Goal: Task Accomplishment & Management: Manage account settings

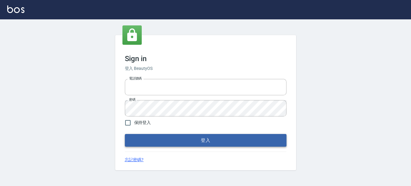
type input "0289832082"
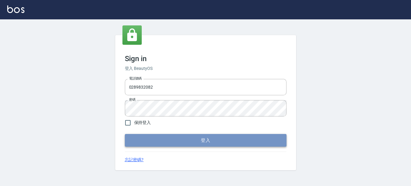
click at [159, 136] on button "登入" at bounding box center [206, 140] width 162 height 13
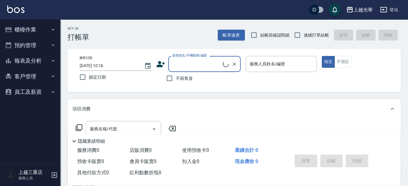
click at [33, 33] on button "櫃檯作業" at bounding box center [30, 30] width 56 height 16
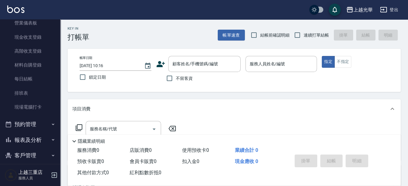
scroll to position [75, 0]
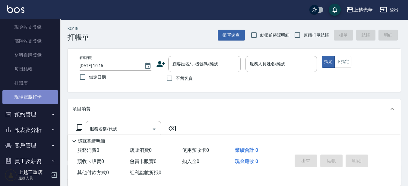
click at [37, 93] on link "現場電腦打卡" at bounding box center [30, 97] width 56 height 14
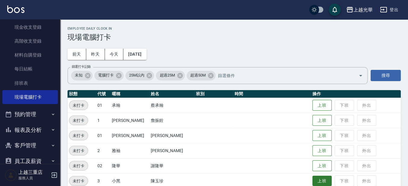
click at [318, 175] on button "上班" at bounding box center [322, 180] width 19 height 11
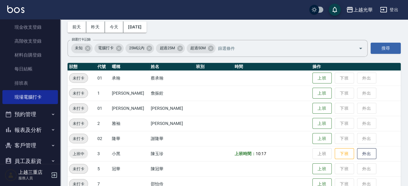
scroll to position [38, 0]
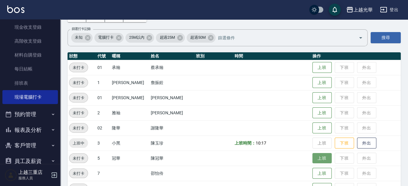
click at [320, 160] on button "上班" at bounding box center [322, 158] width 19 height 11
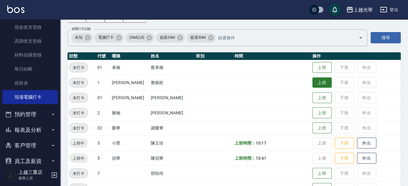
click at [313, 85] on button "上班" at bounding box center [322, 82] width 19 height 11
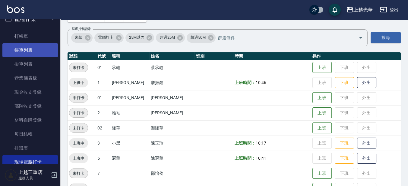
scroll to position [0, 0]
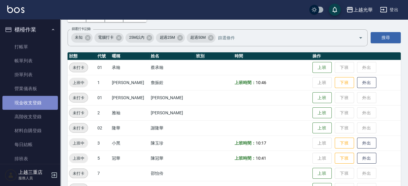
click at [37, 100] on link "現金收支登錄" at bounding box center [30, 103] width 56 height 14
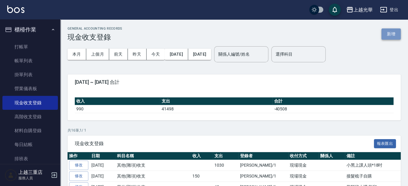
click at [397, 37] on button "新增" at bounding box center [391, 33] width 19 height 11
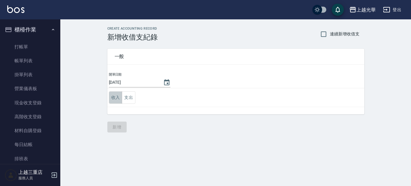
click at [115, 98] on button "收入" at bounding box center [116, 97] width 14 height 12
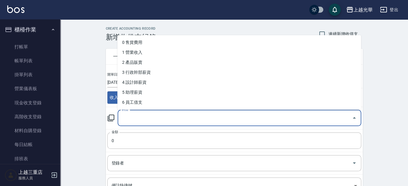
click at [123, 117] on input "科目" at bounding box center [234, 118] width 229 height 11
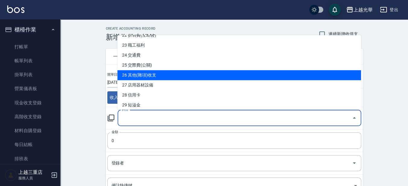
click at [152, 77] on li "26 其他(雜項)收支" at bounding box center [239, 75] width 244 height 10
type input "26 其他(雜項)收支"
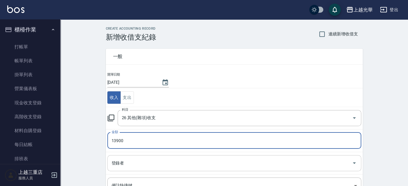
click at [137, 155] on div "登錄者" at bounding box center [234, 163] width 254 height 16
type input "13900"
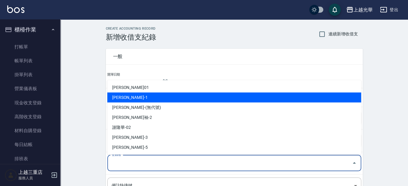
click at [133, 100] on li "詹振銓-1" at bounding box center [234, 97] width 254 height 10
type input "詹振銓-1"
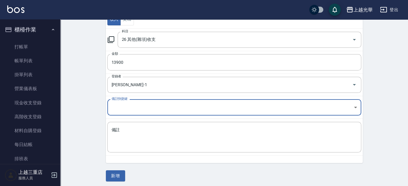
scroll to position [80, 0]
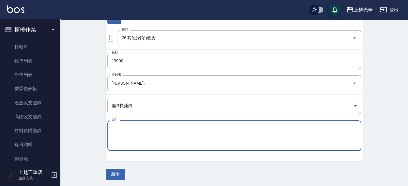
click at [126, 142] on textarea "備註" at bounding box center [235, 135] width 246 height 21
type textarea "小黑出國費用 越南"
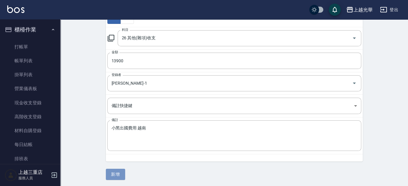
click at [112, 173] on button "新增" at bounding box center [115, 173] width 19 height 11
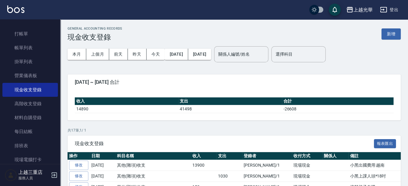
scroll to position [75, 0]
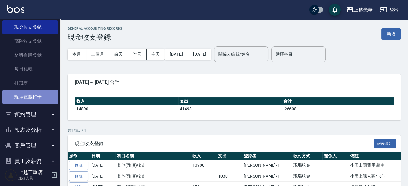
click at [42, 98] on link "現場電腦打卡" at bounding box center [30, 97] width 56 height 14
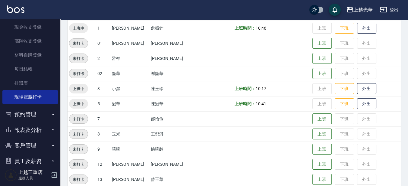
scroll to position [113, 0]
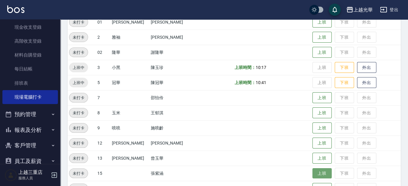
click at [313, 176] on button "上班" at bounding box center [322, 173] width 19 height 11
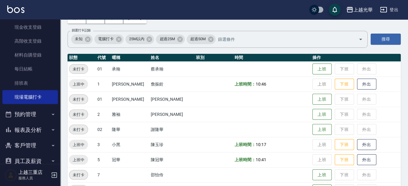
scroll to position [62, 0]
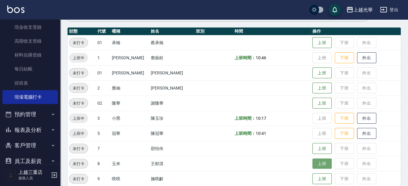
click at [313, 163] on button "上班" at bounding box center [322, 163] width 19 height 11
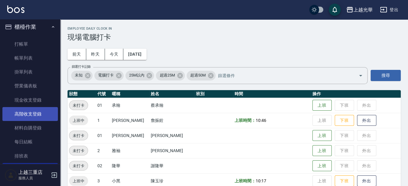
scroll to position [0, 0]
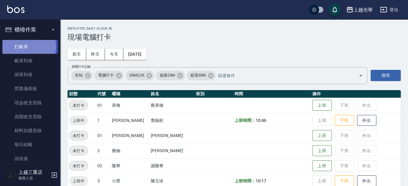
click at [22, 46] on link "打帳單" at bounding box center [30, 47] width 56 height 14
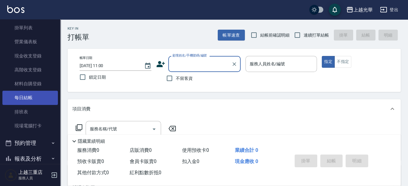
scroll to position [75, 0]
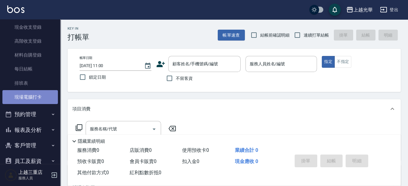
click at [40, 101] on link "現場電腦打卡" at bounding box center [30, 97] width 56 height 14
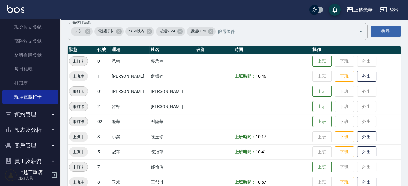
scroll to position [176, 0]
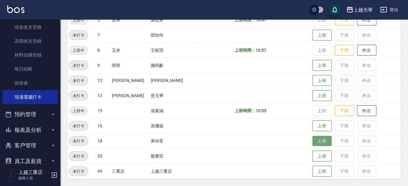
click at [321, 138] on button "上班" at bounding box center [322, 140] width 19 height 11
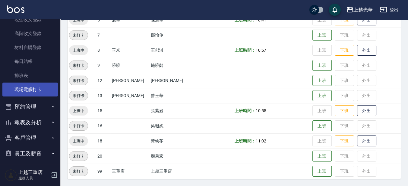
scroll to position [87, 0]
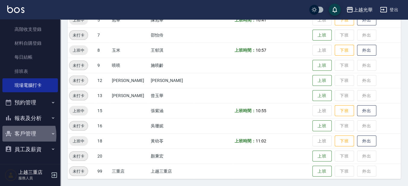
click at [13, 135] on button "客戶管理" at bounding box center [30, 133] width 56 height 16
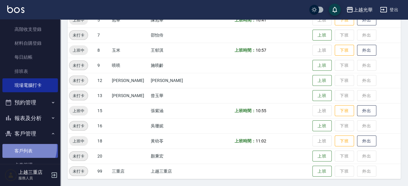
click at [22, 147] on link "客戶列表" at bounding box center [30, 151] width 56 height 14
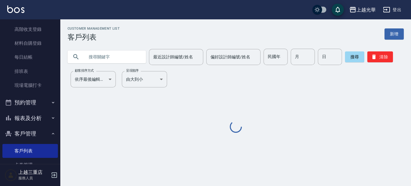
click at [101, 58] on input "text" at bounding box center [112, 57] width 57 height 16
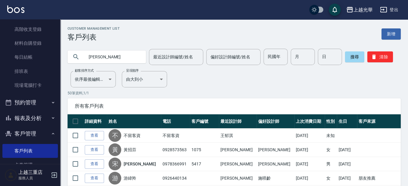
type input "吳宗翰"
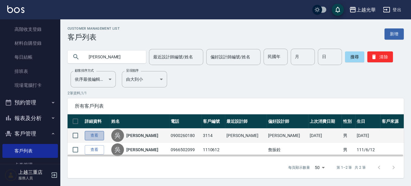
click at [93, 135] on link "查看" at bounding box center [94, 135] width 19 height 9
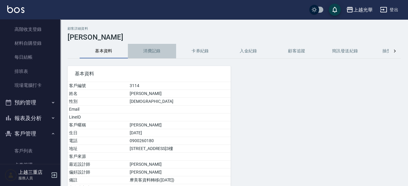
click at [158, 50] on button "消費記錄" at bounding box center [152, 51] width 48 height 14
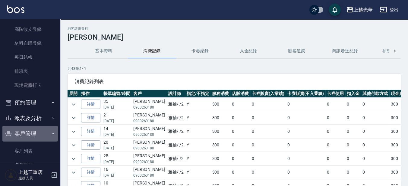
click at [33, 133] on button "客戶管理" at bounding box center [30, 133] width 56 height 16
click at [27, 134] on button "客戶管理" at bounding box center [30, 133] width 56 height 16
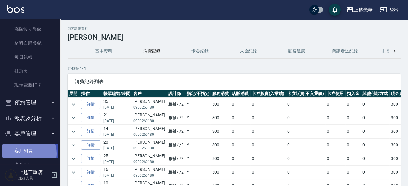
click at [24, 153] on link "客戶列表" at bounding box center [30, 151] width 56 height 14
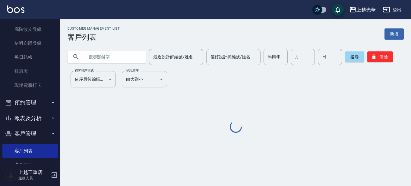
drag, startPoint x: 90, startPoint y: 57, endPoint x: 124, endPoint y: 76, distance: 38.5
click at [90, 57] on input "text" at bounding box center [112, 57] width 57 height 16
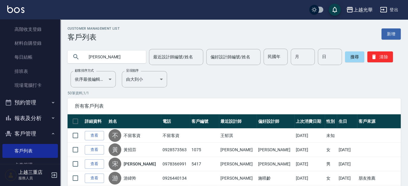
type input "謝立"
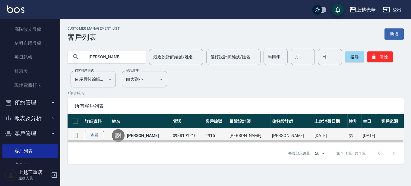
click at [89, 135] on link "查看" at bounding box center [94, 135] width 19 height 9
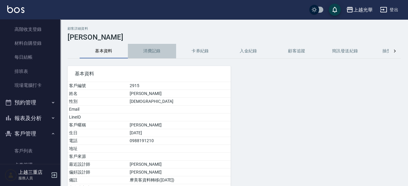
click at [159, 52] on button "消費記錄" at bounding box center [152, 51] width 48 height 14
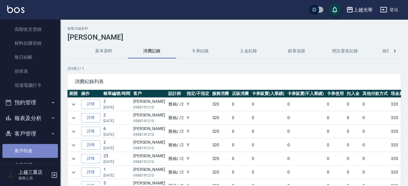
click at [31, 148] on link "客戶列表" at bounding box center [30, 151] width 56 height 14
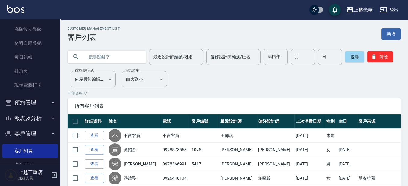
click at [109, 56] on input "text" at bounding box center [112, 57] width 57 height 16
type input "洪白"
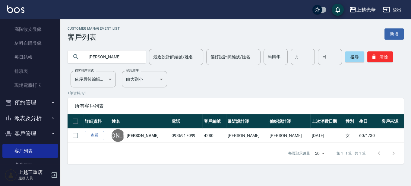
click at [94, 134] on link "查看" at bounding box center [94, 135] width 19 height 9
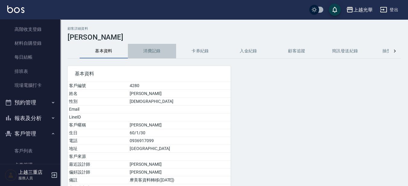
click at [159, 49] on button "消費記錄" at bounding box center [152, 51] width 48 height 14
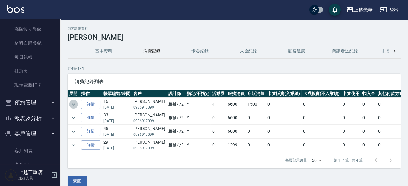
click at [75, 103] on icon "expand row" at bounding box center [73, 103] width 7 height 7
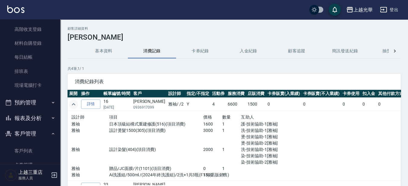
click at [18, 9] on img at bounding box center [15, 9] width 17 height 8
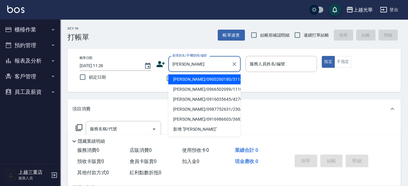
click at [195, 81] on li "吳宗翰/0900260180/3114" at bounding box center [204, 79] width 72 height 10
type input "吳宗翰/0900260180/3114"
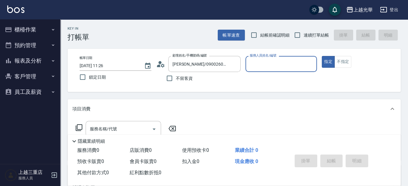
type input "雅袖-2"
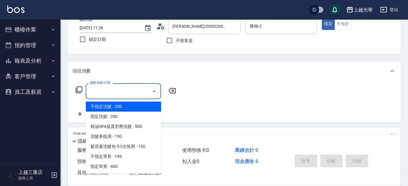
click at [113, 88] on input "服務名稱/代號" at bounding box center [118, 91] width 61 height 11
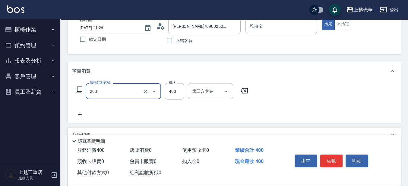
type input "指定單剪(203)"
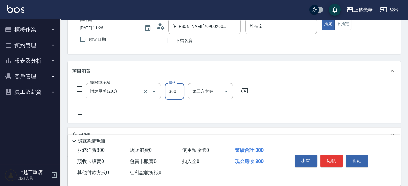
type input "300"
click at [334, 163] on button "結帳" at bounding box center [331, 160] width 23 height 13
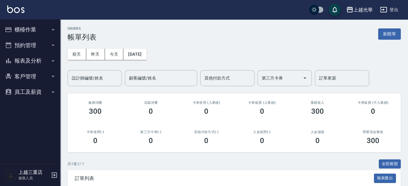
click at [11, 7] on img at bounding box center [15, 9] width 17 height 8
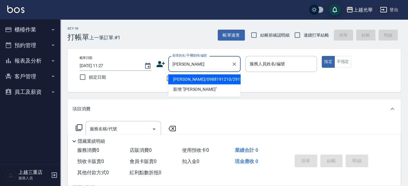
click at [221, 78] on li "謝立珉/0988191210/2915" at bounding box center [204, 79] width 72 height 10
type input "謝立珉/0988191210/2915"
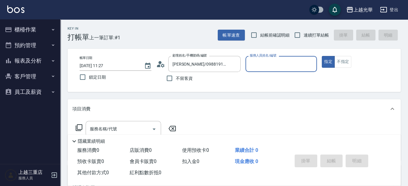
type input "雅袖-2"
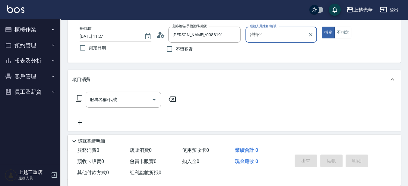
scroll to position [38, 0]
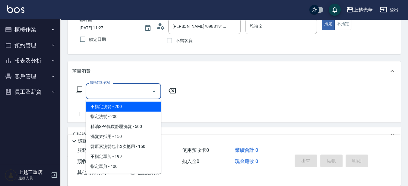
click at [106, 88] on input "服務名稱/代號" at bounding box center [118, 91] width 61 height 11
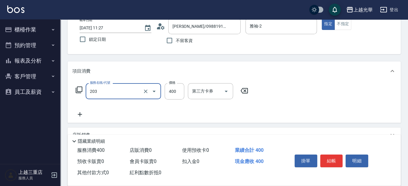
type input "指定單剪(203)"
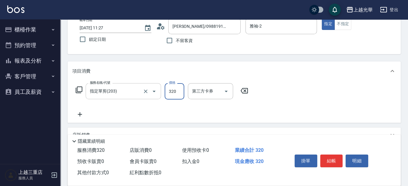
type input "320"
click at [338, 159] on button "結帳" at bounding box center [331, 160] width 23 height 13
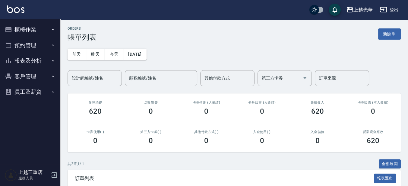
click at [23, 27] on button "櫃檯作業" at bounding box center [30, 30] width 56 height 16
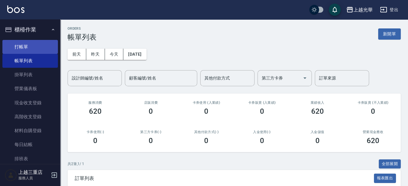
click at [24, 46] on link "打帳單" at bounding box center [30, 47] width 56 height 14
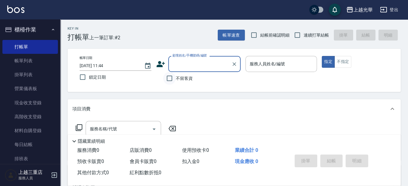
click at [174, 79] on input "不留客資" at bounding box center [169, 78] width 13 height 13
checkbox input "true"
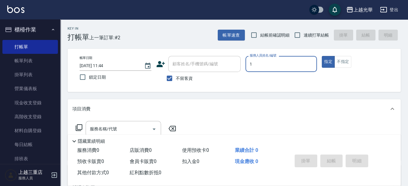
type input "小詹-1"
type button "true"
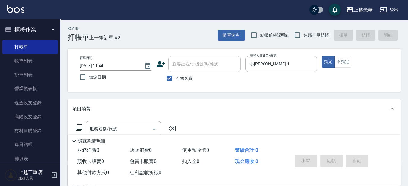
click at [307, 35] on span "連續打單結帳" at bounding box center [316, 35] width 25 height 6
click at [304, 35] on input "連續打單結帳" at bounding box center [297, 35] width 13 height 13
checkbox input "true"
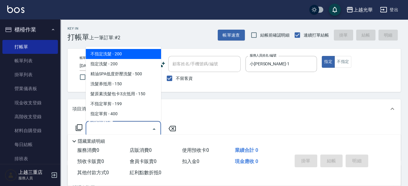
click at [104, 129] on input "服務名稱/代號" at bounding box center [118, 128] width 61 height 11
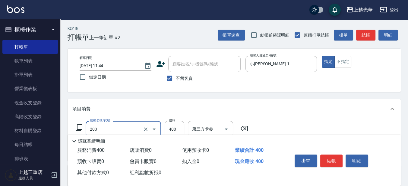
type input "指定單剪(203)"
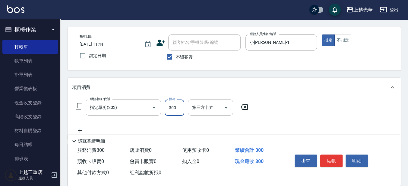
scroll to position [38, 0]
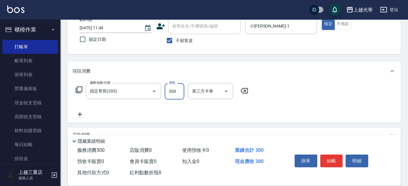
type input "300"
click at [83, 114] on icon at bounding box center [79, 113] width 15 height 7
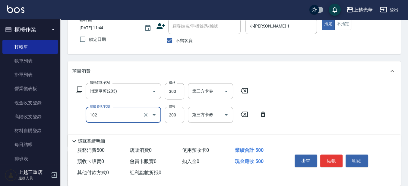
type input "指定洗髮(102)"
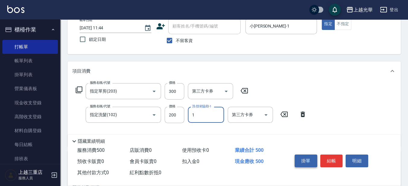
type input "小詹-1"
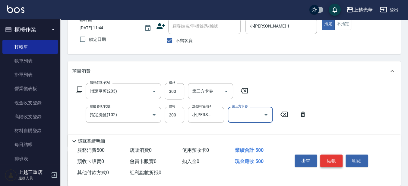
click at [328, 158] on button "結帳" at bounding box center [331, 160] width 23 height 13
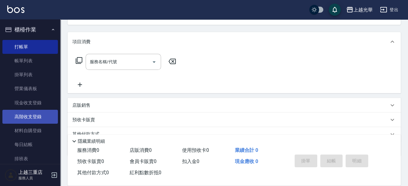
scroll to position [56, 0]
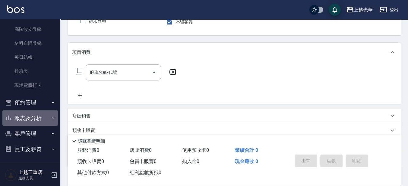
click at [39, 123] on button "報表及分析" at bounding box center [30, 118] width 56 height 16
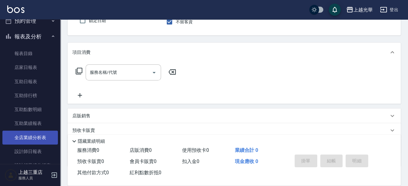
scroll to position [171, 0]
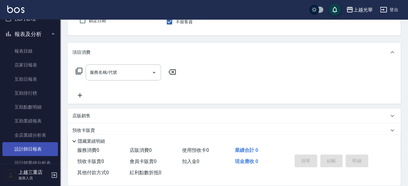
click at [43, 142] on link "設計師日報表" at bounding box center [30, 149] width 56 height 14
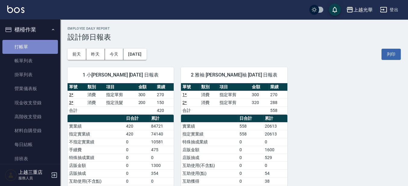
click at [32, 51] on link "打帳單" at bounding box center [30, 47] width 56 height 14
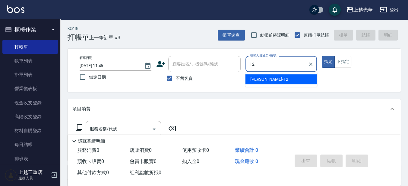
click at [263, 80] on span "雯欣 -12" at bounding box center [269, 79] width 38 height 6
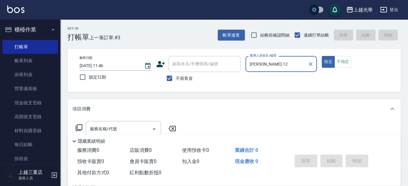
scroll to position [38, 0]
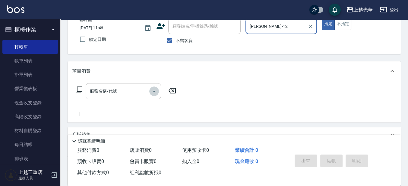
click at [155, 93] on icon "Open" at bounding box center [154, 90] width 7 height 7
type input "雯欣-12"
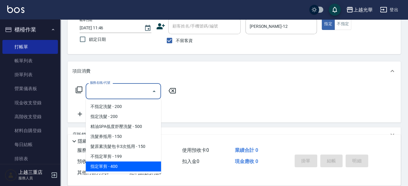
click at [111, 165] on span "指定單剪 - 400" at bounding box center [123, 166] width 75 height 10
type input "指定單剪(203)"
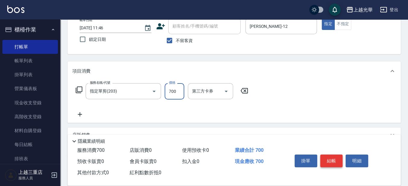
type input "700"
click at [337, 160] on button "結帳" at bounding box center [331, 160] width 23 height 13
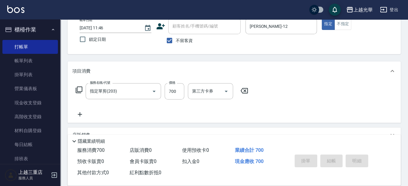
type input "2025/08/16 12:01"
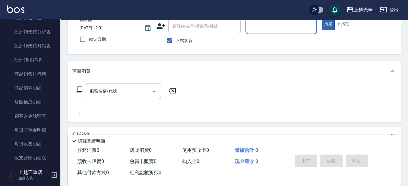
scroll to position [343, 0]
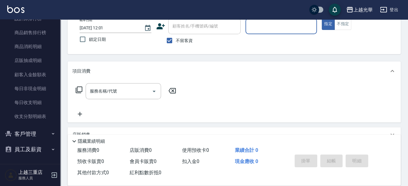
click at [35, 130] on button "客戶管理" at bounding box center [30, 134] width 56 height 16
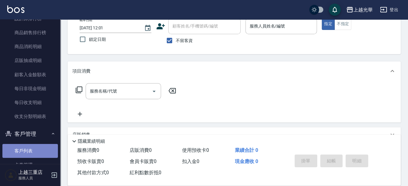
click at [35, 148] on link "客戶列表" at bounding box center [30, 151] width 56 height 14
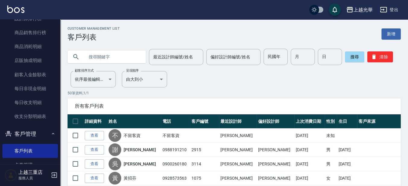
click at [104, 58] on input "text" at bounding box center [112, 57] width 57 height 16
type input "洪白"
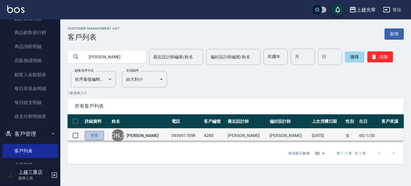
click at [88, 135] on link "查看" at bounding box center [94, 135] width 19 height 9
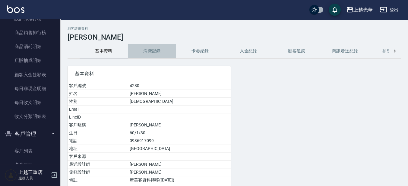
click at [155, 52] on button "消費記錄" at bounding box center [152, 51] width 48 height 14
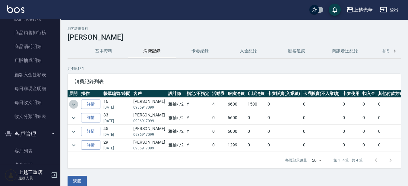
click at [72, 102] on icon "expand row" at bounding box center [73, 103] width 7 height 7
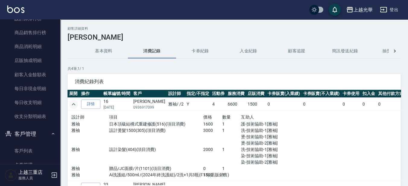
click at [11, 11] on img at bounding box center [15, 9] width 17 height 8
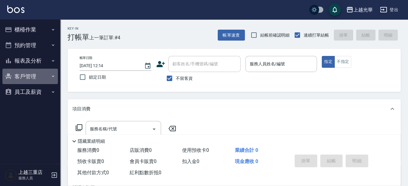
click at [24, 77] on button "客戶管理" at bounding box center [30, 76] width 56 height 16
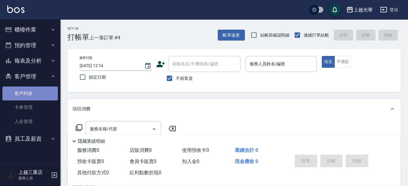
click at [29, 94] on link "客戶列表" at bounding box center [30, 93] width 56 height 14
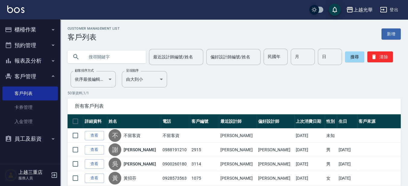
click at [103, 61] on input "text" at bounding box center [112, 57] width 57 height 16
type input "2978"
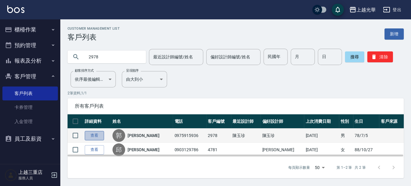
click at [88, 137] on link "查看" at bounding box center [94, 135] width 19 height 9
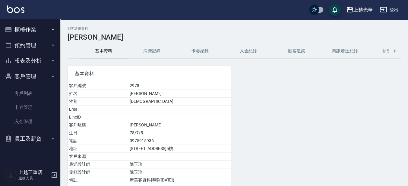
click at [165, 54] on button "消費記錄" at bounding box center [152, 51] width 48 height 14
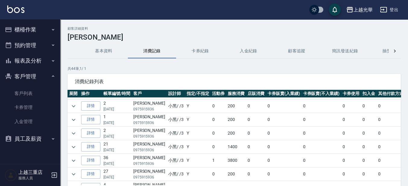
scroll to position [75, 0]
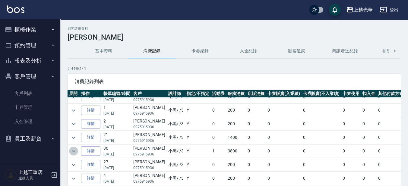
click at [75, 151] on icon "expand row" at bounding box center [73, 150] width 7 height 7
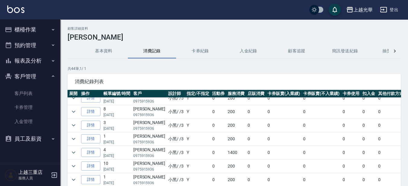
scroll to position [339, 0]
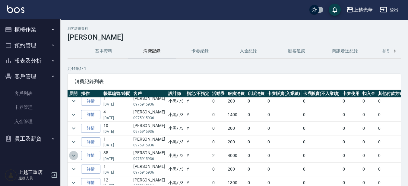
click at [71, 151] on icon "expand row" at bounding box center [73, 154] width 7 height 7
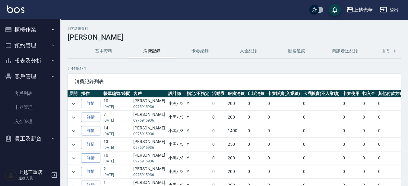
scroll to position [0, 0]
click at [77, 132] on icon "expand row" at bounding box center [73, 131] width 7 height 7
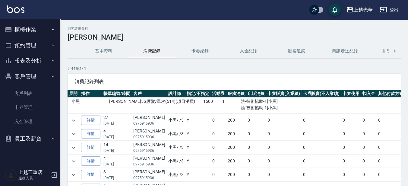
scroll to position [226, 0]
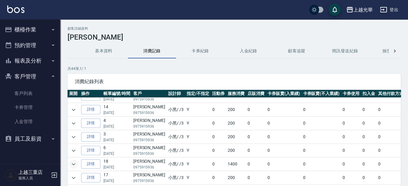
click at [75, 160] on icon "expand row" at bounding box center [73, 163] width 7 height 7
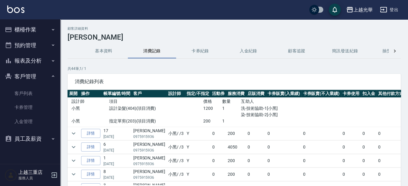
scroll to position [339, 0]
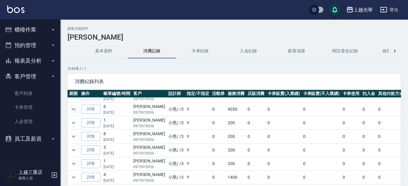
click at [73, 105] on icon "expand row" at bounding box center [73, 108] width 7 height 7
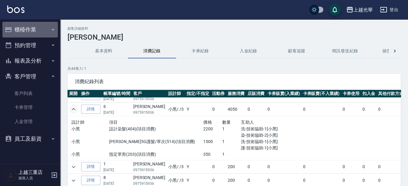
click at [33, 31] on button "櫃檯作業" at bounding box center [30, 30] width 56 height 16
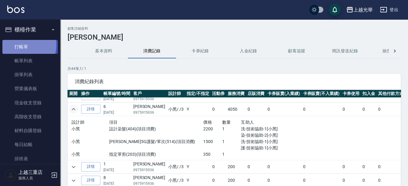
click at [21, 45] on link "打帳單" at bounding box center [30, 47] width 56 height 14
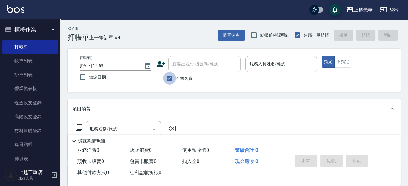
click at [170, 79] on input "不留客資" at bounding box center [169, 78] width 13 height 13
checkbox input "false"
click at [199, 67] on input "顧客姓名/手機號碼/編號" at bounding box center [200, 64] width 58 height 11
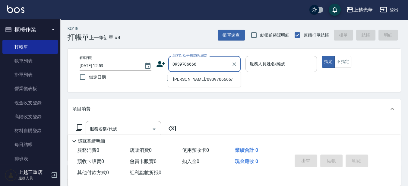
type input "0939706666"
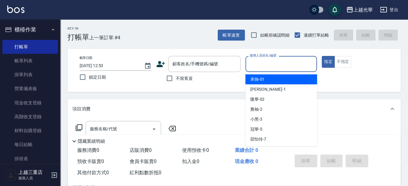
click at [271, 65] on input "服務人員姓名/編號" at bounding box center [281, 64] width 66 height 11
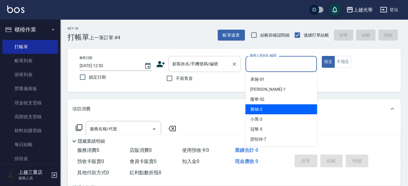
drag, startPoint x: 207, startPoint y: 58, endPoint x: 205, endPoint y: 68, distance: 10.5
click at [207, 58] on div "顧客姓名/手機號碼/編號" at bounding box center [204, 64] width 72 height 16
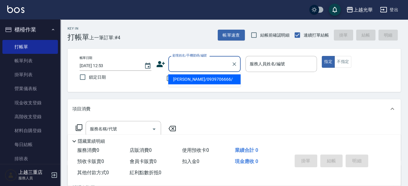
click at [205, 80] on li "蕭麗玉/0939706666/" at bounding box center [204, 79] width 72 height 10
type input "蕭麗玉/0939706666/"
type input "雯欣-12"
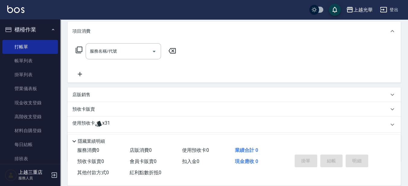
scroll to position [110, 0]
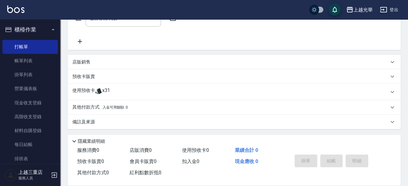
click at [91, 77] on p "預收卡販賣" at bounding box center [83, 76] width 23 height 6
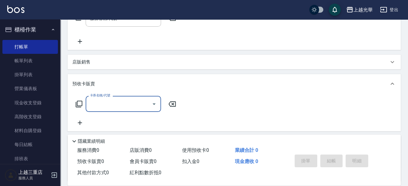
scroll to position [0, 0]
click at [157, 103] on icon "Open" at bounding box center [154, 103] width 7 height 7
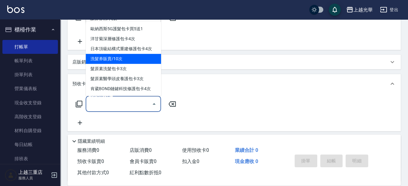
click at [120, 57] on span "洗髮券販賣/10次" at bounding box center [123, 59] width 75 height 10
type input "洗髮券販賣/10次(904)"
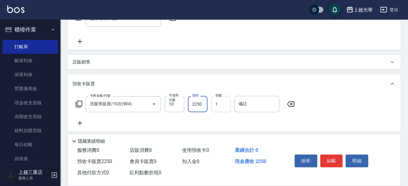
type input "2250"
click at [228, 108] on input "1" at bounding box center [221, 104] width 20 height 16
click at [222, 105] on input "1" at bounding box center [221, 104] width 20 height 16
click at [228, 108] on input "1" at bounding box center [221, 104] width 20 height 16
type input "1"
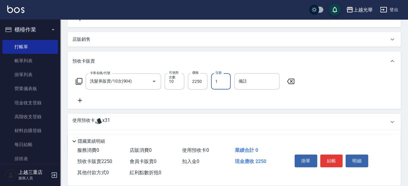
scroll to position [148, 0]
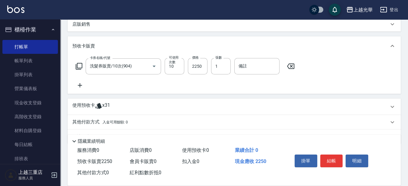
click at [81, 84] on icon at bounding box center [79, 84] width 15 height 7
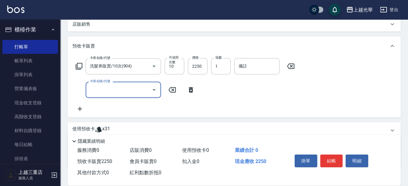
click at [155, 91] on icon "Open" at bounding box center [154, 89] width 7 height 7
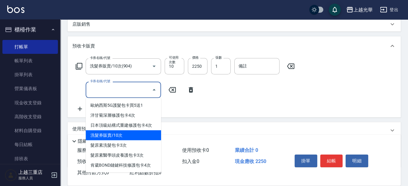
click at [100, 138] on span "洗髮券販賣/10次" at bounding box center [123, 135] width 75 height 10
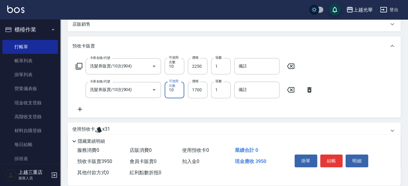
type input "洗髮券販賣/10次(904)"
click at [189, 90] on input "1700" at bounding box center [198, 89] width 20 height 16
type input "2250"
click at [79, 111] on icon at bounding box center [79, 108] width 15 height 7
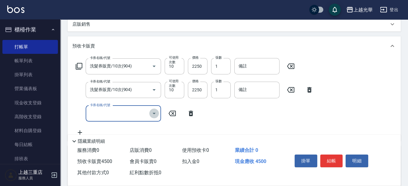
click at [157, 112] on icon "Open" at bounding box center [154, 113] width 7 height 7
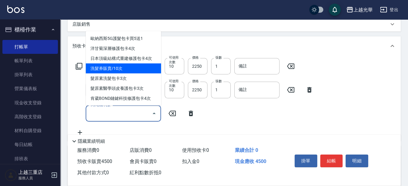
click at [117, 68] on span "洗髮券販賣/10次" at bounding box center [123, 68] width 75 height 10
type input "洗髮券販賣/10次(904)"
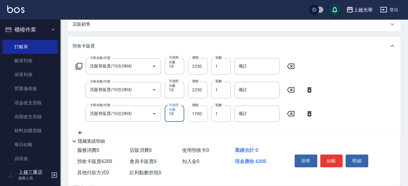
click at [198, 116] on input "1700" at bounding box center [198, 113] width 20 height 16
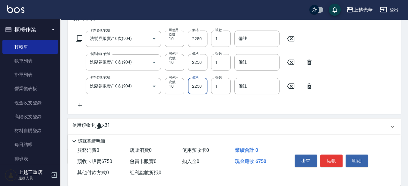
scroll to position [186, 0]
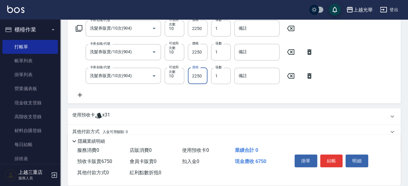
type input "2250"
click at [80, 94] on icon at bounding box center [80, 95] width 4 height 4
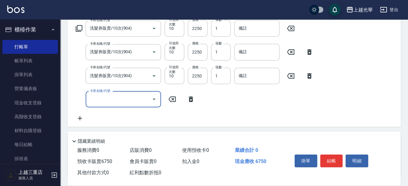
click at [153, 97] on icon "Open" at bounding box center [154, 98] width 7 height 7
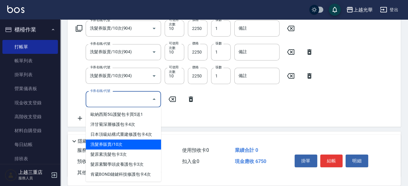
click at [114, 144] on span "洗髮券販賣/10次" at bounding box center [123, 144] width 75 height 10
type input "洗髮券販賣/10次(904)"
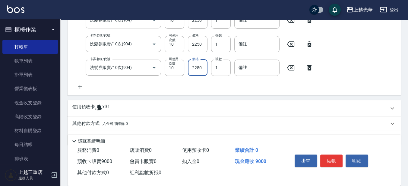
scroll to position [233, 0]
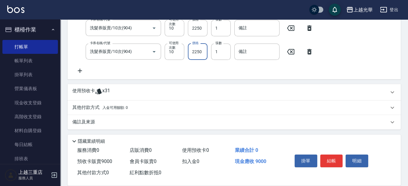
type input "2250"
click at [81, 70] on icon at bounding box center [79, 70] width 15 height 7
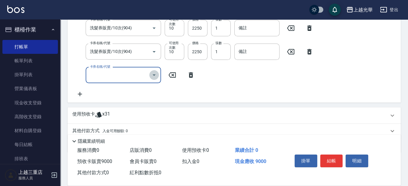
click at [158, 76] on button "Open" at bounding box center [154, 75] width 10 height 10
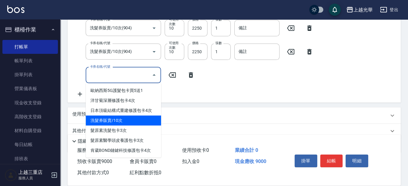
click at [109, 122] on span "洗髮券販賣/10次" at bounding box center [123, 120] width 75 height 10
type input "洗髮券販賣/10次(904)"
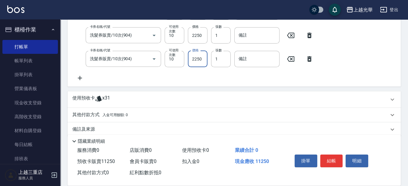
scroll to position [257, 0]
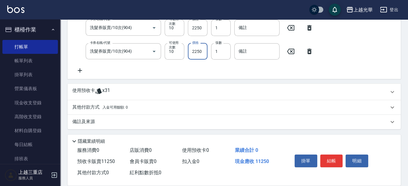
type input "2250"
click at [89, 89] on p "使用預收卡" at bounding box center [83, 91] width 23 height 9
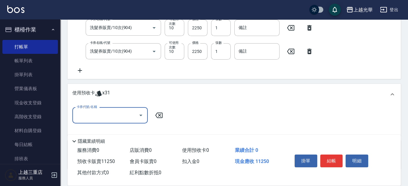
scroll to position [0, 0]
click at [140, 115] on icon "Open" at bounding box center [140, 114] width 7 height 7
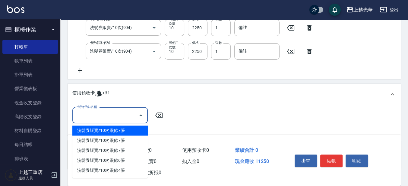
click at [113, 132] on div "洗髮券販賣/10次 剩餘7張" at bounding box center [109, 130] width 75 height 10
type input "洗髮券販賣/10次"
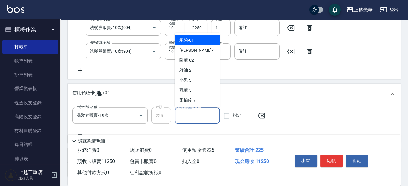
click at [183, 115] on input "洗-技術協助-1" at bounding box center [197, 115] width 40 height 11
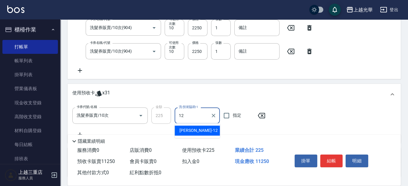
click at [192, 130] on span "雯欣 -12" at bounding box center [198, 130] width 38 height 6
type input "雯欣-12"
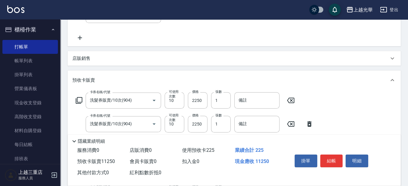
scroll to position [68, 0]
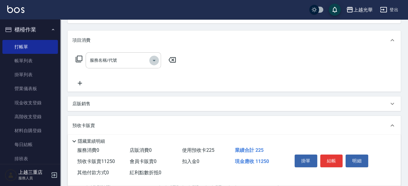
click at [156, 60] on icon "Open" at bounding box center [154, 60] width 7 height 7
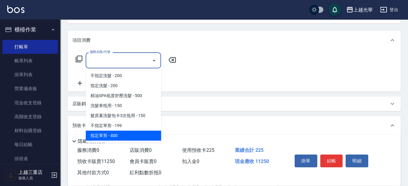
click at [112, 133] on span "指定單剪 - 400" at bounding box center [123, 135] width 75 height 10
type input "指定單剪(203)"
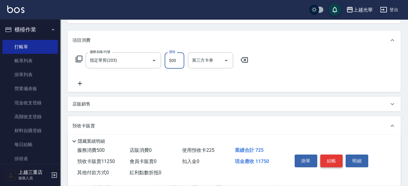
type input "500"
click at [334, 158] on button "結帳" at bounding box center [331, 160] width 23 height 13
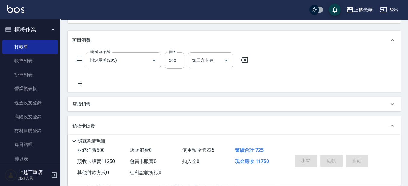
type input "2025/08/16 12:56"
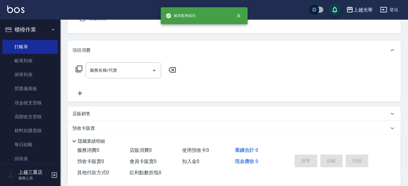
scroll to position [0, 0]
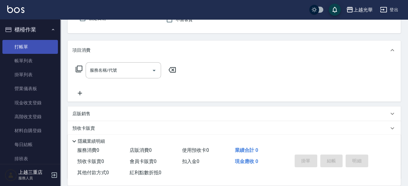
click at [28, 54] on link "帳單列表" at bounding box center [30, 61] width 56 height 14
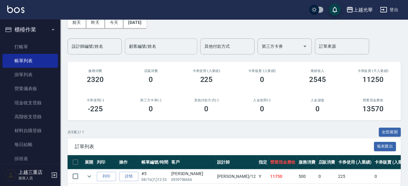
scroll to position [38, 0]
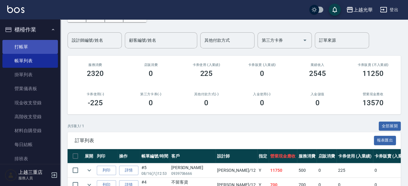
click at [35, 46] on link "打帳單" at bounding box center [30, 47] width 56 height 14
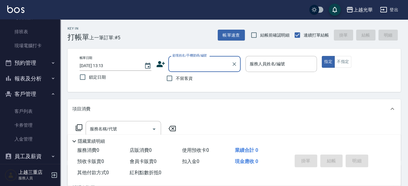
scroll to position [134, 0]
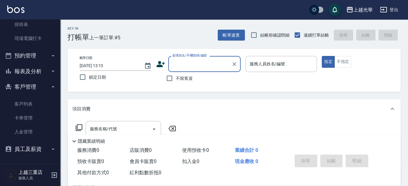
click at [43, 70] on button "報表及分析" at bounding box center [30, 71] width 56 height 16
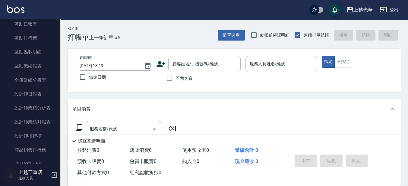
scroll to position [172, 0]
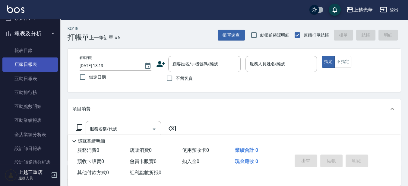
click at [50, 64] on link "店家日報表" at bounding box center [30, 64] width 56 height 14
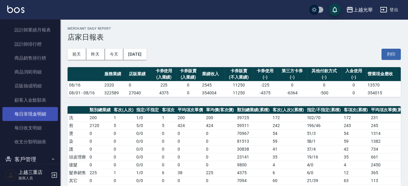
scroll to position [285, 0]
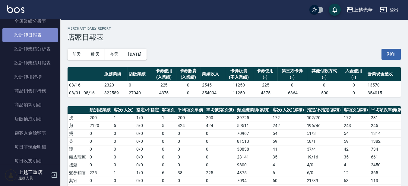
click at [43, 40] on link "設計師日報表" at bounding box center [30, 35] width 56 height 14
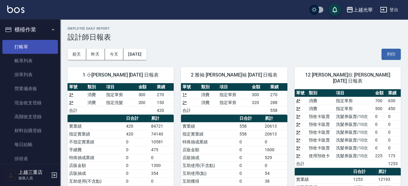
click at [22, 44] on link "打帳單" at bounding box center [30, 47] width 56 height 14
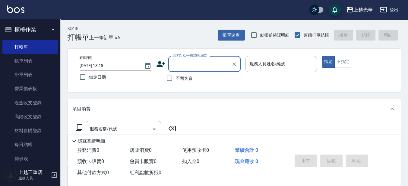
click at [179, 78] on span "不留客資" at bounding box center [184, 78] width 17 height 6
click at [176, 78] on input "不留客資" at bounding box center [169, 78] width 13 height 13
checkbox input "true"
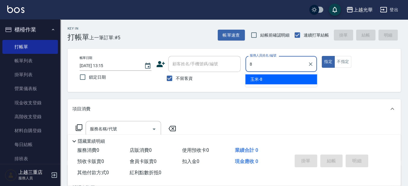
type input "玉米-8"
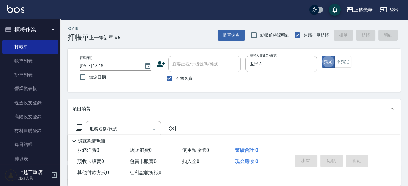
type button "true"
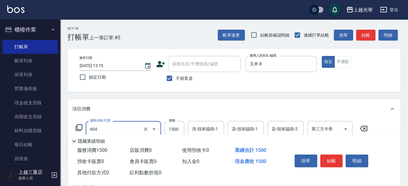
type input "設計染髮(404)"
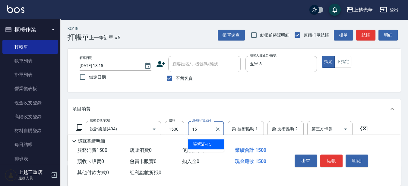
type input "張紫涵-15"
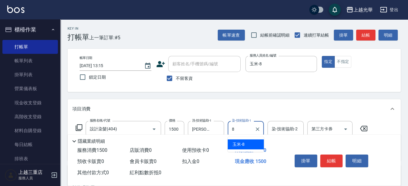
type input "玉米-8"
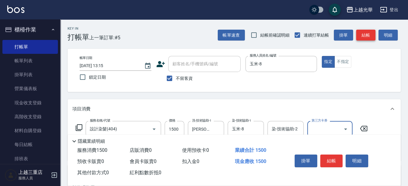
click at [370, 30] on button "結帳" at bounding box center [365, 35] width 19 height 11
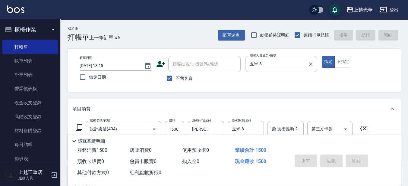
type input "2025/08/16 13:25"
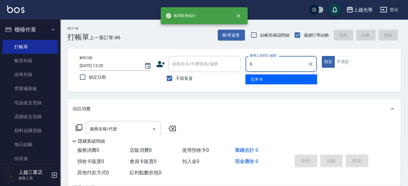
type input "玉米-8"
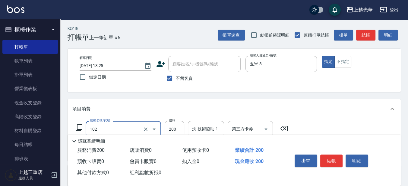
type input "指定洗髮(102)"
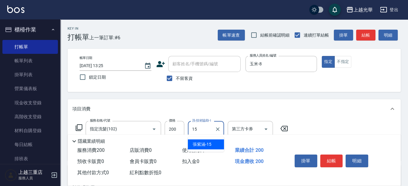
type input "張紫涵-15"
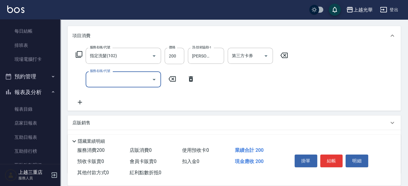
scroll to position [75, 0]
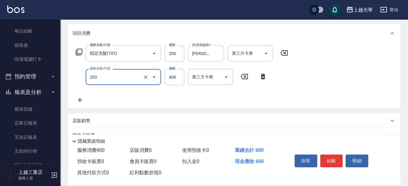
type input "指定單剪(203)"
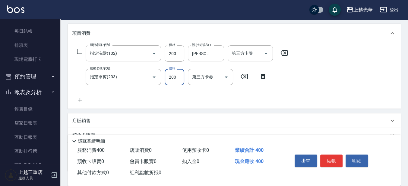
type input "200"
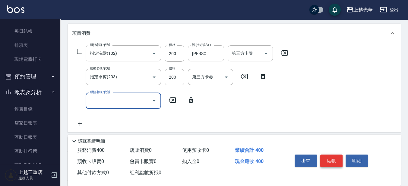
click at [334, 157] on button "結帳" at bounding box center [331, 160] width 23 height 13
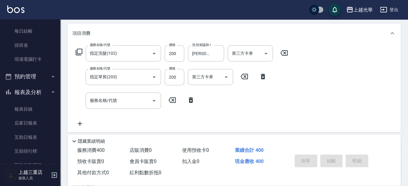
type input "2025/08/16 13:26"
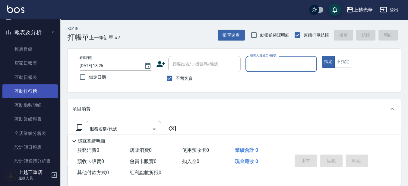
scroll to position [189, 0]
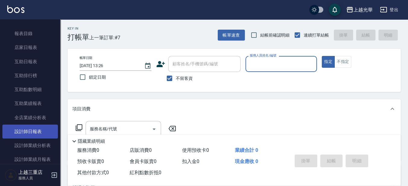
click at [39, 132] on link "設計師日報表" at bounding box center [30, 131] width 56 height 14
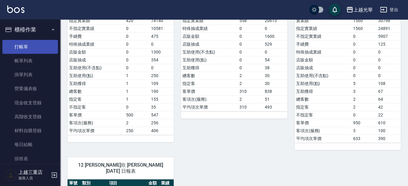
click at [41, 44] on link "打帳單" at bounding box center [30, 47] width 56 height 14
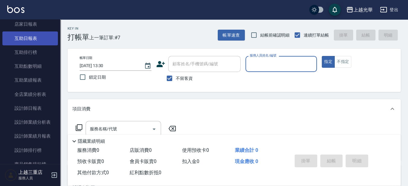
scroll to position [226, 0]
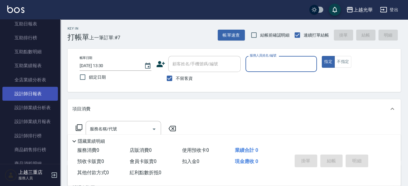
click at [41, 97] on link "設計師日報表" at bounding box center [30, 94] width 56 height 14
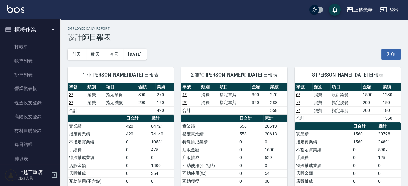
scroll to position [151, 0]
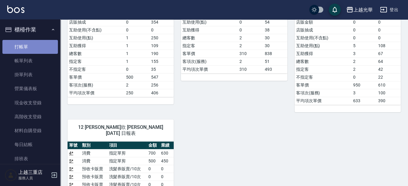
click at [43, 51] on link "打帳單" at bounding box center [30, 47] width 56 height 14
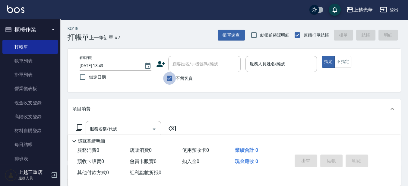
click at [167, 76] on input "不留客資" at bounding box center [169, 78] width 13 height 13
checkbox input "false"
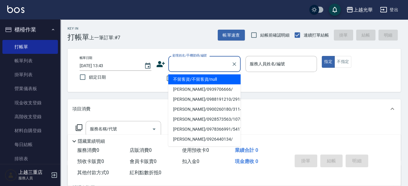
click at [204, 62] on input "顧客姓名/手機號碼/編號" at bounding box center [200, 64] width 58 height 11
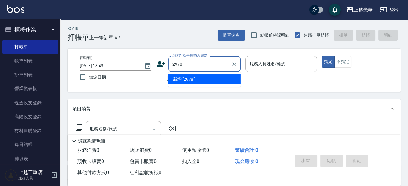
type input "2978"
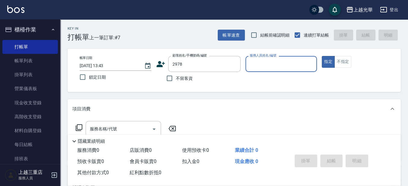
click at [322, 56] on button "指定" at bounding box center [328, 62] width 13 height 12
type button "true"
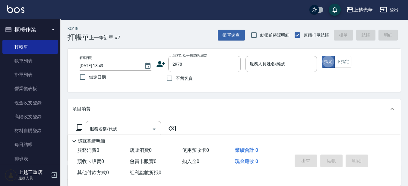
type input "郭澄益/0975915936/2978"
type input "小黑-3"
click at [99, 122] on div "服務名稱/代號" at bounding box center [123, 129] width 75 height 16
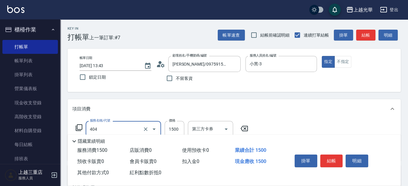
type input "設計染髮(404)"
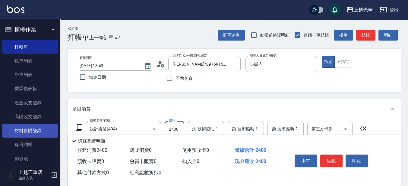
type input "2400"
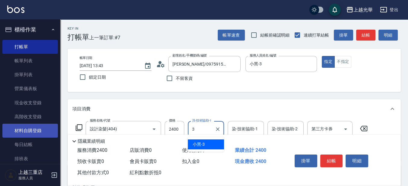
type input "小黑-3"
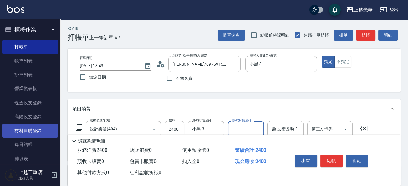
type input "小黑-3"
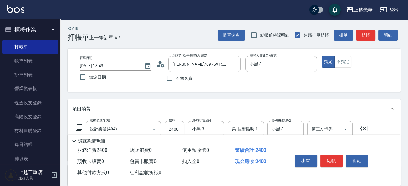
click at [78, 127] on icon at bounding box center [78, 127] width 7 height 7
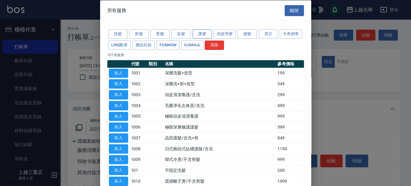
click at [200, 32] on button "護髮" at bounding box center [202, 33] width 19 height 9
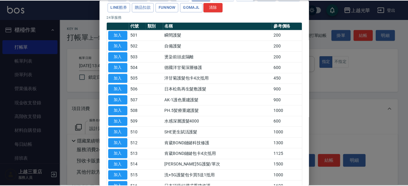
scroll to position [75, 0]
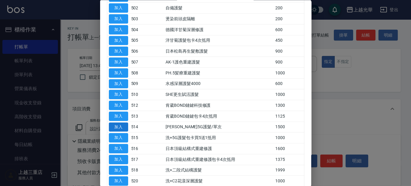
click at [122, 127] on button "加入" at bounding box center [118, 126] width 19 height 9
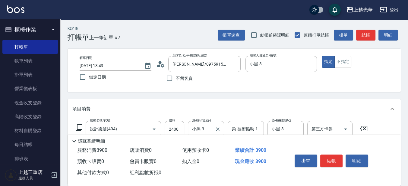
scroll to position [38, 0]
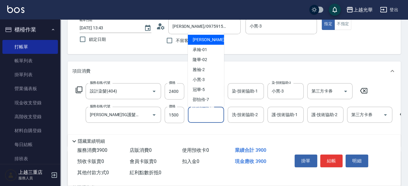
click at [210, 114] on input "洗-技術協助-1" at bounding box center [206, 114] width 31 height 11
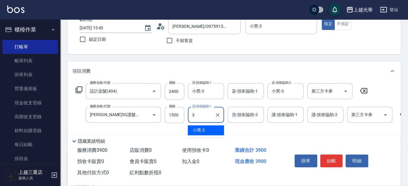
type input "小黑-3"
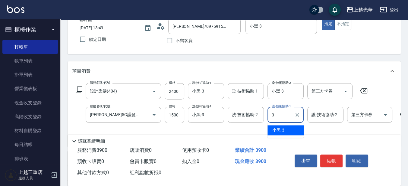
type input "小黑-3"
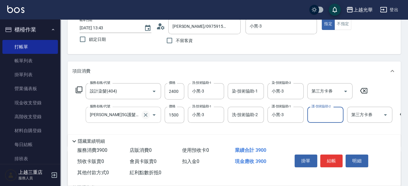
scroll to position [75, 0]
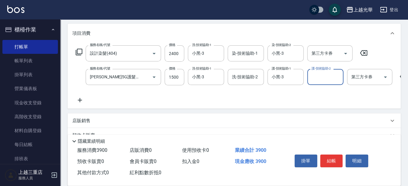
click at [78, 103] on icon at bounding box center [79, 99] width 15 height 7
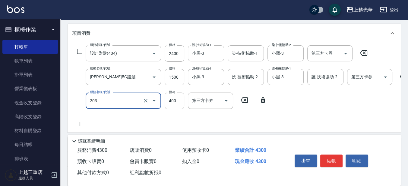
type input "指定單剪(203)"
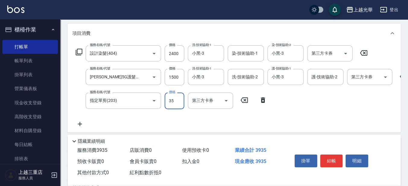
type input "350"
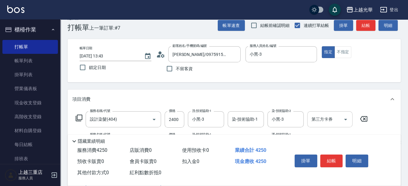
scroll to position [0, 0]
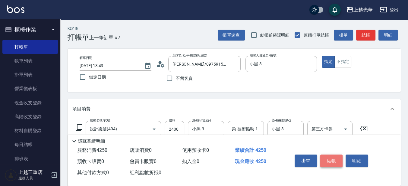
click at [342, 157] on button "結帳" at bounding box center [331, 160] width 23 height 13
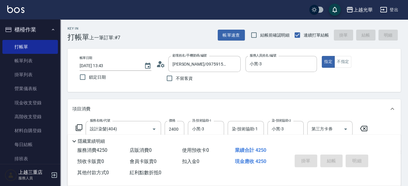
type input "2025/08/16 14:05"
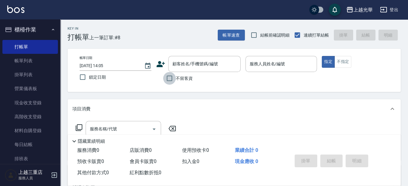
click at [169, 78] on input "不留客資" at bounding box center [169, 78] width 13 height 13
checkbox input "true"
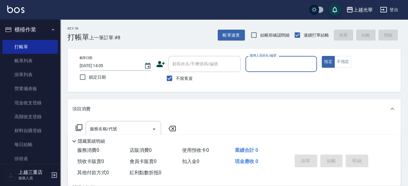
click at [249, 62] on input "服務人員姓名/編號" at bounding box center [281, 64] width 66 height 11
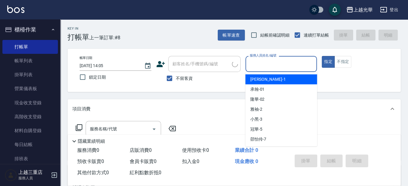
type input "翁薇淇/0966012568/"
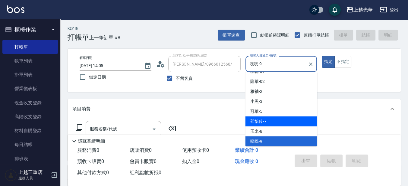
scroll to position [56, 0]
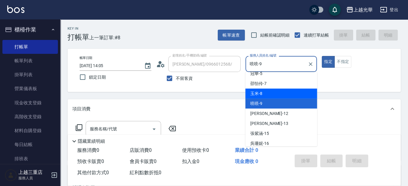
click at [273, 94] on div "玉米 -8" at bounding box center [282, 93] width 72 height 10
type input "玉米-8"
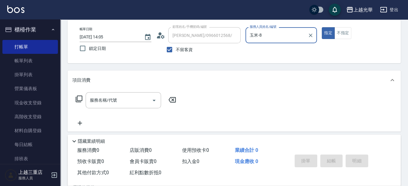
scroll to position [38, 0]
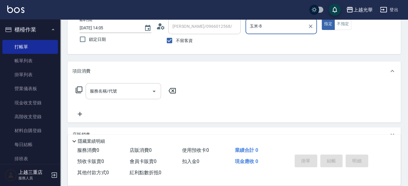
click at [111, 90] on input "服務名稱/代號" at bounding box center [118, 91] width 61 height 11
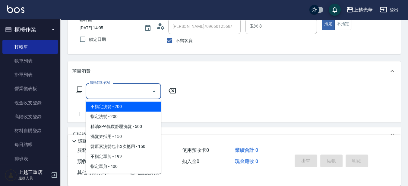
click at [114, 110] on span "不指定洗髮 - 200" at bounding box center [123, 106] width 75 height 10
type input "不指定洗髮(101)"
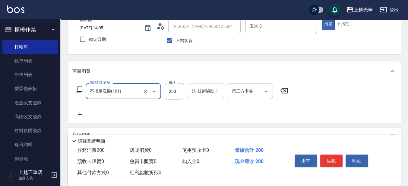
click at [198, 96] on input "洗-技術協助-1" at bounding box center [206, 91] width 31 height 11
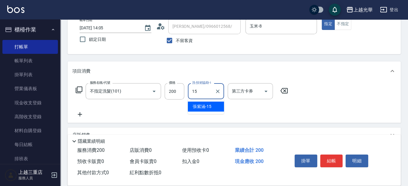
click at [208, 108] on span "張紫涵 -15" at bounding box center [202, 106] width 19 height 6
type input "張紫涵-15"
click at [83, 112] on icon at bounding box center [79, 113] width 15 height 7
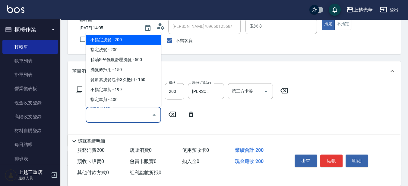
click at [88, 112] on input "服務名稱/代號" at bounding box center [118, 114] width 61 height 11
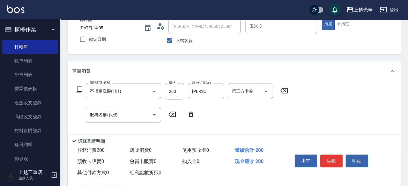
click at [192, 115] on icon at bounding box center [191, 113] width 4 height 5
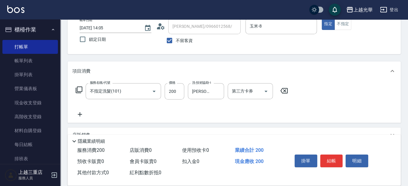
click at [78, 90] on icon at bounding box center [78, 89] width 7 height 7
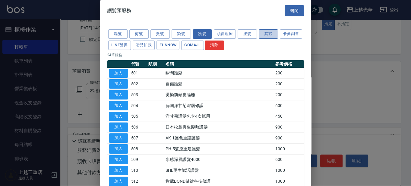
click at [268, 31] on button "其它" at bounding box center [268, 33] width 19 height 9
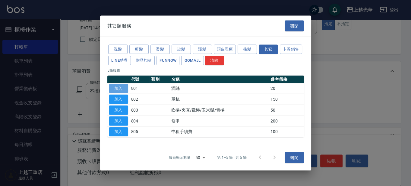
click at [121, 88] on button "加入" at bounding box center [118, 88] width 19 height 9
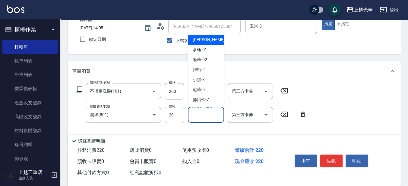
click at [195, 115] on input "其他-技術協助-1" at bounding box center [206, 114] width 31 height 11
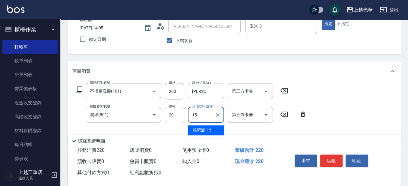
click at [219, 128] on div "張紫涵 -15" at bounding box center [206, 130] width 36 height 10
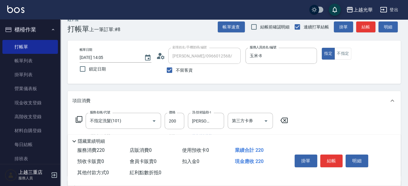
scroll to position [0, 0]
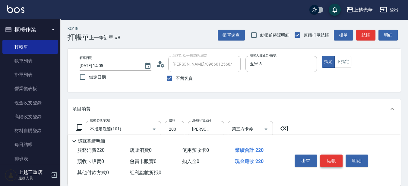
type input "張紫涵-15"
click at [330, 156] on button "結帳" at bounding box center [331, 160] width 23 height 13
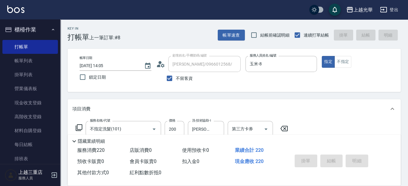
type input "2025/08/16 14:08"
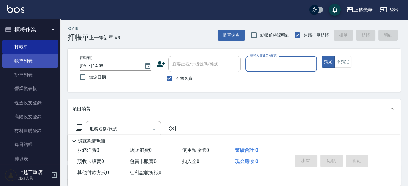
click at [41, 66] on link "帳單列表" at bounding box center [30, 61] width 56 height 14
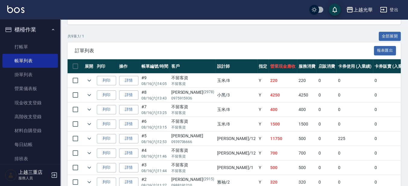
scroll to position [113, 0]
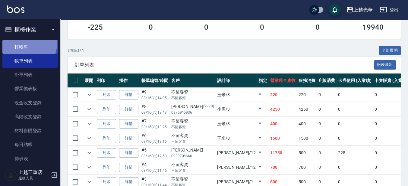
click at [17, 41] on link "打帳單" at bounding box center [30, 47] width 56 height 14
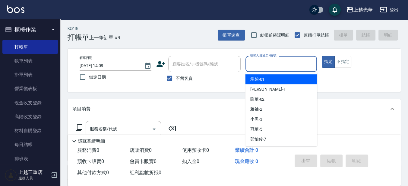
click at [306, 69] on input "服務人員姓名/編號" at bounding box center [281, 64] width 66 height 11
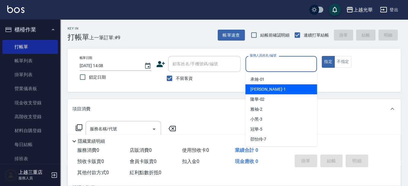
click at [300, 84] on div "小詹 -1" at bounding box center [282, 89] width 72 height 10
type input "小詹-1"
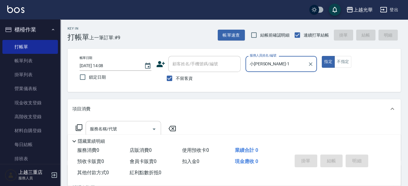
click at [122, 122] on div "服務名稱/代號" at bounding box center [123, 129] width 75 height 16
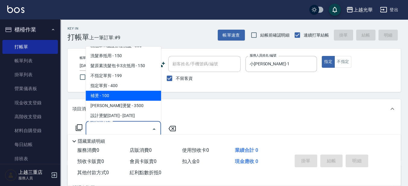
scroll to position [38, 0]
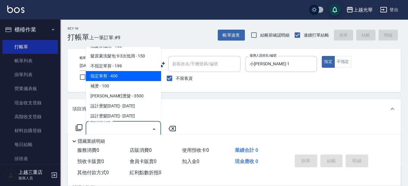
click at [125, 74] on span "指定單剪 - 400" at bounding box center [123, 76] width 75 height 10
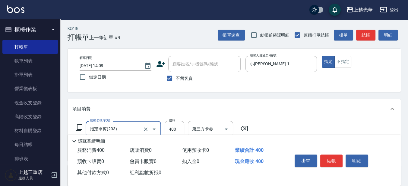
type input "指定單剪(203)"
click at [182, 128] on input "400" at bounding box center [175, 129] width 20 height 16
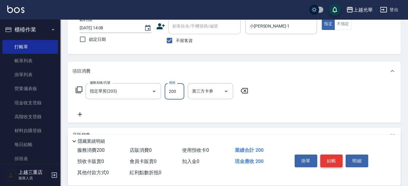
type input "200"
click at [324, 154] on button "結帳" at bounding box center [331, 160] width 23 height 13
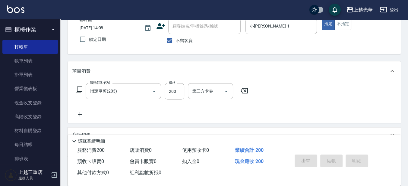
type input "2025/08/16 14:34"
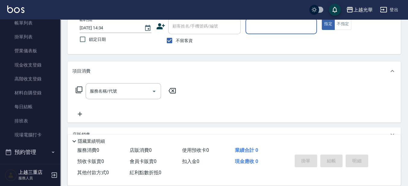
click at [384, 12] on icon "button" at bounding box center [383, 9] width 7 height 7
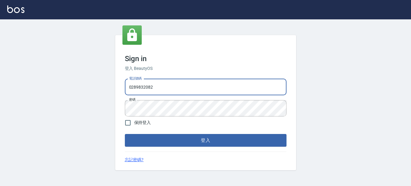
click at [201, 87] on input "0289832082" at bounding box center [206, 87] width 162 height 16
drag, startPoint x: 204, startPoint y: 87, endPoint x: 0, endPoint y: 81, distance: 203.7
click at [0, 81] on html "Sign in 登入 BeautyOS 電話號碼 0289832082 電話號碼 密碼 密碼 保持登入 登入 忘記密碼?" at bounding box center [205, 93] width 411 height 186
type input "0955332100"
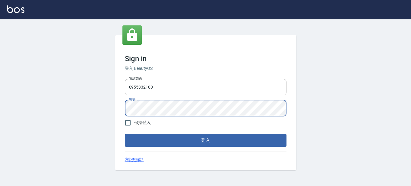
click at [125, 134] on button "登入" at bounding box center [206, 140] width 162 height 13
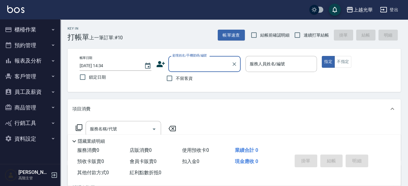
click at [18, 95] on button "員工及薪資" at bounding box center [30, 92] width 56 height 16
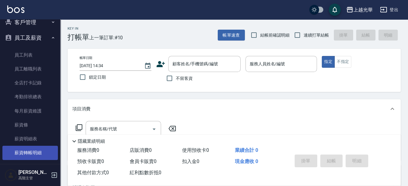
scroll to position [75, 0]
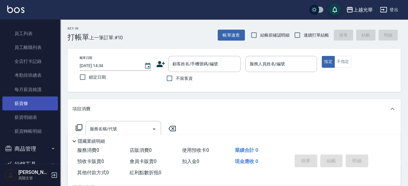
click at [33, 99] on link "薪資條" at bounding box center [30, 103] width 56 height 14
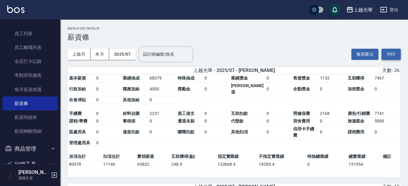
click at [391, 58] on button "列印" at bounding box center [391, 54] width 19 height 11
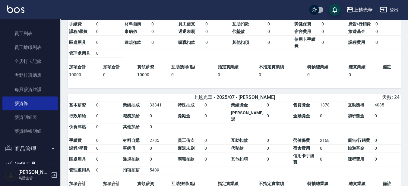
scroll to position [339, 0]
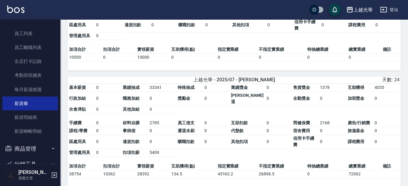
click at [399, 11] on button "登出" at bounding box center [389, 9] width 23 height 11
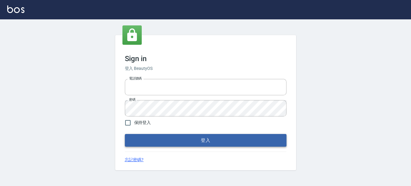
type input "0289832082"
click at [249, 140] on button "登入" at bounding box center [206, 140] width 162 height 13
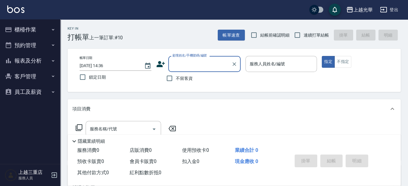
click at [391, 12] on button "登出" at bounding box center [389, 9] width 23 height 11
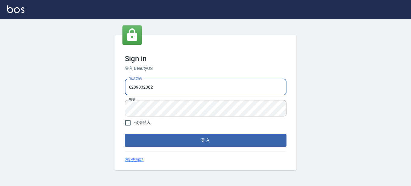
drag, startPoint x: 217, startPoint y: 87, endPoint x: 18, endPoint y: 67, distance: 200.4
click at [0, 118] on html "Sign in 登入 BeautyOS 電話號碼 [PHONE_NUMBER] 電話號碼 密碼 密碼 保持登入 登入 忘記密碼?" at bounding box center [205, 93] width 411 height 186
type input "0955332100"
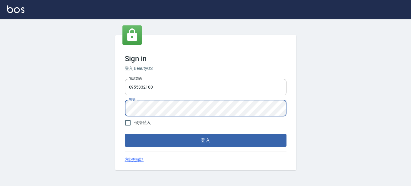
click at [125, 134] on button "登入" at bounding box center [206, 140] width 162 height 13
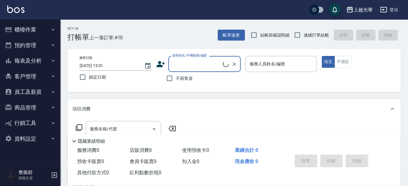
drag, startPoint x: 41, startPoint y: 68, endPoint x: 37, endPoint y: 66, distance: 3.9
click at [40, 68] on button "報表及分析" at bounding box center [30, 61] width 56 height 16
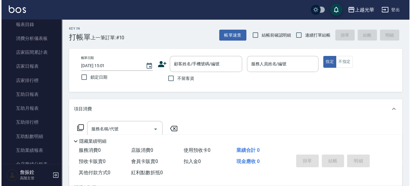
scroll to position [189, 0]
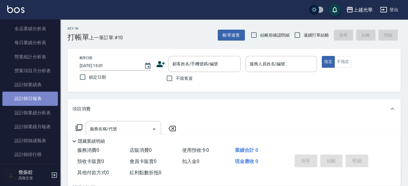
click at [44, 99] on link "設計師日報表" at bounding box center [30, 98] width 56 height 14
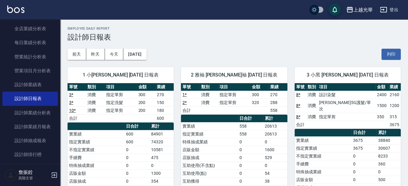
click at [363, 7] on div "上越光華" at bounding box center [363, 10] width 19 height 8
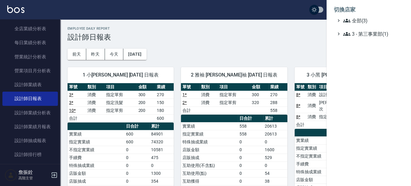
click at [363, 10] on li "切換店家" at bounding box center [369, 9] width 70 height 14
click at [358, 21] on span "全部(3)" at bounding box center [372, 20] width 58 height 7
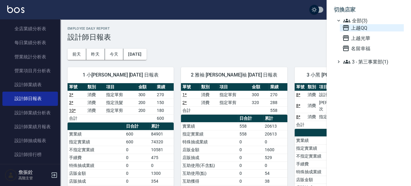
click at [358, 27] on span "上越QQ" at bounding box center [371, 27] width 59 height 7
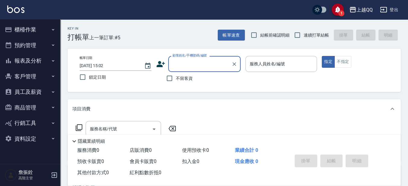
click at [41, 63] on button "報表及分析" at bounding box center [30, 61] width 56 height 16
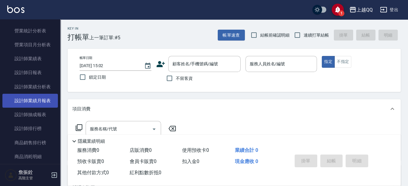
scroll to position [226, 0]
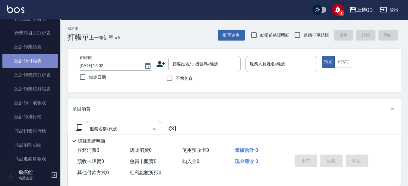
click at [35, 57] on link "設計師日報表" at bounding box center [30, 61] width 56 height 14
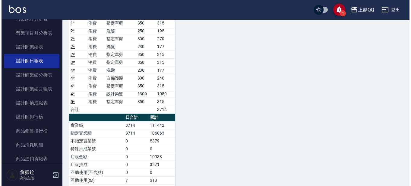
scroll to position [113, 0]
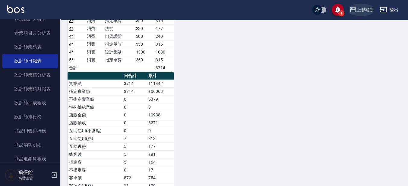
click at [360, 8] on div "上越QQ" at bounding box center [365, 10] width 16 height 8
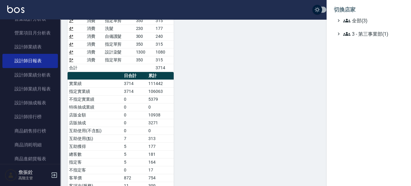
click at [358, 22] on span "全部(3)" at bounding box center [372, 20] width 58 height 7
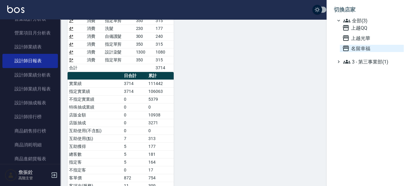
click at [357, 49] on span "名留幸福" at bounding box center [371, 48] width 59 height 7
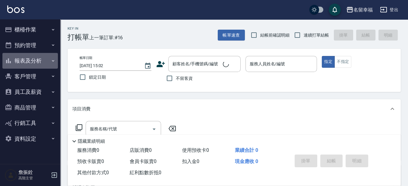
click at [35, 60] on button "報表及分析" at bounding box center [30, 61] width 56 height 16
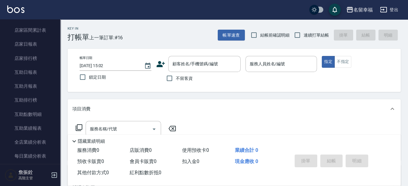
scroll to position [151, 0]
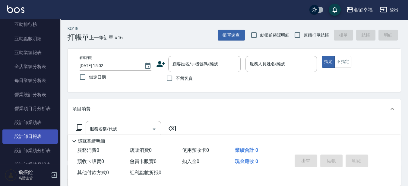
click at [37, 141] on link "設計師日報表" at bounding box center [30, 136] width 56 height 14
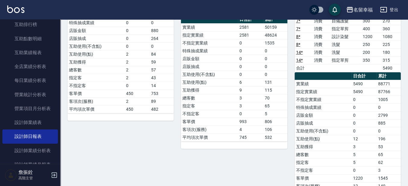
scroll to position [264, 0]
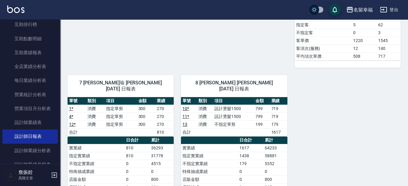
click at [392, 5] on button "登出" at bounding box center [389, 9] width 23 height 11
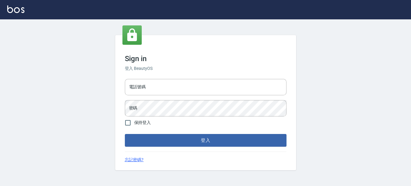
type input "0289832082"
click at [224, 132] on form "電話號碼 [PHONE_NUMBER] 電話號碼 密碼 密碼 保持登入 登入" at bounding box center [206, 111] width 162 height 70
click at [177, 148] on div "Sign in 登入 BeautyOS 電話號碼 [PHONE_NUMBER] 電話號碼 密碼 密碼 保持登入 登入 忘記密碼?" at bounding box center [205, 102] width 181 height 135
click at [177, 147] on div "Sign in 登入 BeautyOS 電話號碼 [PHONE_NUMBER] 電話號碼 密碼 密碼 保持登入 登入 忘記密碼?" at bounding box center [205, 102] width 181 height 135
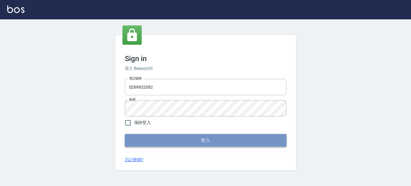
click at [179, 141] on button "登入" at bounding box center [206, 140] width 162 height 13
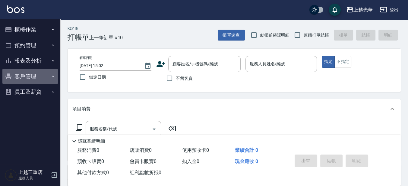
click at [27, 76] on button "客戶管理" at bounding box center [30, 76] width 56 height 16
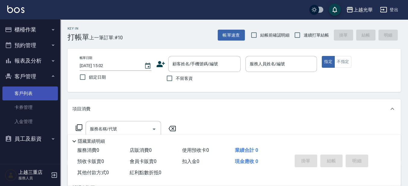
click at [41, 99] on link "客戶列表" at bounding box center [30, 93] width 56 height 14
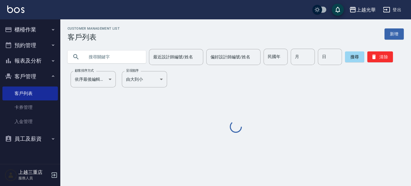
click at [115, 61] on input "text" at bounding box center [112, 57] width 57 height 16
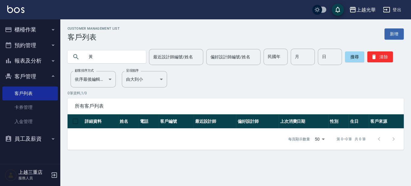
type input "黃"
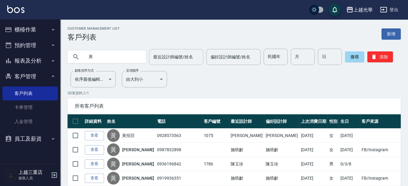
click at [163, 60] on input "最近設計師編號/姓名" at bounding box center [176, 57] width 49 height 11
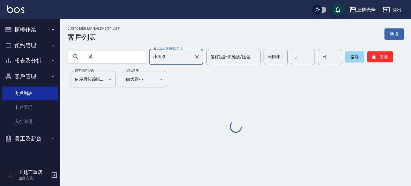
type input "小黑-3"
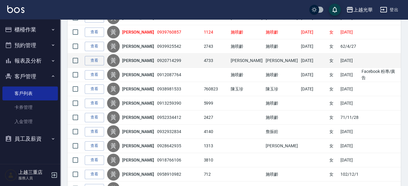
scroll to position [339, 0]
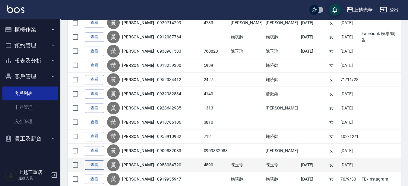
click at [96, 160] on link "查看" at bounding box center [94, 164] width 19 height 9
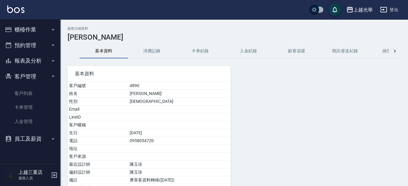
click at [154, 47] on button "消費記錄" at bounding box center [152, 51] width 48 height 14
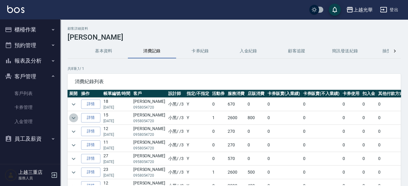
click at [75, 114] on icon "expand row" at bounding box center [73, 117] width 7 height 7
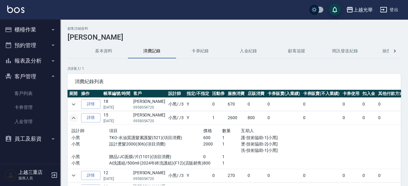
click at [22, 25] on button "櫃檯作業" at bounding box center [30, 30] width 56 height 16
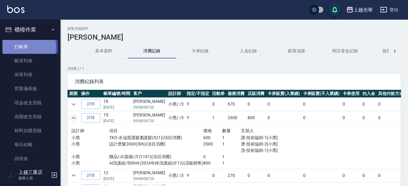
click at [22, 47] on link "打帳單" at bounding box center [30, 47] width 56 height 14
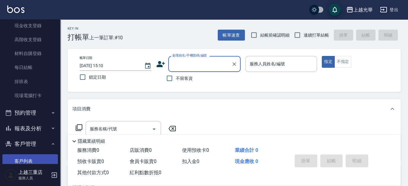
scroll to position [134, 0]
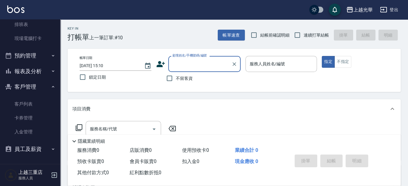
click at [28, 76] on button "報表及分析" at bounding box center [30, 71] width 56 height 16
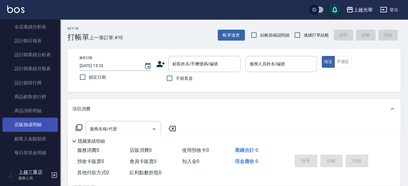
scroll to position [247, 0]
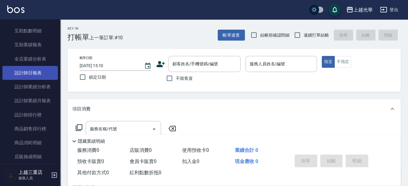
click at [36, 76] on link "設計師日報表" at bounding box center [30, 73] width 56 height 14
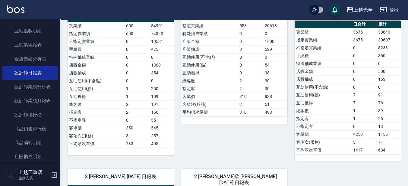
scroll to position [113, 0]
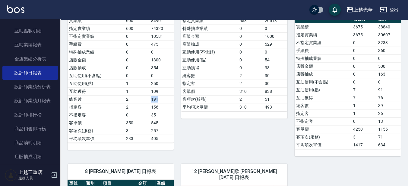
drag, startPoint x: 162, startPoint y: 100, endPoint x: 149, endPoint y: 98, distance: 12.8
click at [149, 98] on tr "總客數 2 191" at bounding box center [121, 99] width 106 height 8
click at [149, 98] on td "2" at bounding box center [137, 99] width 25 height 8
drag, startPoint x: 150, startPoint y: 97, endPoint x: 159, endPoint y: 96, distance: 8.9
click at [159, 96] on tr "總客數 2 191" at bounding box center [121, 99] width 106 height 8
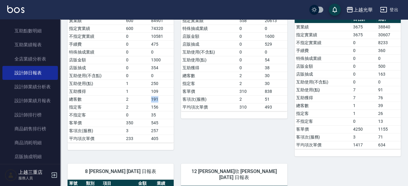
click at [157, 97] on td "191" at bounding box center [162, 99] width 24 height 8
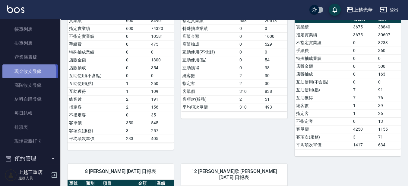
click at [22, 49] on ul "打帳單 帳單列表 掛單列表 營業儀表板 現金收支登錄 高階收支登錄 材料自購登錄 每日結帳 排班表 現場電腦打卡" at bounding box center [30, 78] width 56 height 144
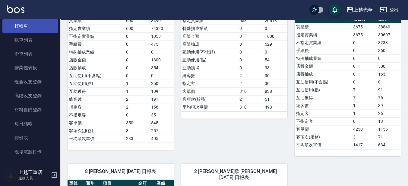
click at [29, 28] on link "打帳單" at bounding box center [30, 26] width 56 height 14
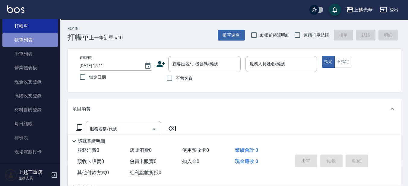
click at [32, 45] on link "帳單列表" at bounding box center [30, 40] width 56 height 14
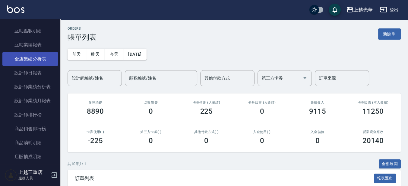
scroll to position [134, 0]
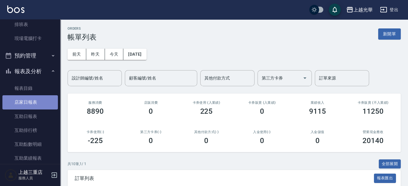
click at [38, 102] on link "店家日報表" at bounding box center [30, 102] width 56 height 14
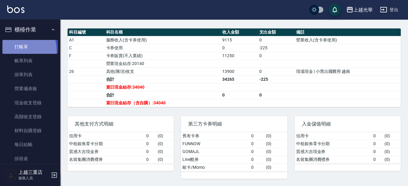
click at [20, 50] on link "打帳單" at bounding box center [30, 47] width 56 height 14
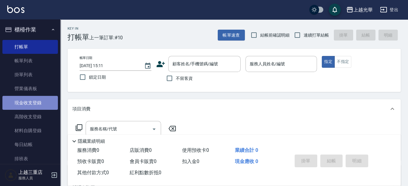
click at [35, 103] on link "現金收支登錄" at bounding box center [30, 103] width 56 height 14
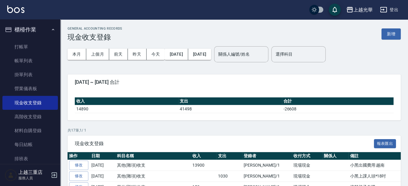
click at [392, 33] on button "新增" at bounding box center [391, 33] width 19 height 11
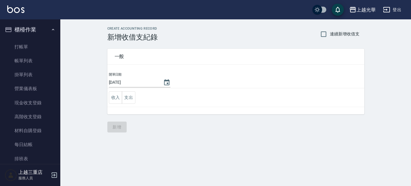
click at [135, 96] on td "收入 支出" at bounding box center [235, 97] width 257 height 19
click at [133, 97] on button "支出" at bounding box center [129, 97] width 14 height 12
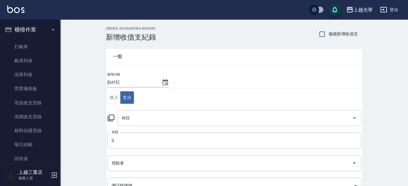
click at [136, 119] on input "科目" at bounding box center [234, 118] width 229 height 11
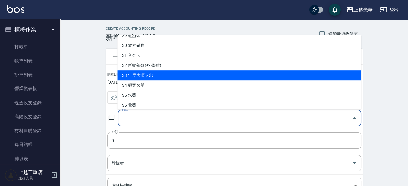
scroll to position [309, 0]
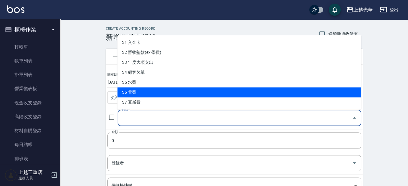
click at [150, 94] on li "36 電費" at bounding box center [239, 92] width 244 height 10
type input "36 電費"
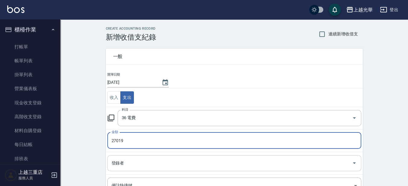
type input "27019"
click at [150, 159] on input "登錄者" at bounding box center [230, 162] width 240 height 11
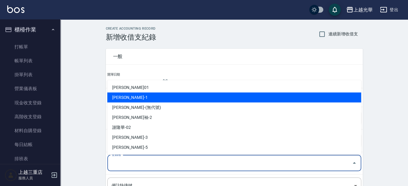
click at [132, 97] on li "詹振銓-1" at bounding box center [234, 97] width 254 height 10
type input "詹振銓-1"
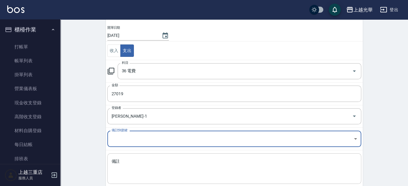
scroll to position [80, 0]
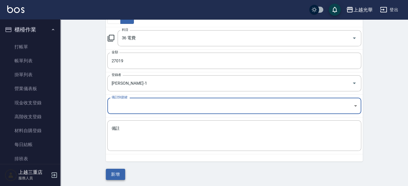
click at [112, 177] on button "新增" at bounding box center [115, 173] width 19 height 11
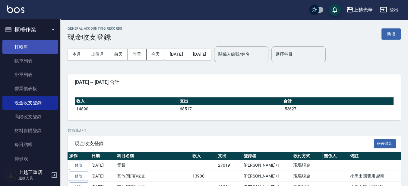
click at [31, 41] on link "打帳單" at bounding box center [30, 47] width 56 height 14
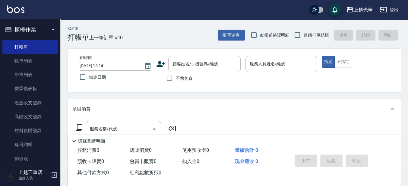
click at [187, 76] on span "不留客資" at bounding box center [184, 78] width 17 height 6
click at [176, 76] on input "不留客資" at bounding box center [169, 78] width 13 height 13
checkbox input "true"
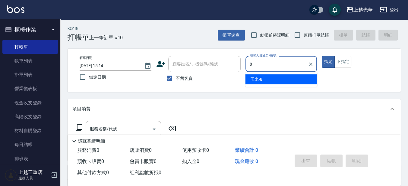
type input "玉米-8"
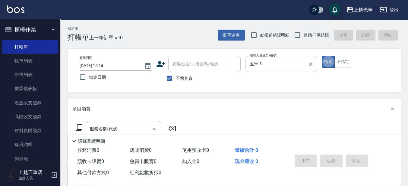
type button "true"
click at [346, 59] on button "不指定" at bounding box center [343, 62] width 17 height 12
click at [122, 128] on input "服務名稱/代號" at bounding box center [118, 128] width 61 height 11
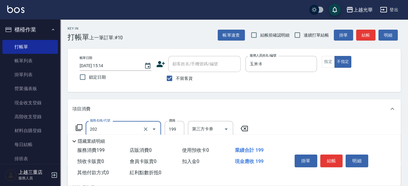
type input "不指定單剪(202)"
click at [173, 126] on input "199" at bounding box center [175, 129] width 20 height 16
type input "100"
click at [361, 33] on button "結帳" at bounding box center [365, 35] width 19 height 11
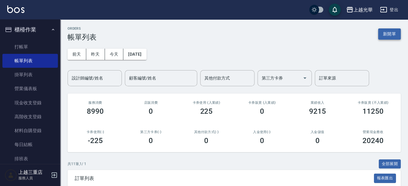
click at [382, 30] on button "新開單" at bounding box center [389, 33] width 23 height 11
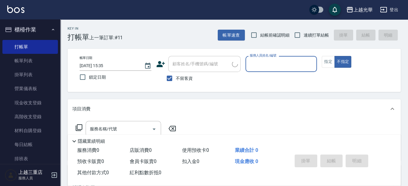
click at [292, 62] on input "服務人員姓名/編號" at bounding box center [281, 64] width 66 height 11
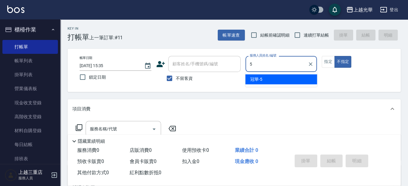
type input "冠華-5"
type button "false"
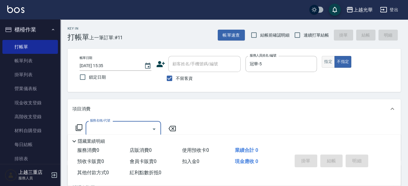
click at [329, 56] on button "指定" at bounding box center [328, 62] width 13 height 12
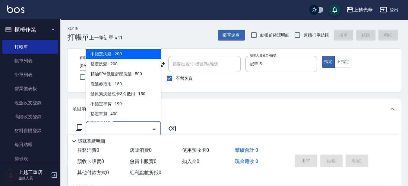
click at [128, 124] on input "服務名稱/代號" at bounding box center [118, 128] width 61 height 11
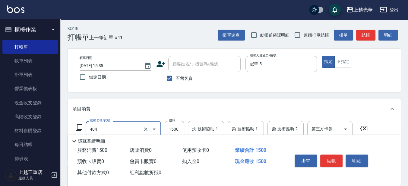
type input "設計染髮(404)"
click at [173, 127] on input "2000" at bounding box center [175, 129] width 20 height 16
type input "2300"
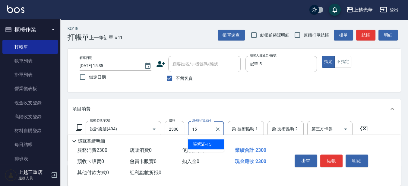
type input "張紫涵-15"
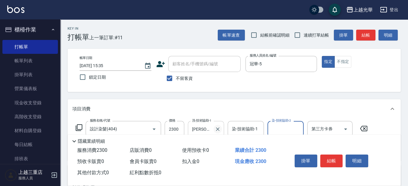
click at [217, 127] on icon "Clear" at bounding box center [218, 129] width 6 height 6
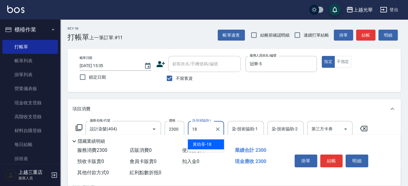
type input "黃幼苓-18"
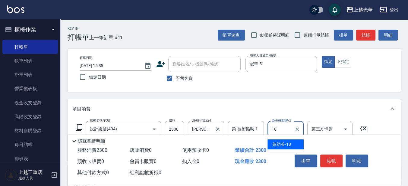
type input "黃幼苓-18"
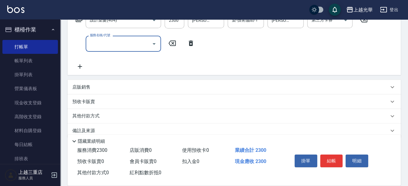
scroll to position [113, 0]
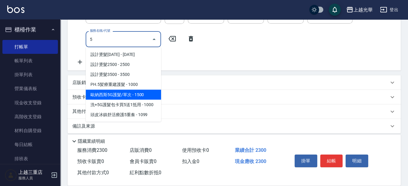
click at [131, 95] on span "歐納西斯5G護髮/單次 - 1500" at bounding box center [123, 94] width 75 height 10
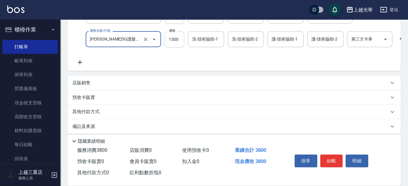
type input "歐納西斯5G護髮/單次(514)"
click at [174, 42] on input "1500" at bounding box center [175, 39] width 20 height 16
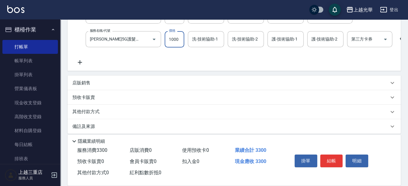
type input "1000"
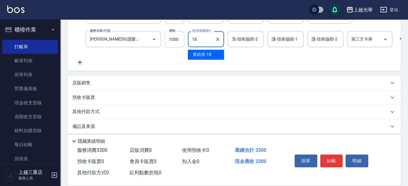
type input "黃幼苓-18"
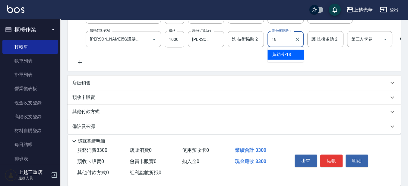
type input "黃幼苓-18"
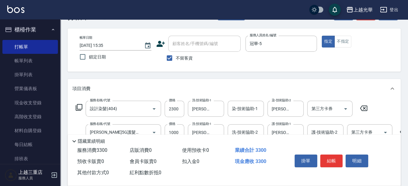
scroll to position [0, 0]
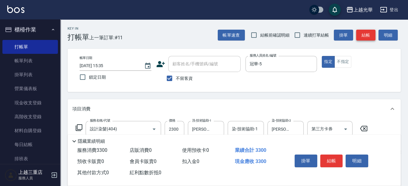
click at [367, 37] on button "結帳" at bounding box center [365, 35] width 19 height 11
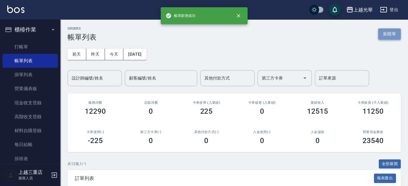
click at [386, 32] on button "新開單" at bounding box center [389, 33] width 23 height 11
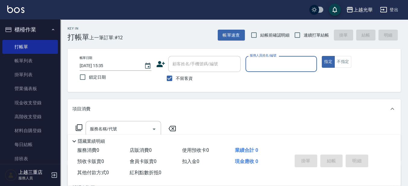
click at [274, 66] on input "服務人員姓名/編號" at bounding box center [281, 64] width 66 height 11
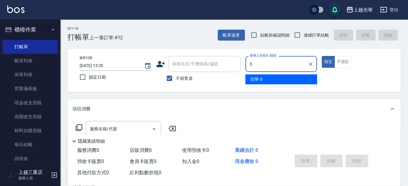
type input "冠華-5"
type button "true"
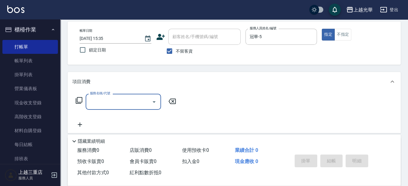
scroll to position [38, 0]
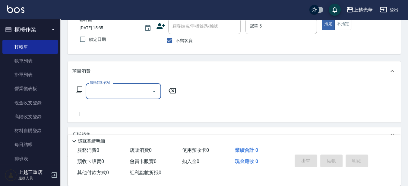
click at [117, 91] on input "服務名稱/代號" at bounding box center [118, 91] width 61 height 11
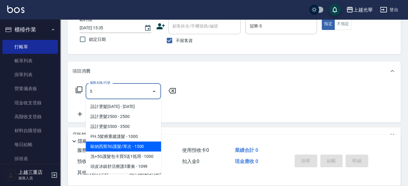
click at [133, 145] on span "歐納西斯5G護髮/單次 - 1500" at bounding box center [123, 146] width 75 height 10
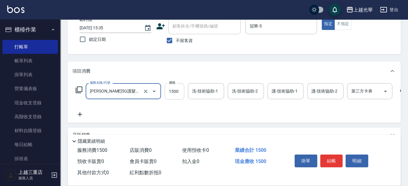
type input "歐納西斯5G護髮/單次(514)"
click at [172, 86] on input "1500" at bounding box center [175, 91] width 20 height 16
type input "1000"
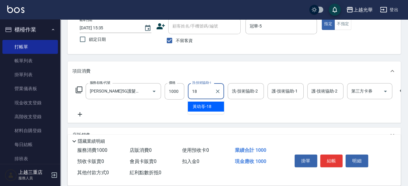
type input "黃幼苓-18"
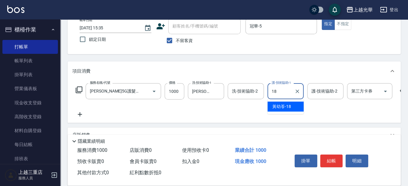
type input "黃幼苓-18"
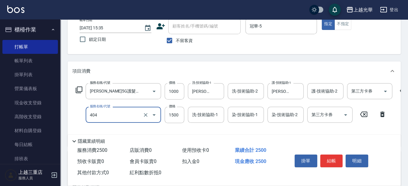
type input "設計染髮(404)"
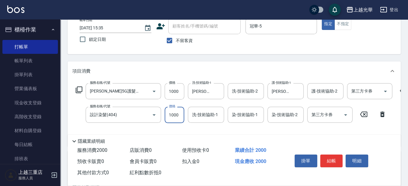
type input "1000"
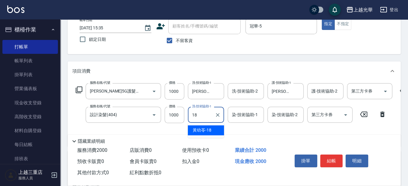
type input "黃幼苓-18"
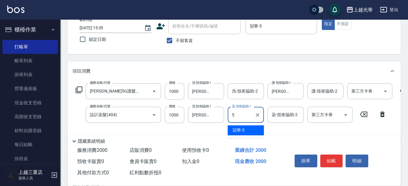
type input "冠華-5"
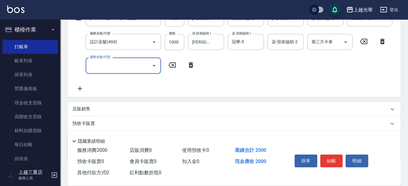
scroll to position [113, 0]
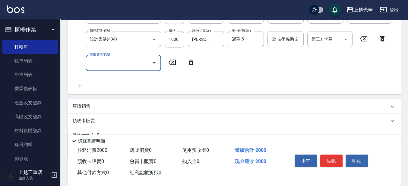
click at [95, 109] on div "店販銷售" at bounding box center [230, 106] width 316 height 6
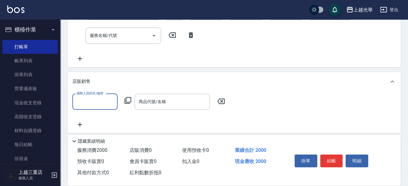
scroll to position [151, 0]
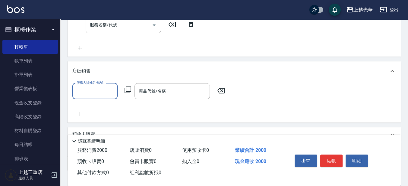
click at [94, 96] on input "服務人員姓名/編號" at bounding box center [95, 91] width 40 height 11
type input "冠華-5"
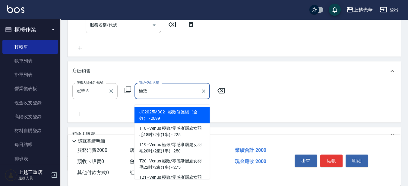
type input "及"
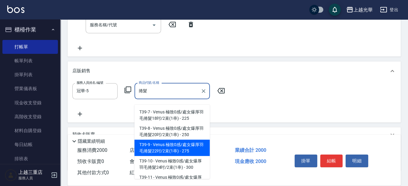
click at [169, 147] on span "T39-9 - Venus 極致0感/處女爆厚羽毛捲髮22吋/2束(1串) - 275" at bounding box center [172, 147] width 75 height 16
type input "Venus 極致0感/處女爆厚羽毛捲髮22吋/2束(1串)"
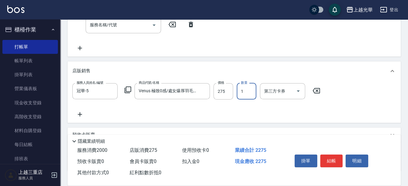
click at [244, 97] on input "1" at bounding box center [247, 91] width 20 height 16
type input "40"
click at [226, 93] on input "275" at bounding box center [224, 91] width 20 height 16
type input "300"
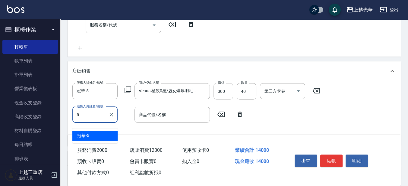
type input "冠華-5"
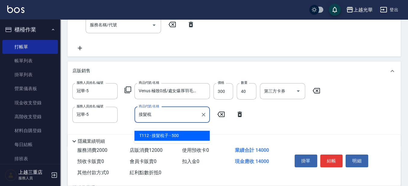
click at [185, 136] on span "T112 - 接髮梳子 - 500" at bounding box center [172, 135] width 75 height 10
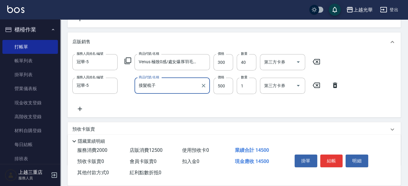
scroll to position [189, 0]
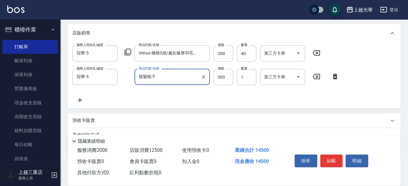
type input "接髮梳子"
click at [80, 103] on icon at bounding box center [79, 99] width 15 height 7
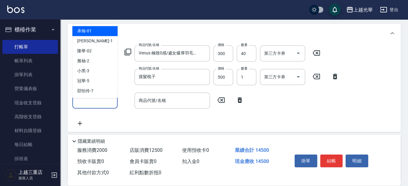
click at [102, 100] on input "服務人員姓名/編號" at bounding box center [95, 100] width 40 height 11
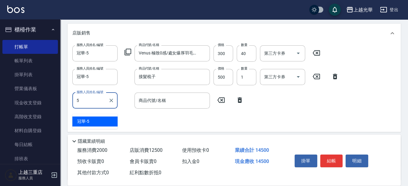
type input "冠華-5"
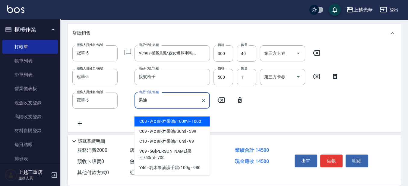
click at [176, 121] on span "C08 - 迷幻純粹果油/100ml - 1000" at bounding box center [172, 121] width 75 height 10
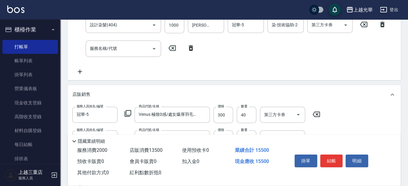
scroll to position [113, 0]
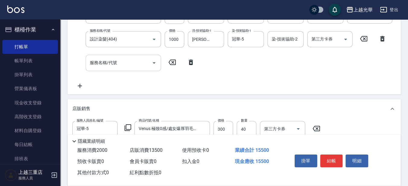
type input "迷幻純粹果油/100ml"
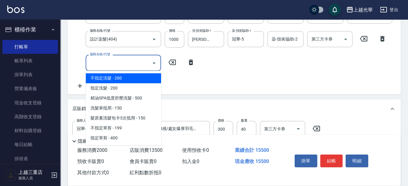
click at [124, 63] on input "服務名稱/代號" at bounding box center [118, 62] width 61 height 11
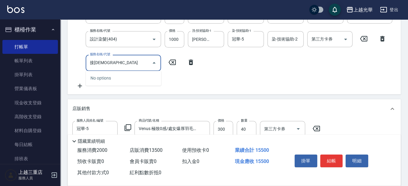
type input "接"
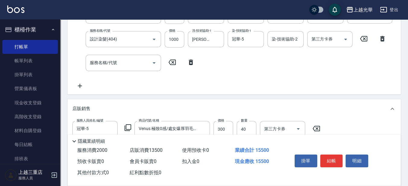
click at [192, 64] on icon at bounding box center [191, 61] width 4 height 5
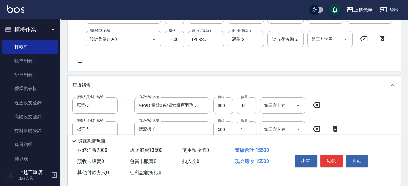
click at [381, 37] on icon at bounding box center [382, 38] width 4 height 5
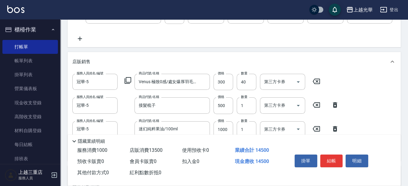
click at [81, 39] on icon at bounding box center [80, 39] width 4 height 4
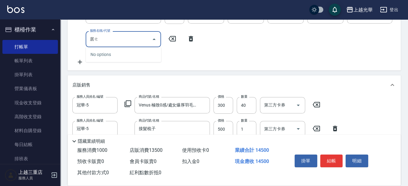
type input "居"
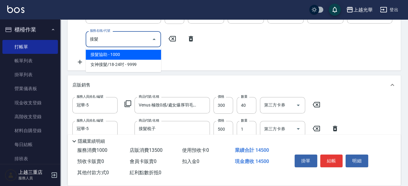
type input "接"
click at [145, 58] on span "髮片重整 - 2000" at bounding box center [123, 54] width 75 height 10
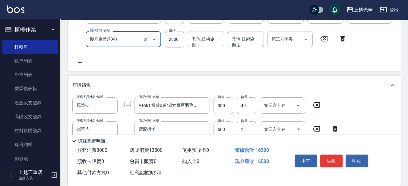
type input "髮片重整(704)"
click at [195, 38] on div "其他-技術協助-1 其他-技術協助-1" at bounding box center [206, 39] width 36 height 16
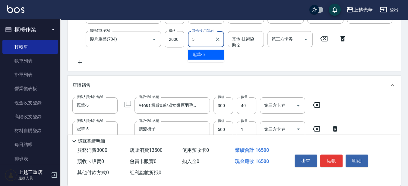
type input "冠華-5"
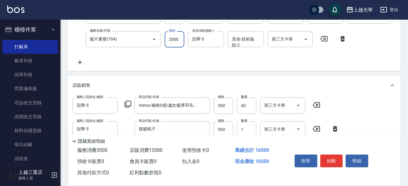
click at [174, 39] on input "2000" at bounding box center [175, 39] width 20 height 16
type input "1000"
click at [322, 54] on div "服務名稱/代號 歐納西斯5G護髮/單次(514) 服務名稱/代號 價格 1000 價格 洗-技術協助-1 黃幼苓-18 洗-技術協助-1 洗-技術協助-2 洗…" at bounding box center [241, 37] width 339 height 58
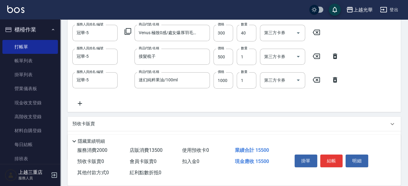
scroll to position [189, 0]
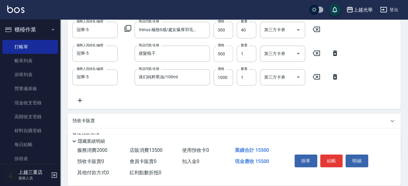
click at [227, 58] on input "500" at bounding box center [224, 54] width 20 height 16
click at [224, 37] on input "300" at bounding box center [224, 30] width 20 height 16
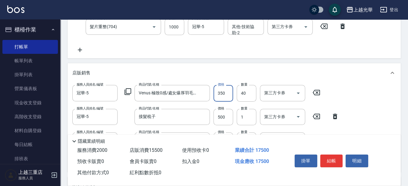
scroll to position [71, 0]
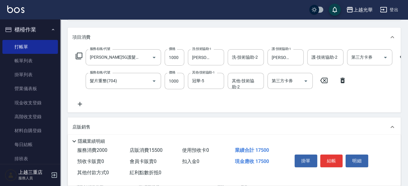
click at [210, 99] on div "服務名稱/代號 歐納西斯5G護髮/單次(514) 服務名稱/代號 價格 1000 價格 洗-技術協助-1 黃幼苓-18 洗-技術協助-1 洗-技術協助-2 洗…" at bounding box center [241, 78] width 339 height 58
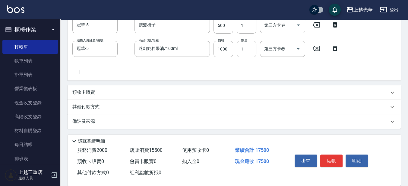
scroll to position [222, 0]
click at [363, 63] on div "服務人員姓名/編號 冠華-5 服務人員姓名/編號 商品代號/名稱 Venus 極致0感/處女爆厚羽毛捲髮22吋/2束(1串) 商品代號/名稱 價格 350 價…" at bounding box center [234, 34] width 324 height 82
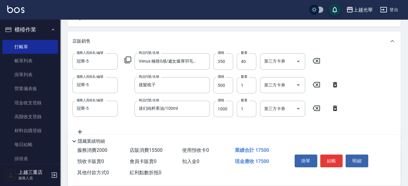
scroll to position [147, 0]
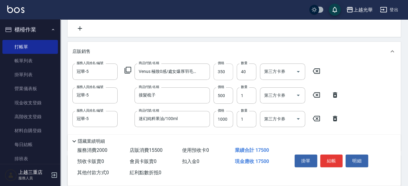
click at [221, 79] on input "350" at bounding box center [224, 71] width 20 height 16
type input "360"
click at [221, 100] on input "500" at bounding box center [224, 95] width 20 height 16
click at [225, 100] on input "500" at bounding box center [224, 95] width 20 height 16
type input "600"
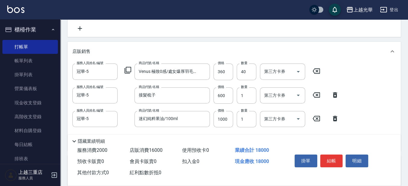
click at [373, 101] on div "服務人員姓名/編號 冠華-5 服務人員姓名/編號 商品代號/名稱 Venus 極致0感/處女爆厚羽毛捲髮22吋/2束(1串) 商品代號/名稱 價格 360 價…" at bounding box center [234, 104] width 324 height 82
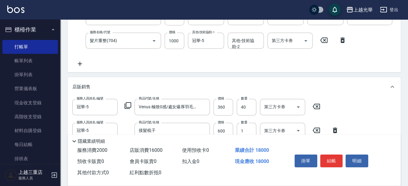
scroll to position [151, 0]
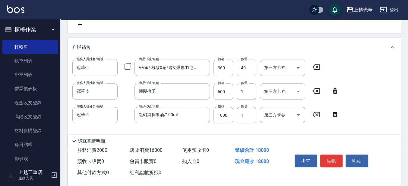
click at [370, 100] on div "服務人員姓名/編號 冠華-5 服務人員姓名/編號 商品代號/名稱 Venus 極致0感/處女爆厚羽毛捲髮22吋/2束(1串) 商品代號/名稱 價格 360 價…" at bounding box center [234, 100] width 324 height 82
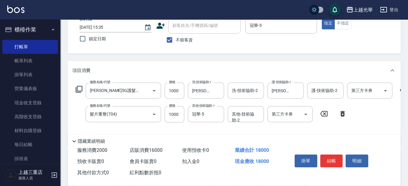
scroll to position [0, 0]
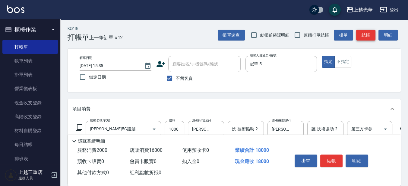
click at [364, 35] on button "結帳" at bounding box center [365, 35] width 19 height 11
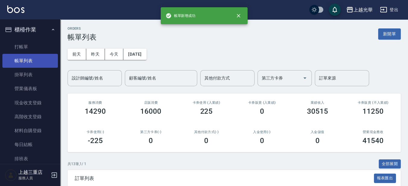
click at [28, 63] on link "帳單列表" at bounding box center [30, 61] width 56 height 14
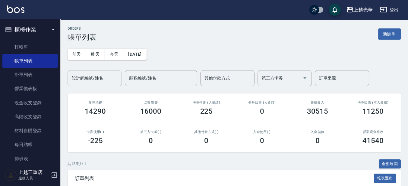
click at [75, 76] on input "設計師編號/姓名" at bounding box center [94, 78] width 49 height 11
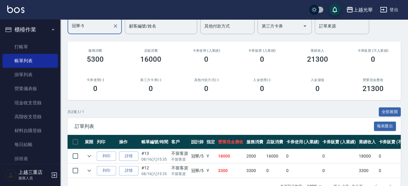
scroll to position [72, 0]
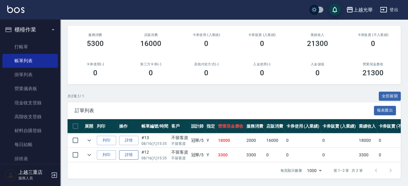
type input "冠華-5"
click at [129, 150] on link "詳情" at bounding box center [128, 154] width 19 height 9
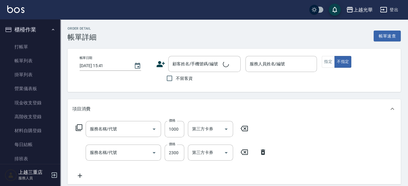
type input "2025/08/16 15:35"
checkbox input "true"
type input "冠華-5"
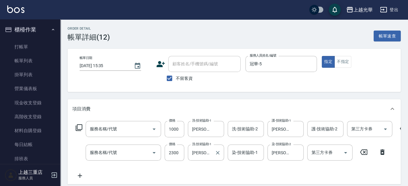
type input "歐納西斯5G護髮/單次(514)"
type input "設計染髮(404)"
click at [174, 154] on input "2300" at bounding box center [175, 152] width 20 height 16
type input "2000"
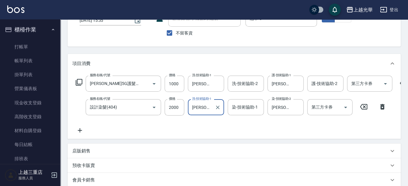
scroll to position [75, 0]
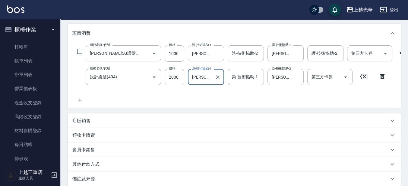
click at [311, 97] on div "服務名稱/代號 歐納西斯5G護髮/單次(514) 服務名稱/代號 價格 1000 價格 洗-技術協助-1 黃幼苓-18 洗-技術協助-1 洗-技術協助-2 洗…" at bounding box center [241, 74] width 339 height 58
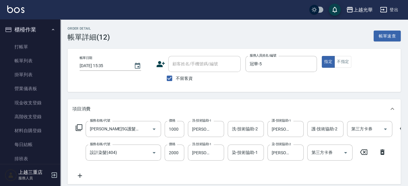
scroll to position [113, 0]
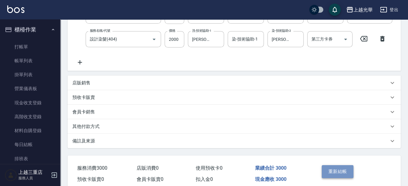
click at [339, 173] on button "重新結帳" at bounding box center [338, 171] width 32 height 13
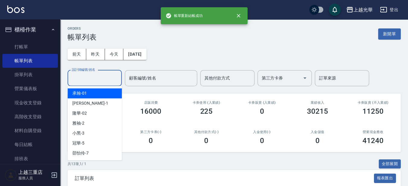
click at [115, 79] on input "設計師編號/姓名" at bounding box center [94, 78] width 49 height 11
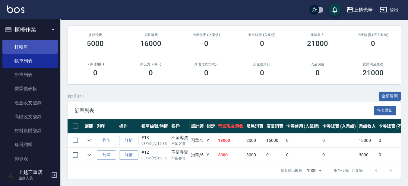
type input "冠華-5"
click at [25, 47] on link "打帳單" at bounding box center [30, 47] width 56 height 14
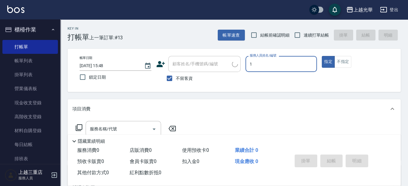
type input "小詹-1"
type button "true"
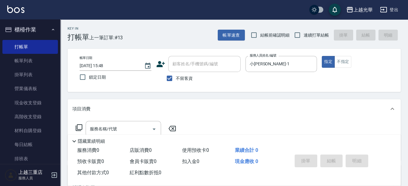
click at [314, 36] on span "連續打單結帳" at bounding box center [316, 35] width 25 height 6
click at [300, 36] on input "連續打單結帳" at bounding box center [297, 35] width 13 height 13
checkbox input "true"
click at [122, 120] on div "服務名稱/代號 服務名稱/代號" at bounding box center [234, 139] width 333 height 42
click at [122, 126] on input "服務名稱/代號" at bounding box center [118, 128] width 61 height 11
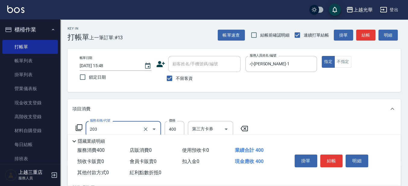
type input "指定單剪(203)"
type input "300"
click at [315, 156] on button "掛單" at bounding box center [306, 160] width 23 height 13
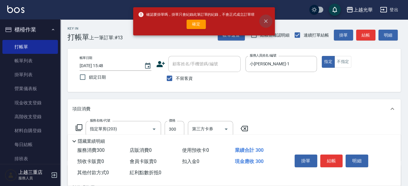
click at [267, 23] on icon "close" at bounding box center [266, 21] width 6 height 6
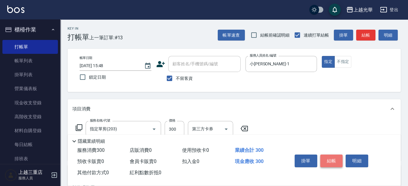
click at [332, 158] on button "結帳" at bounding box center [331, 160] width 23 height 13
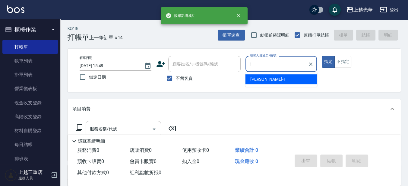
type input "小詹-1"
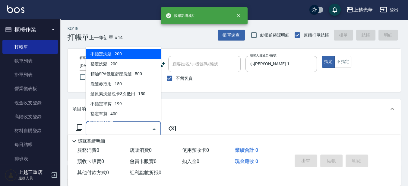
drag, startPoint x: 122, startPoint y: 127, endPoint x: 118, endPoint y: 125, distance: 4.8
click at [122, 127] on input "服務名稱/代號" at bounding box center [118, 128] width 61 height 11
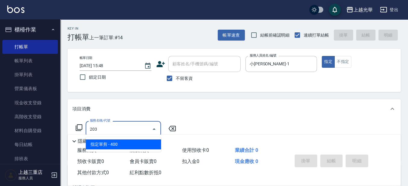
type input "指定單剪(203)"
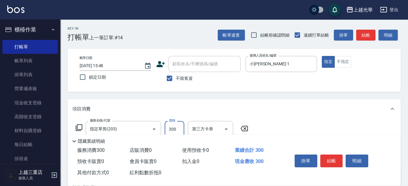
scroll to position [38, 0]
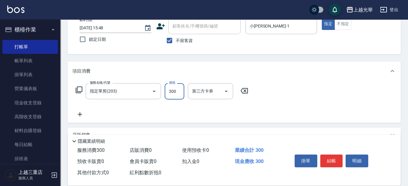
type input "300"
click at [82, 115] on icon at bounding box center [79, 113] width 15 height 7
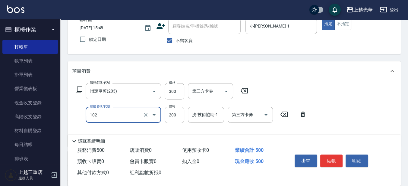
type input "指定洗髮(102)"
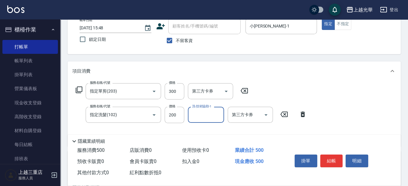
type input "8"
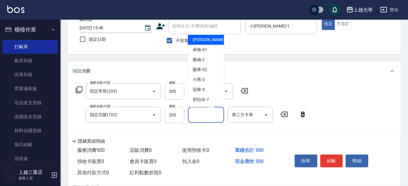
type input "5"
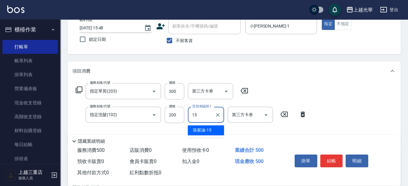
type input "張紫涵-15"
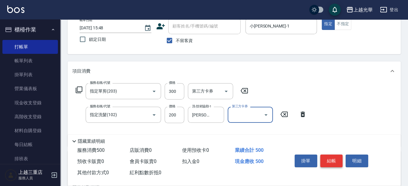
click at [326, 158] on button "結帳" at bounding box center [331, 160] width 23 height 13
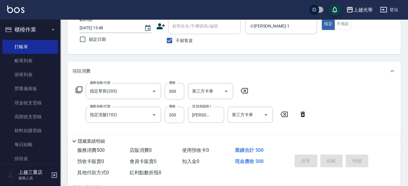
type input "2025/08/16 15:49"
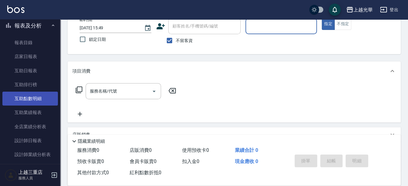
scroll to position [189, 0]
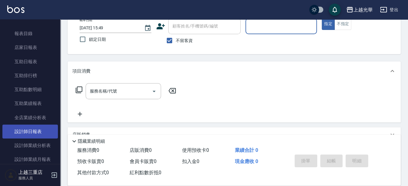
click at [42, 130] on link "設計師日報表" at bounding box center [30, 131] width 56 height 14
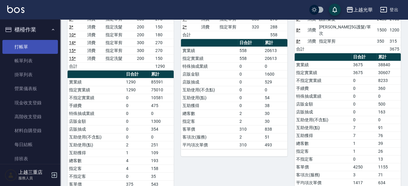
click at [29, 49] on link "打帳單" at bounding box center [30, 47] width 56 height 14
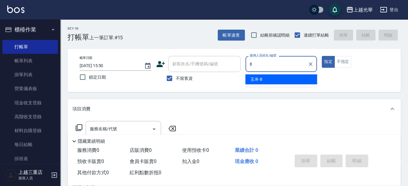
type input "玉米-8"
type button "true"
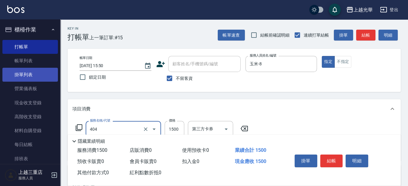
type input "設計染髮(404)"
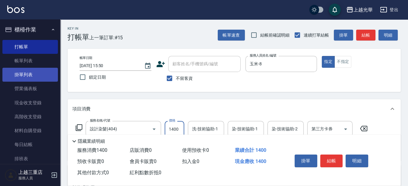
type input "1400"
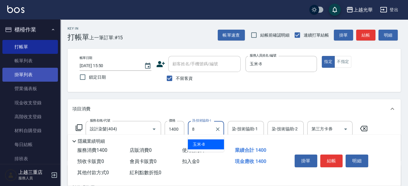
type input "玉米-8"
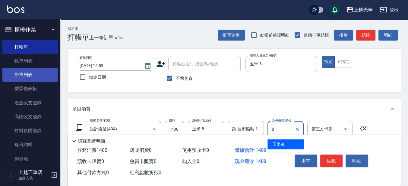
type input "玉米-8"
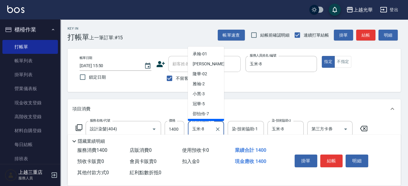
scroll to position [8, 0]
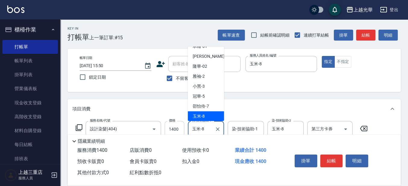
drag, startPoint x: 204, startPoint y: 128, endPoint x: 179, endPoint y: 131, distance: 25.3
click at [179, 131] on div "服務名稱/代號 設計染髮(404) 服務名稱/代號 價格 1400 價格 洗-技術協助-1 玉米-8 洗-技術協助-1 染-技術協助-1 染-技術協助-1 染…" at bounding box center [221, 129] width 299 height 16
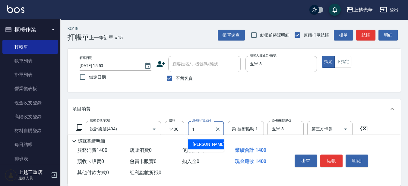
scroll to position [0, 0]
type input "張紫涵-15"
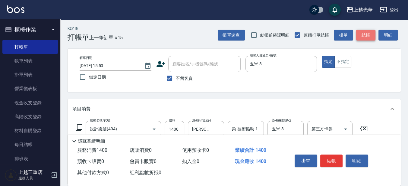
click at [363, 34] on button "結帳" at bounding box center [365, 35] width 19 height 11
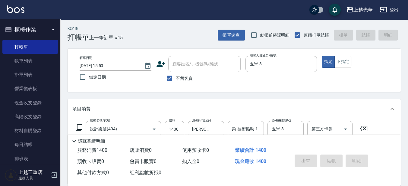
type input "2025/08/16 16:02"
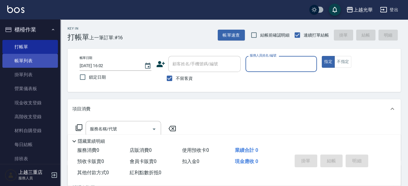
click at [39, 58] on link "帳單列表" at bounding box center [30, 61] width 56 height 14
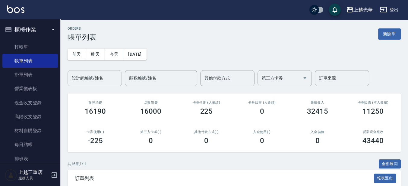
click at [102, 82] on input "設計師編號/姓名" at bounding box center [94, 78] width 49 height 11
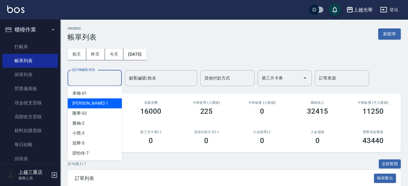
click at [99, 103] on div "小詹 -1" at bounding box center [95, 103] width 54 height 10
type input "小詹-1"
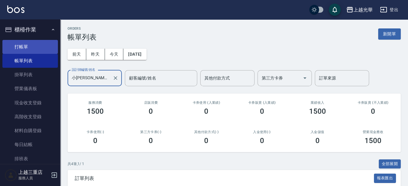
click at [22, 49] on link "打帳單" at bounding box center [30, 47] width 56 height 14
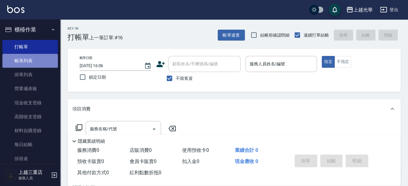
click at [32, 61] on link "帳單列表" at bounding box center [30, 61] width 56 height 14
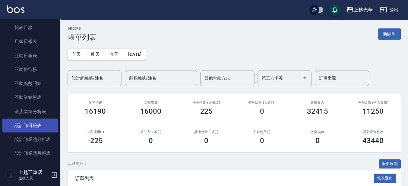
scroll to position [189, 0]
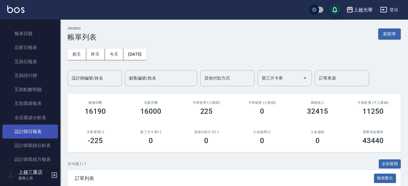
click at [24, 131] on link "設計師日報表" at bounding box center [30, 131] width 56 height 14
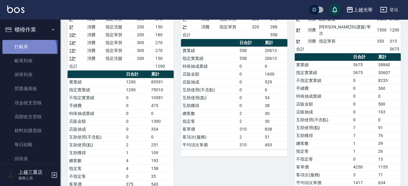
click at [14, 52] on link "打帳單" at bounding box center [30, 47] width 56 height 14
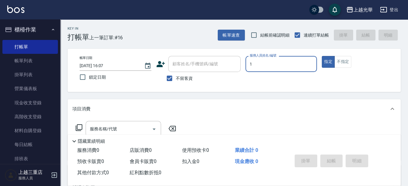
type input "1"
type button "true"
type input "小詹-1"
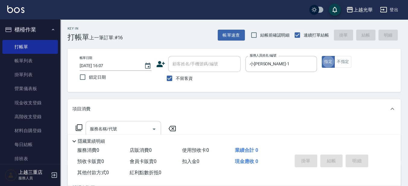
click at [131, 122] on div "服務名稱/代號" at bounding box center [123, 129] width 75 height 16
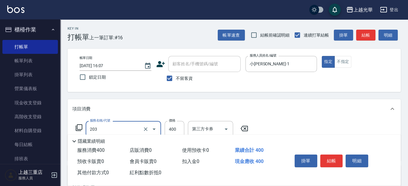
type input "指定單剪(203)"
type input "200"
click at [329, 160] on button "結帳" at bounding box center [331, 160] width 23 height 13
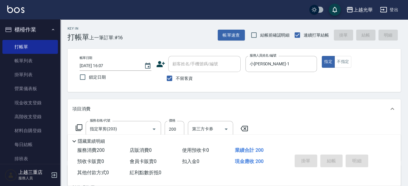
type input "2025/08/16 16:25"
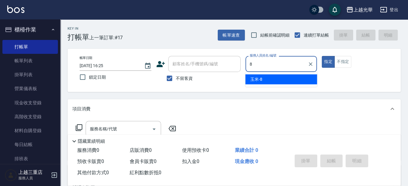
type input "玉米-8"
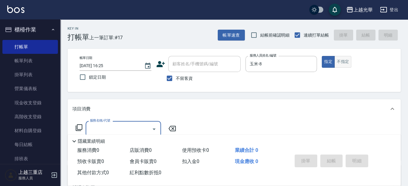
drag, startPoint x: 341, startPoint y: 61, endPoint x: 337, endPoint y: 63, distance: 4.7
click at [341, 62] on button "不指定" at bounding box center [343, 62] width 17 height 12
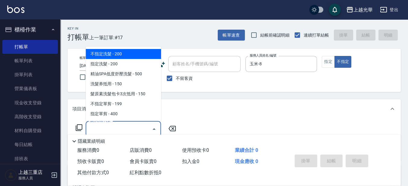
click at [106, 129] on input "服務名稱/代號" at bounding box center [118, 128] width 61 height 11
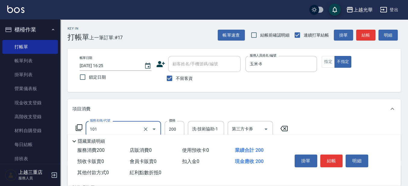
type input "不指定洗髮(101)"
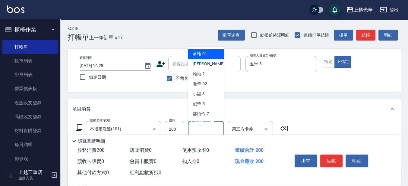
click at [214, 125] on input "洗-技術協助-1" at bounding box center [206, 128] width 31 height 11
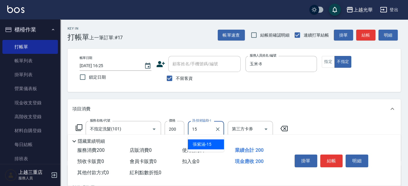
type input "張紫涵-15"
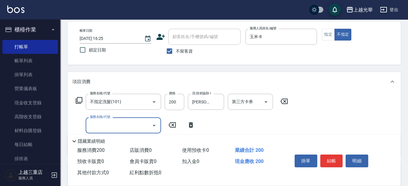
scroll to position [38, 0]
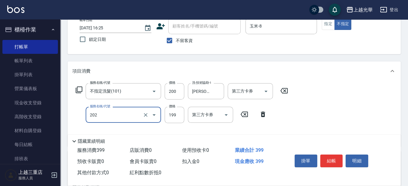
type input "不指定單剪(202)"
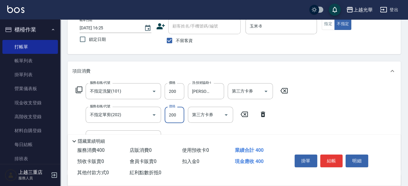
click at [178, 115] on input "200" at bounding box center [175, 114] width 20 height 16
type input "199"
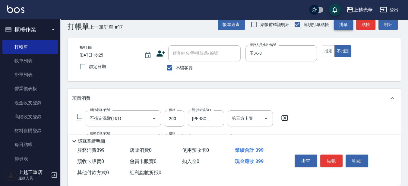
scroll to position [0, 0]
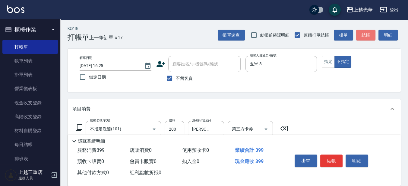
click at [365, 31] on button "結帳" at bounding box center [365, 35] width 19 height 11
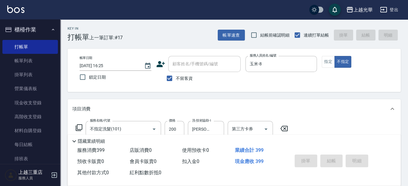
type input "2025/08/16 16:41"
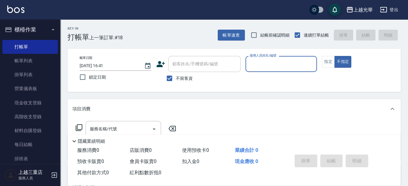
click at [237, 29] on div "帳單速查 結帳前確認明細 連續打單結帳 掛單 結帳 明細" at bounding box center [309, 35] width 183 height 13
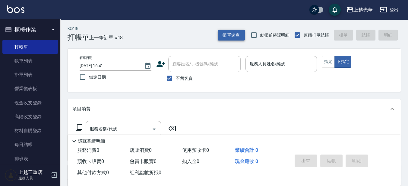
click at [237, 34] on button "帳單速查" at bounding box center [231, 35] width 27 height 11
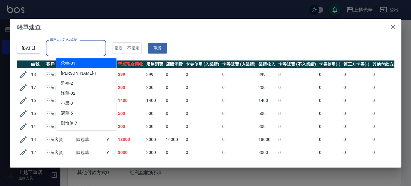
click at [94, 46] on input "服務人員姓名/編號" at bounding box center [76, 48] width 55 height 11
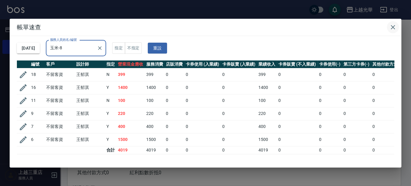
type input "玉米-8"
click at [390, 28] on icon "button" at bounding box center [392, 27] width 7 height 7
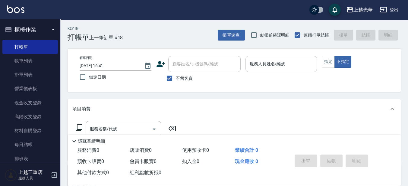
click at [285, 65] on input "服務人員姓名/編號" at bounding box center [281, 64] width 66 height 11
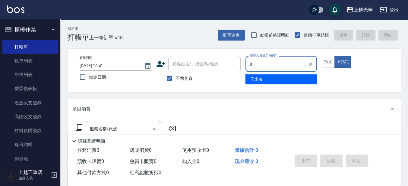
type input "玉米-8"
type button "false"
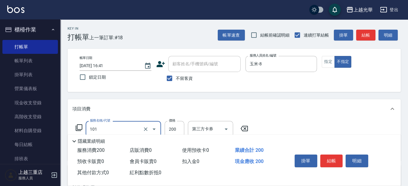
type input "不指定洗髮(101)"
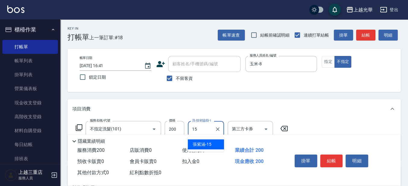
type input "張紫涵-15"
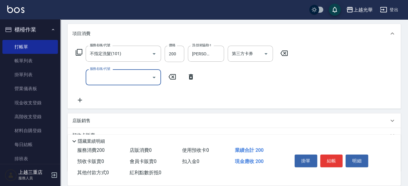
scroll to position [75, 0]
type input "潤絲(801)"
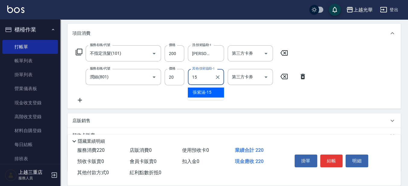
type input "張紫涵-15"
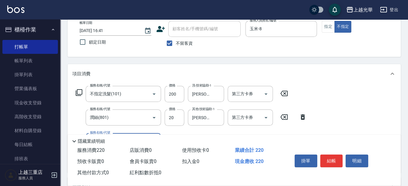
scroll to position [0, 0]
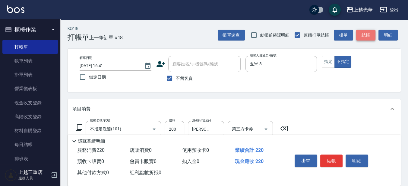
click at [371, 37] on button "結帳" at bounding box center [365, 35] width 19 height 11
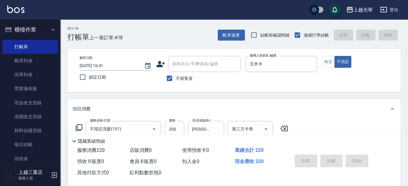
type input "2025/08/16 16:54"
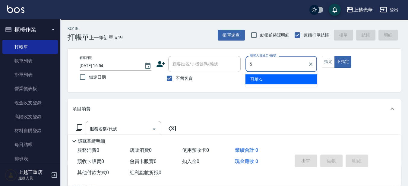
type input "5+"
click at [335, 56] on button "不指定" at bounding box center [343, 62] width 17 height 12
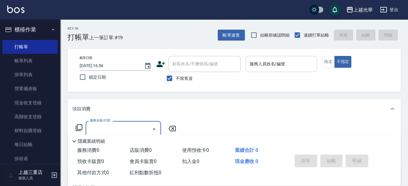
click at [276, 66] on input "服務人員姓名/編號" at bounding box center [281, 64] width 66 height 11
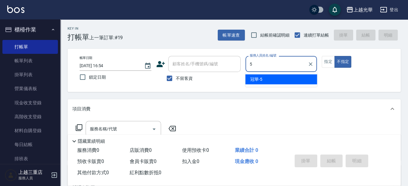
type input "冠華-5"
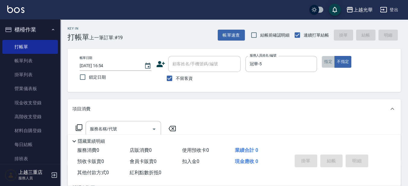
click at [328, 59] on button "指定" at bounding box center [328, 62] width 13 height 12
click at [134, 124] on input "服務名稱/代號" at bounding box center [118, 128] width 61 height 11
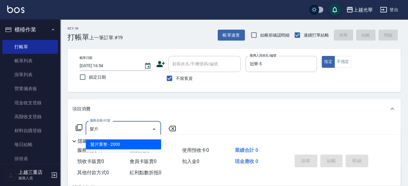
click at [119, 144] on span "髮片重整 - 2000" at bounding box center [123, 144] width 75 height 10
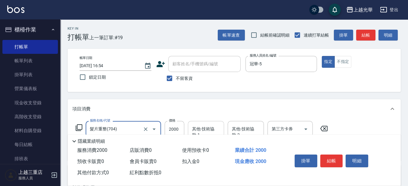
type input "髮片重整(704)"
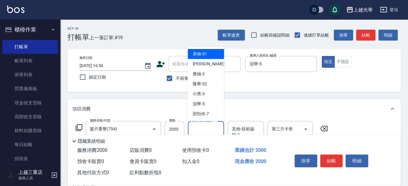
click at [201, 126] on div "其他-技術協助-1 其他-技術協助-1" at bounding box center [206, 129] width 36 height 16
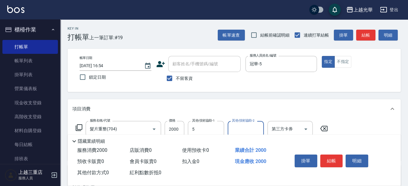
type input "冠華-5"
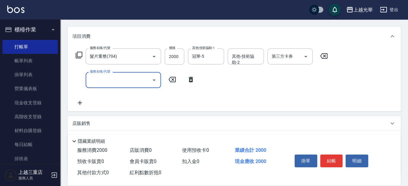
scroll to position [75, 0]
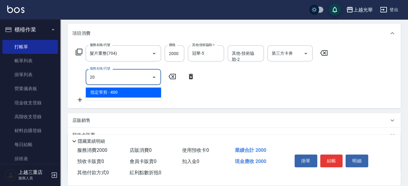
type input "2"
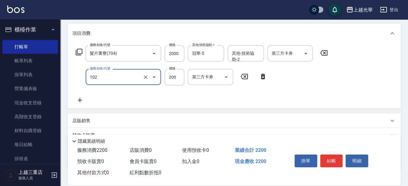
type input "指定洗髮(102)"
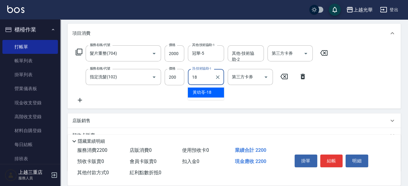
type input "黃幼苓-18"
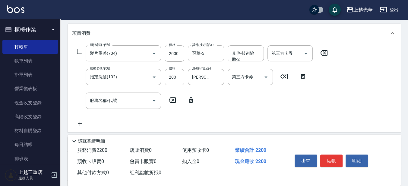
click at [214, 96] on div "服務名稱/代號 髮片重整(704) 服務名稱/代號 價格 2000 價格 其他-技術協助-1 冠華-5 其他-技術協助-1 其他-技術協助-2 其他-技術協助…" at bounding box center [201, 85] width 259 height 81
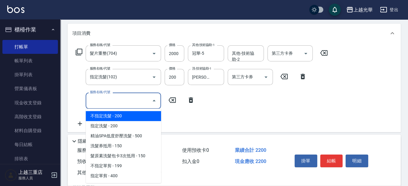
click at [140, 102] on input "服務名稱/代號" at bounding box center [118, 100] width 61 height 11
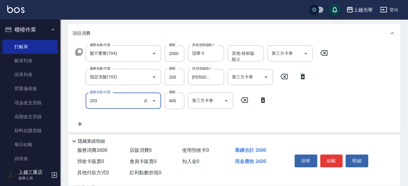
type input "指定單剪(203)"
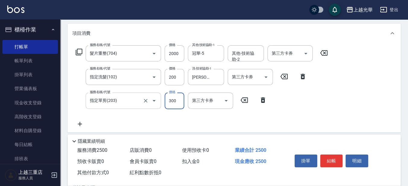
type input "300"
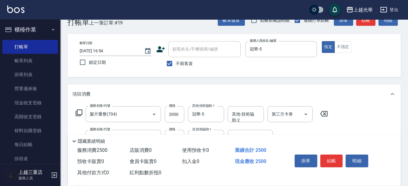
scroll to position [0, 0]
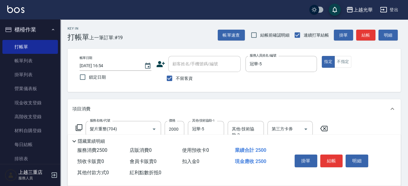
click at [366, 34] on button "結帳" at bounding box center [365, 35] width 19 height 11
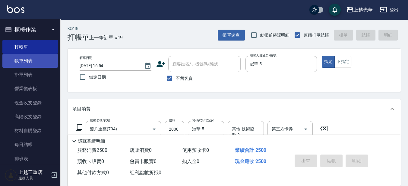
click at [26, 56] on link "帳單列表" at bounding box center [30, 61] width 56 height 14
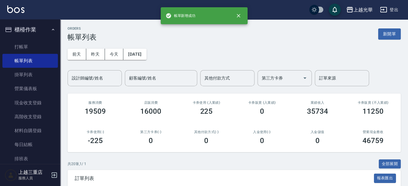
drag, startPoint x: 98, startPoint y: 73, endPoint x: 90, endPoint y: 73, distance: 7.8
click at [98, 73] on div "設計師編號/姓名 設計師編號/姓名" at bounding box center [95, 78] width 54 height 16
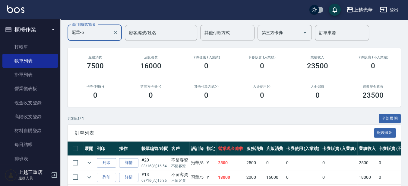
scroll to position [87, 0]
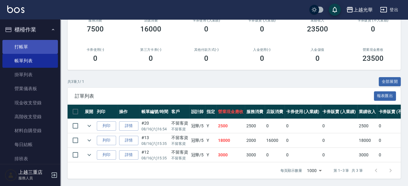
type input "冠華-5"
click at [39, 49] on link "打帳單" at bounding box center [30, 47] width 56 height 14
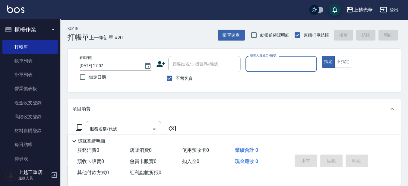
drag, startPoint x: 38, startPoint y: 59, endPoint x: 57, endPoint y: 70, distance: 21.7
click at [38, 59] on link "帳單列表" at bounding box center [30, 61] width 56 height 14
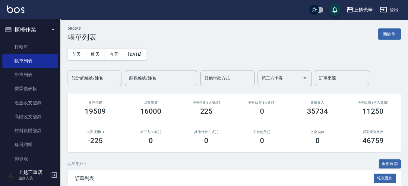
click at [81, 72] on div "設計師編號/姓名" at bounding box center [95, 78] width 54 height 16
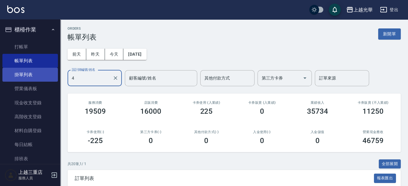
drag, startPoint x: 79, startPoint y: 76, endPoint x: 8, endPoint y: 78, distance: 71.2
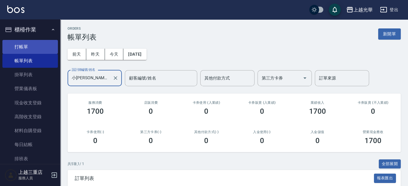
type input "小詹-1"
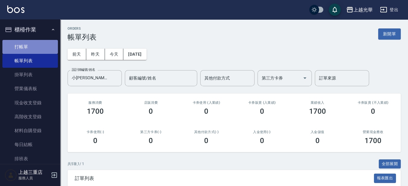
click at [46, 53] on link "打帳單" at bounding box center [30, 47] width 56 height 14
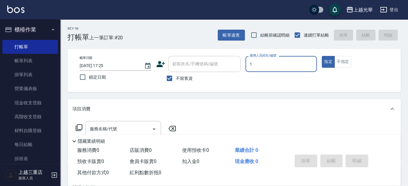
type input "小詹-1"
type button "true"
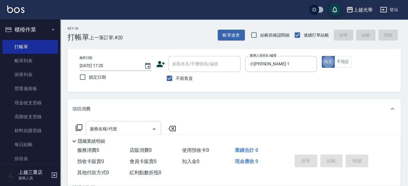
click at [119, 121] on div "服務名稱/代號" at bounding box center [123, 129] width 75 height 16
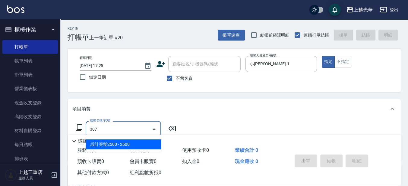
drag, startPoint x: 140, startPoint y: 126, endPoint x: 30, endPoint y: 114, distance: 110.2
click at [0, 113] on html "上越光華 登出 櫃檯作業 打帳單 帳單列表 掛單列表 營業儀表板 現金收支登錄 高階收支登錄 材料自購登錄 每日結帳 排班表 現場電腦打卡 預約管理 預約管理…" at bounding box center [204, 140] width 408 height 280
type input "設計燙髮3000(308)"
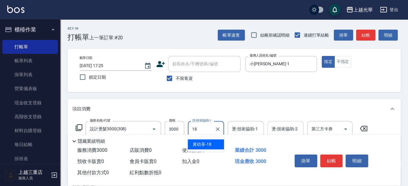
type input "黃幼苓-18"
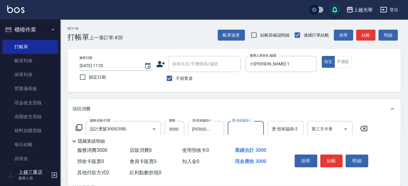
click at [289, 127] on input "燙-技術協助-2" at bounding box center [285, 128] width 31 height 11
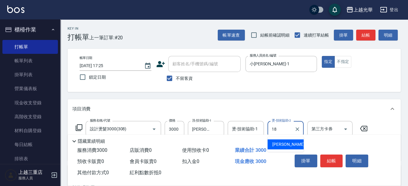
type input "黃幼苓-18"
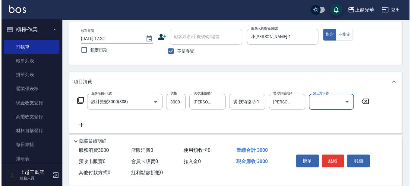
scroll to position [38, 0]
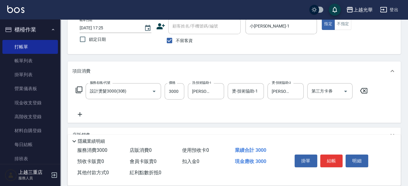
click at [87, 114] on icon at bounding box center [79, 113] width 15 height 7
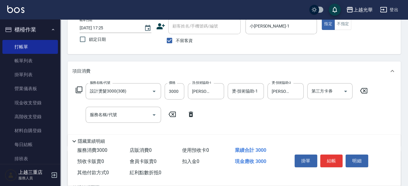
click at [80, 92] on icon at bounding box center [78, 89] width 7 height 7
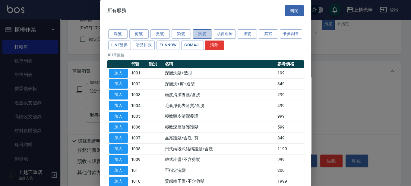
drag, startPoint x: 202, startPoint y: 33, endPoint x: 200, endPoint y: 37, distance: 4.0
click at [201, 33] on button "護髮" at bounding box center [202, 33] width 19 height 9
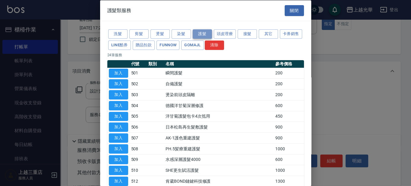
click at [202, 34] on button "護髮" at bounding box center [202, 33] width 19 height 9
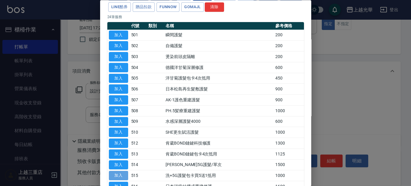
click at [124, 172] on button "加入" at bounding box center [118, 175] width 19 height 9
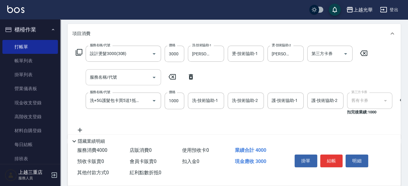
scroll to position [75, 0]
click at [179, 106] on input "1000" at bounding box center [175, 100] width 20 height 16
click at [203, 106] on div "洗-技術協助-1" at bounding box center [206, 100] width 36 height 16
type input "1250"
type input "黃幼苓-18"
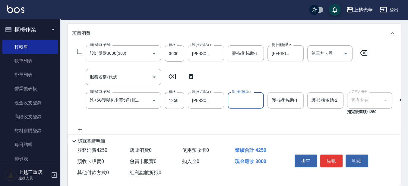
click at [282, 105] on input "護-技術協助-1" at bounding box center [285, 100] width 31 height 11
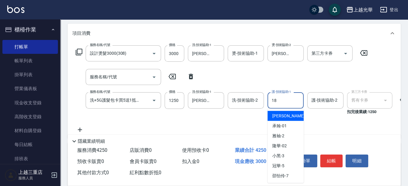
type input "黃幼苓-18"
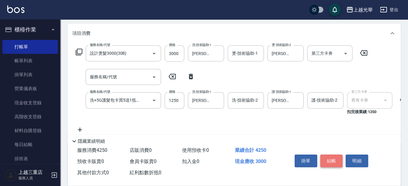
click at [329, 156] on button "結帳" at bounding box center [331, 160] width 23 height 13
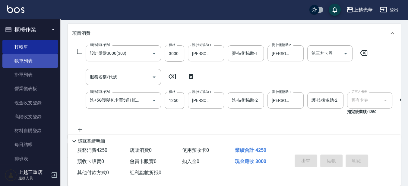
type input "2025/08/16 17:26"
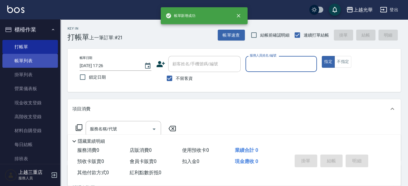
click at [44, 64] on link "帳單列表" at bounding box center [30, 61] width 56 height 14
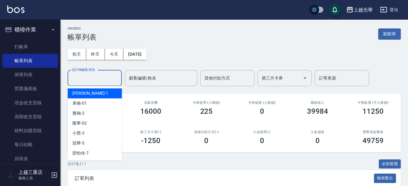
click at [94, 78] on input "設計師編號/姓名" at bounding box center [94, 78] width 49 height 11
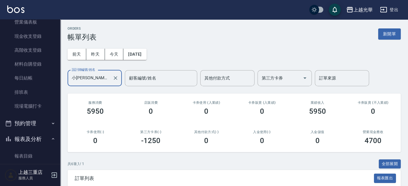
scroll to position [189, 0]
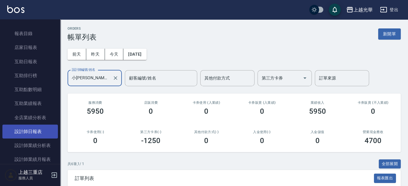
type input "小詹-1"
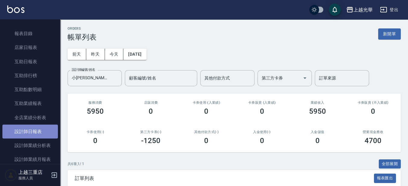
click at [45, 125] on link "設計師日報表" at bounding box center [30, 131] width 56 height 14
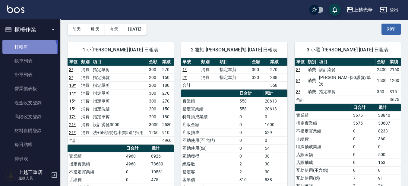
click at [28, 50] on link "打帳單" at bounding box center [30, 47] width 56 height 14
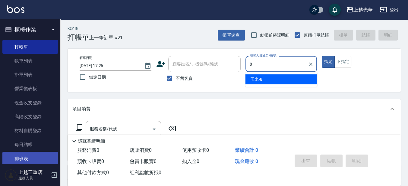
type input "玉米-8"
type button "true"
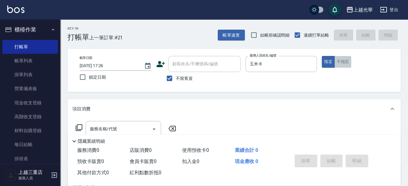
click at [346, 64] on button "不指定" at bounding box center [343, 62] width 17 height 12
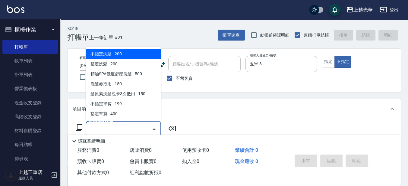
click at [114, 127] on input "服務名稱/代號" at bounding box center [118, 128] width 61 height 11
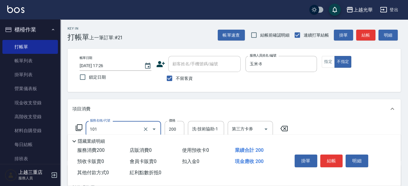
type input "不指定洗髮(101)"
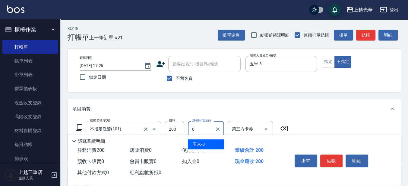
type input "玉米-8"
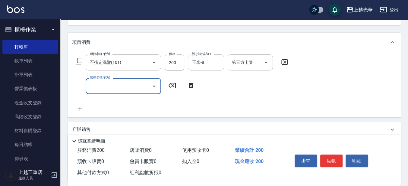
scroll to position [75, 0]
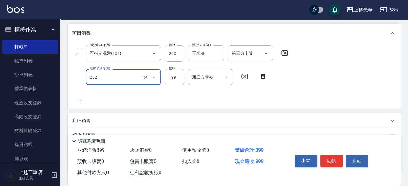
type input "不指定單剪(202)"
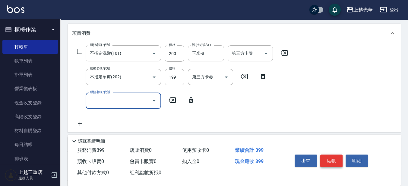
click at [337, 160] on button "結帳" at bounding box center [331, 160] width 23 height 13
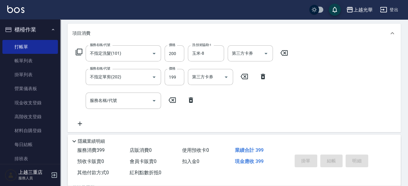
type input "2025/08/16 17:29"
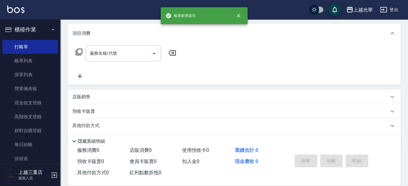
scroll to position [0, 0]
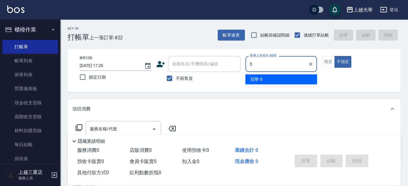
type input "冠華-5"
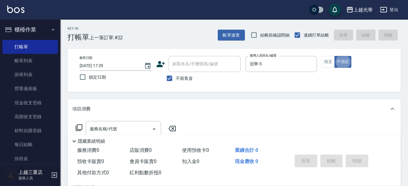
type button "false"
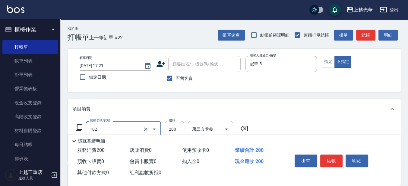
type input "指定洗髮(102)"
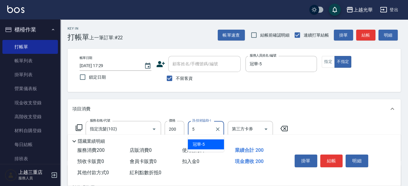
type input "冠華-5"
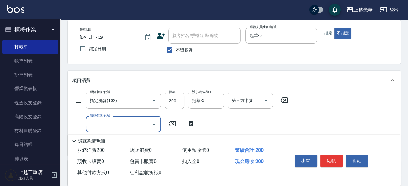
scroll to position [38, 0]
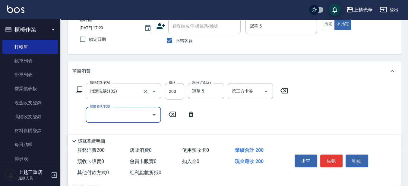
click at [133, 92] on input "指定洗髮(102)" at bounding box center [114, 91] width 53 height 11
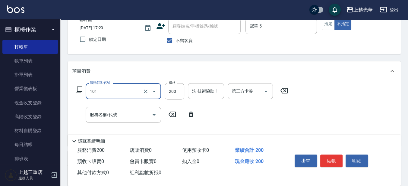
type input "不指定洗髮(101)"
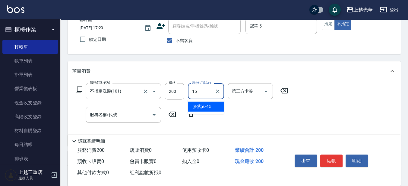
type input "張紫涵-15"
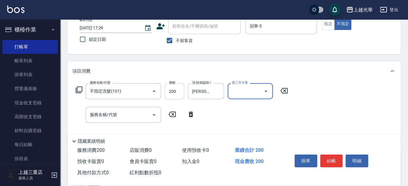
click at [174, 90] on input "200" at bounding box center [175, 91] width 20 height 16
type input "300"
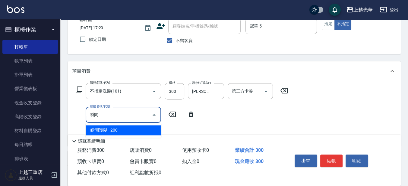
drag, startPoint x: 113, startPoint y: 131, endPoint x: 124, endPoint y: 131, distance: 10.6
click at [113, 131] on span "瞬間護髮 - 200" at bounding box center [123, 130] width 75 height 10
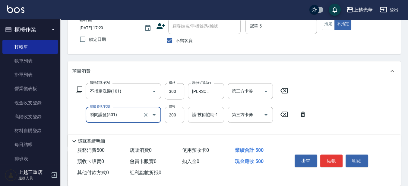
type input "瞬間護髮(501)"
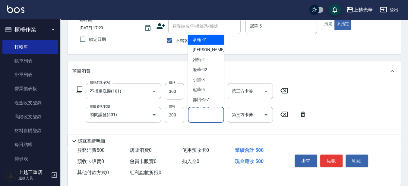
click at [207, 113] on div "護-技術協助-1 護-技術協助-1" at bounding box center [206, 114] width 36 height 16
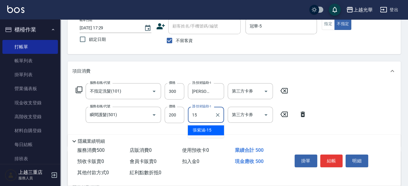
type input "張紫涵-15"
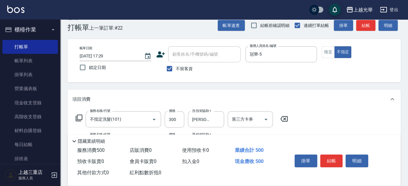
scroll to position [0, 0]
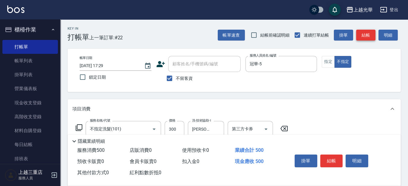
click at [360, 34] on button "結帳" at bounding box center [365, 35] width 19 height 11
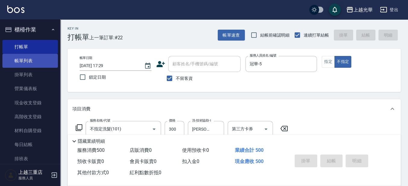
type input "2025/08/16 17:33"
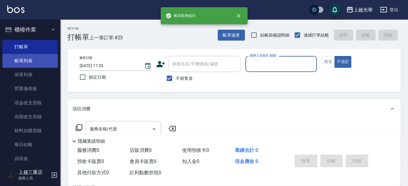
click at [34, 62] on link "帳單列表" at bounding box center [30, 61] width 56 height 14
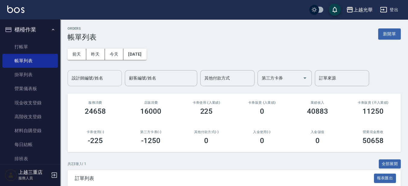
click at [85, 73] on div "設計師編號/姓名 設計師編號/姓名" at bounding box center [95, 78] width 54 height 16
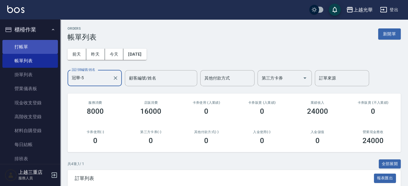
type input "冠華-5"
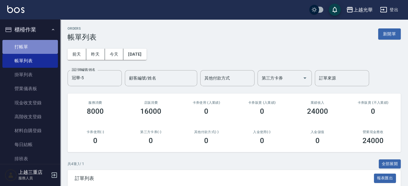
click at [34, 46] on link "打帳單" at bounding box center [30, 47] width 56 height 14
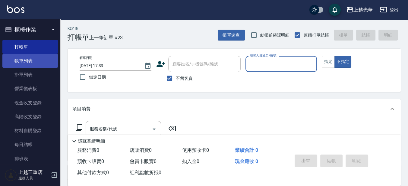
click at [44, 59] on link "帳單列表" at bounding box center [30, 61] width 56 height 14
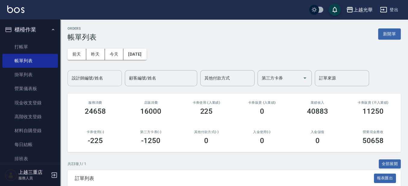
click at [88, 74] on div "設計師編號/姓名 設計師編號/姓名" at bounding box center [95, 78] width 54 height 16
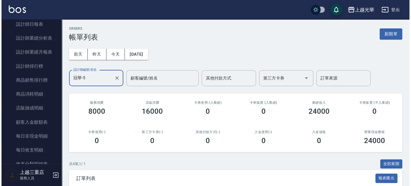
scroll to position [302, 0]
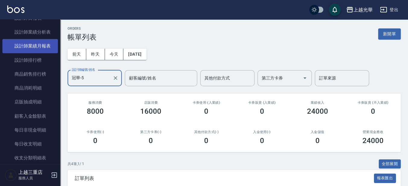
type input "冠華-5"
click at [36, 47] on link "設計師業績月報表" at bounding box center [30, 46] width 56 height 14
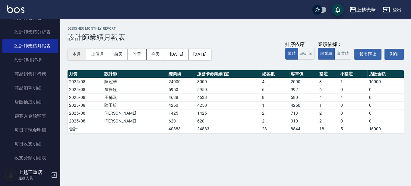
click at [82, 55] on button "本月" at bounding box center [77, 54] width 19 height 11
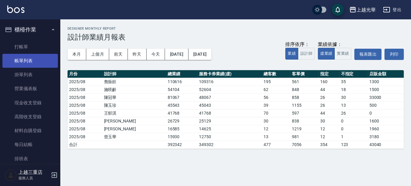
click at [38, 56] on link "帳單列表" at bounding box center [30, 61] width 56 height 14
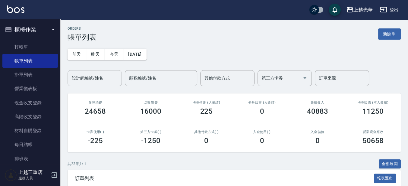
click at [95, 77] on input "設計師編號/姓名" at bounding box center [94, 78] width 49 height 11
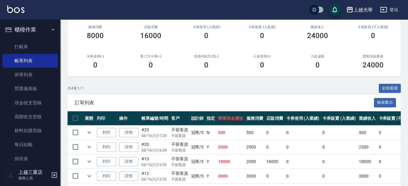
scroll to position [101, 0]
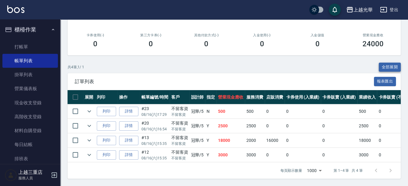
type input "冠華-5"
click at [388, 63] on button "全部展開" at bounding box center [390, 66] width 22 height 9
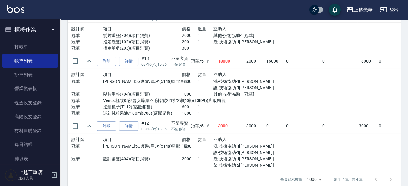
scroll to position [245, 0]
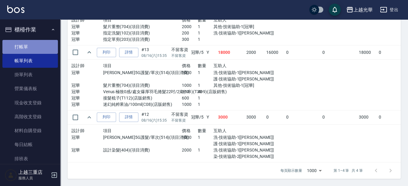
click at [34, 45] on link "打帳單" at bounding box center [30, 47] width 56 height 14
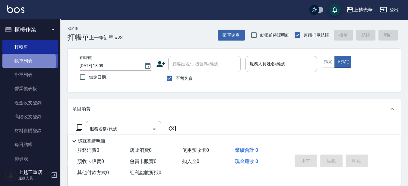
click at [21, 61] on link "帳單列表" at bounding box center [30, 61] width 56 height 14
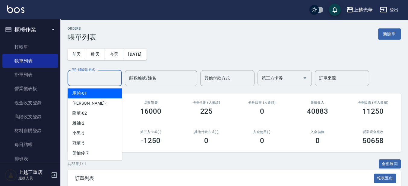
click at [91, 80] on input "設計師編號/姓名" at bounding box center [94, 78] width 49 height 11
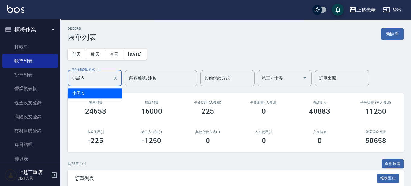
type input "小黑-3"
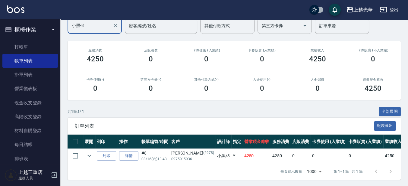
scroll to position [58, 0]
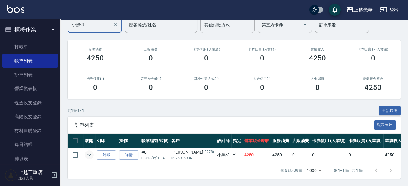
click at [93, 150] on button "expand row" at bounding box center [89, 154] width 9 height 9
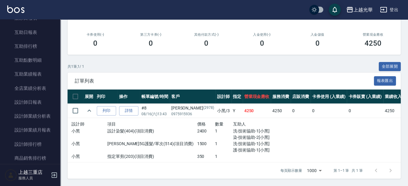
scroll to position [201, 0]
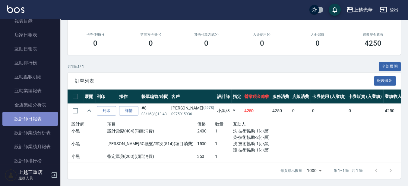
click at [32, 119] on link "設計師日報表" at bounding box center [30, 119] width 56 height 14
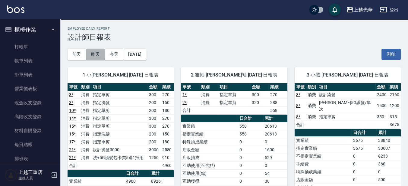
click at [99, 55] on button "昨天" at bounding box center [95, 54] width 19 height 11
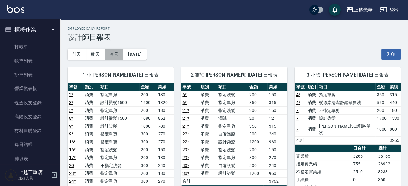
click at [119, 56] on button "今天" at bounding box center [114, 54] width 19 height 11
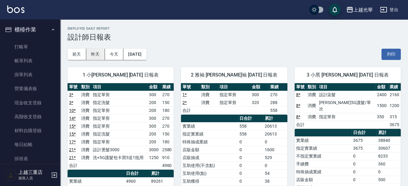
click at [102, 57] on button "昨天" at bounding box center [95, 54] width 19 height 11
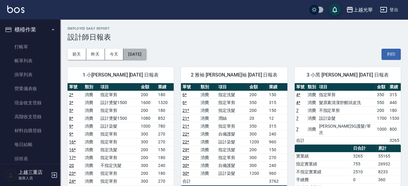
click at [146, 53] on button "[DATE]" at bounding box center [134, 54] width 23 height 11
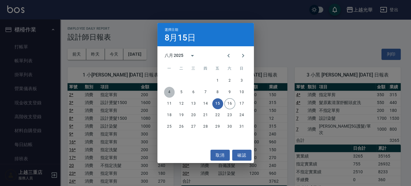
click at [168, 92] on button "4" at bounding box center [169, 92] width 11 height 11
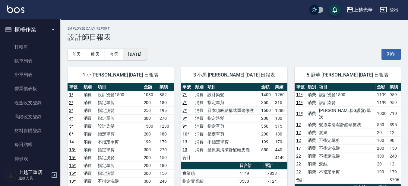
click at [141, 56] on button "[DATE]" at bounding box center [134, 54] width 23 height 11
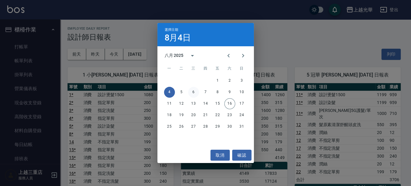
click at [192, 94] on button "6" at bounding box center [193, 92] width 11 height 11
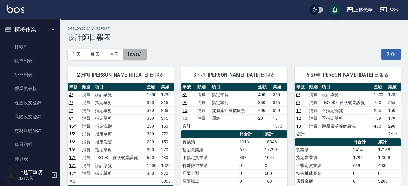
click at [141, 55] on button "[DATE]" at bounding box center [134, 54] width 23 height 11
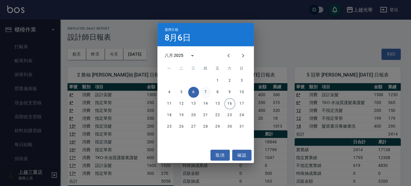
click at [206, 90] on button "7" at bounding box center [205, 92] width 11 height 11
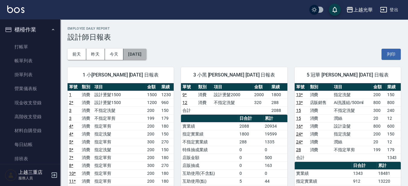
click at [146, 55] on button "[DATE]" at bounding box center [134, 54] width 23 height 11
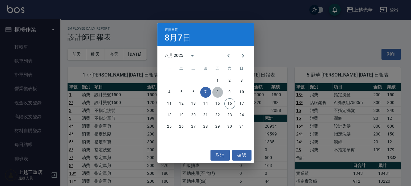
click at [221, 93] on button "8" at bounding box center [217, 92] width 11 height 11
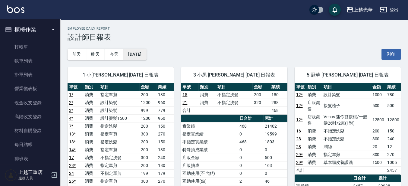
click at [143, 53] on button "[DATE]" at bounding box center [134, 54] width 23 height 11
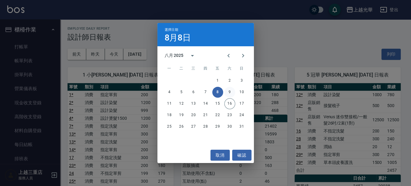
click at [230, 90] on button "9" at bounding box center [229, 92] width 11 height 11
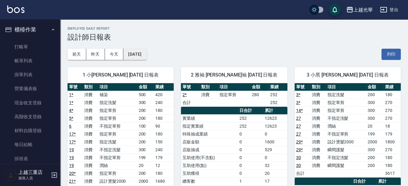
click at [146, 52] on button "[DATE]" at bounding box center [134, 54] width 23 height 11
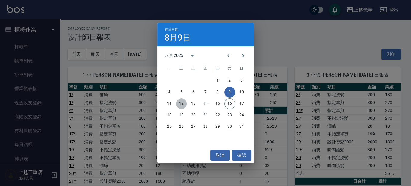
click at [186, 102] on button "12" at bounding box center [181, 103] width 11 height 11
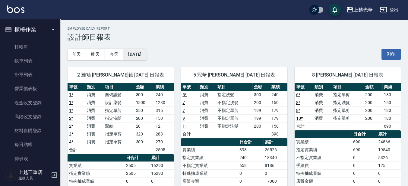
click at [133, 56] on button "[DATE]" at bounding box center [134, 54] width 23 height 11
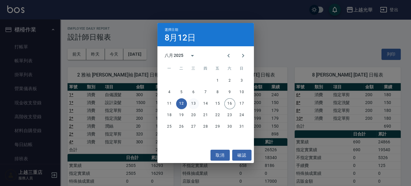
click at [195, 103] on button "13" at bounding box center [193, 103] width 11 height 11
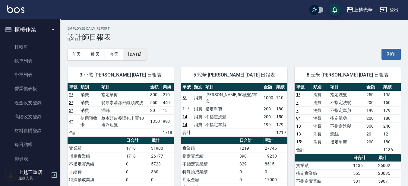
click at [144, 55] on button "[DATE]" at bounding box center [134, 54] width 23 height 11
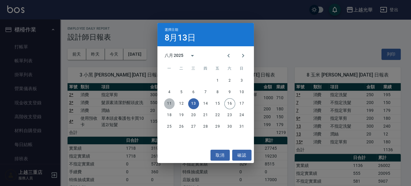
click at [172, 103] on button "11" at bounding box center [169, 103] width 11 height 11
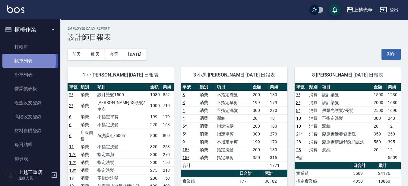
drag, startPoint x: 24, startPoint y: 61, endPoint x: 0, endPoint y: 54, distance: 25.2
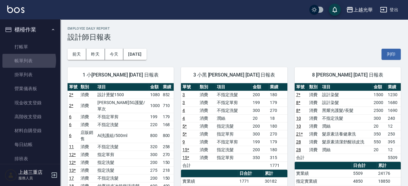
click at [24, 60] on link "帳單列表" at bounding box center [30, 61] width 56 height 14
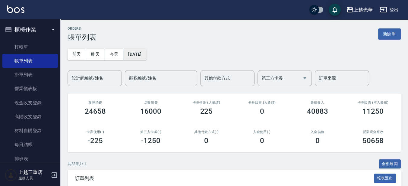
click at [134, 55] on button "[DATE]" at bounding box center [134, 54] width 23 height 11
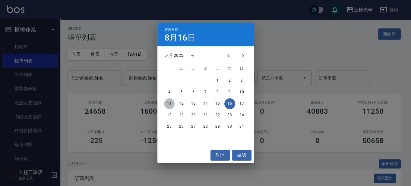
click at [170, 102] on button "11" at bounding box center [169, 103] width 11 height 11
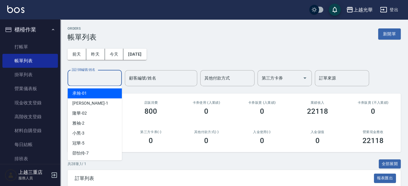
click at [96, 78] on input "設計師編號/姓名" at bounding box center [94, 78] width 49 height 11
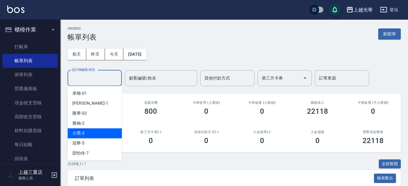
click at [78, 130] on span "小黑 -3" at bounding box center [78, 133] width 12 height 6
type input "小黑-3"
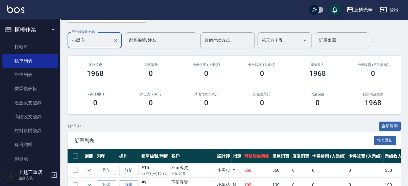
scroll to position [113, 0]
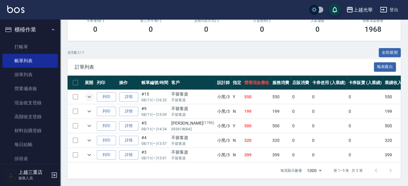
click at [88, 95] on icon "expand row" at bounding box center [89, 96] width 7 height 7
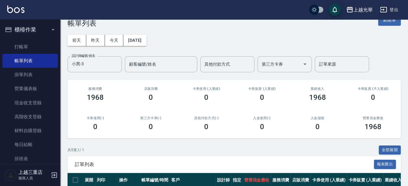
scroll to position [0, 0]
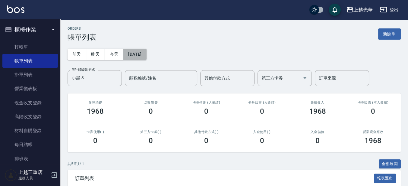
click at [131, 50] on button "[DATE]" at bounding box center [134, 54] width 23 height 11
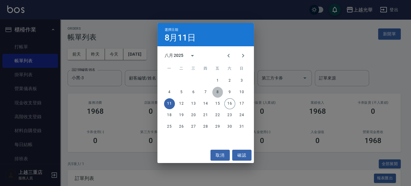
click at [216, 94] on button "8" at bounding box center [217, 92] width 11 height 11
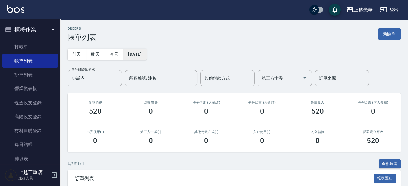
click at [146, 53] on button "[DATE]" at bounding box center [134, 54] width 23 height 11
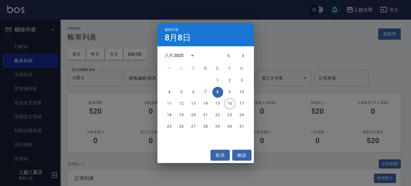
click at [204, 92] on button "7" at bounding box center [205, 92] width 11 height 11
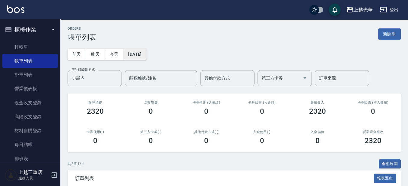
click at [146, 54] on button "[DATE]" at bounding box center [134, 54] width 23 height 11
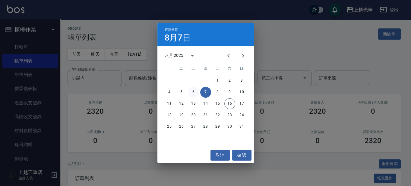
click at [193, 95] on button "6" at bounding box center [193, 92] width 11 height 11
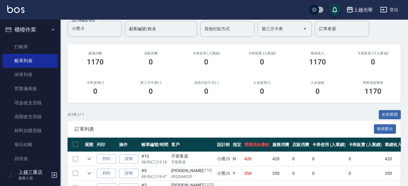
scroll to position [87, 0]
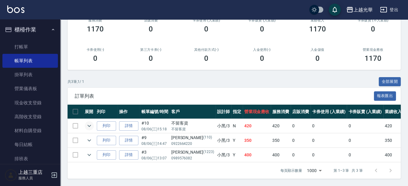
click at [93, 121] on button "expand row" at bounding box center [89, 125] width 9 height 9
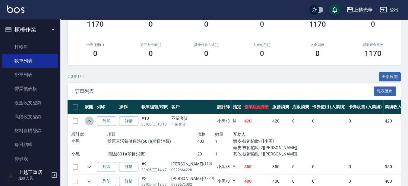
click at [93, 120] on button "expand row" at bounding box center [89, 120] width 9 height 9
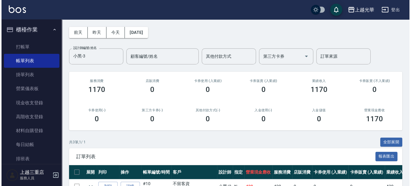
scroll to position [11, 0]
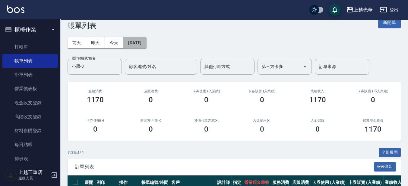
click at [130, 46] on button "[DATE]" at bounding box center [134, 42] width 23 height 11
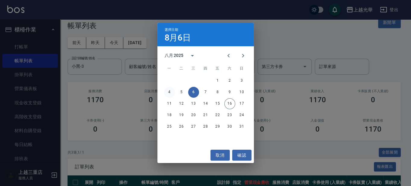
click at [170, 92] on button "4" at bounding box center [169, 92] width 11 height 11
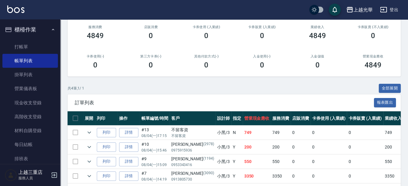
scroll to position [101, 0]
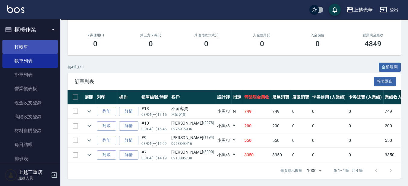
click at [37, 42] on link "打帳單" at bounding box center [30, 47] width 56 height 14
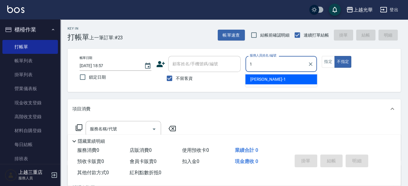
type input "小詹-1"
type button "false"
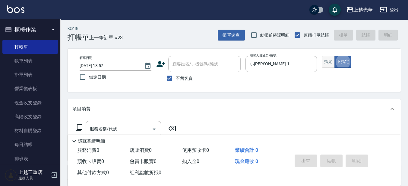
click at [322, 64] on button "指定" at bounding box center [328, 62] width 13 height 12
click at [138, 125] on input "服務名稱/代號" at bounding box center [118, 128] width 61 height 11
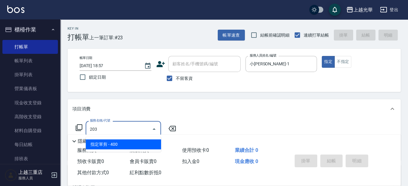
type input "指定單剪(203)"
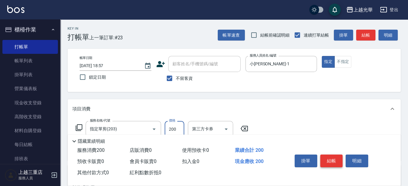
type input "200"
click at [324, 163] on button "結帳" at bounding box center [331, 160] width 23 height 13
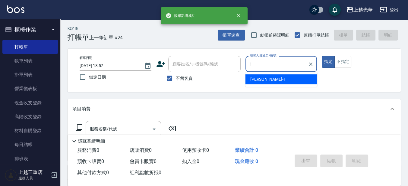
type input "1"
type button "true"
type input "小詹-1"
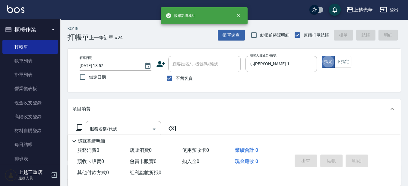
click at [110, 119] on div "服務名稱/代號 服務名稱/代號" at bounding box center [234, 139] width 333 height 42
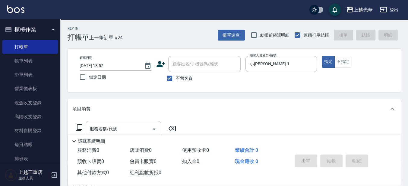
click at [141, 127] on input "服務名稱/代號" at bounding box center [118, 128] width 61 height 11
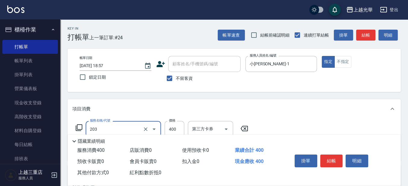
type input "指定單剪(203)"
type input "200"
click at [329, 159] on button "結帳" at bounding box center [331, 160] width 23 height 13
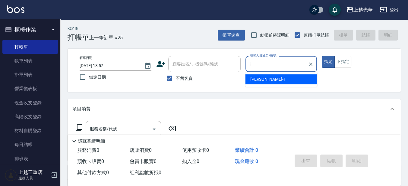
type input "小詹-1"
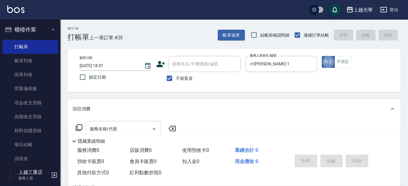
click at [102, 128] on input "服務名稱/代號" at bounding box center [118, 128] width 61 height 11
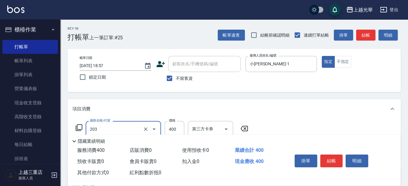
type input "指定單剪(203)"
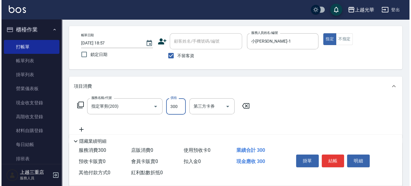
scroll to position [38, 0]
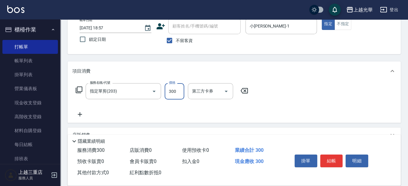
type input "300"
click at [82, 115] on icon at bounding box center [79, 113] width 15 height 7
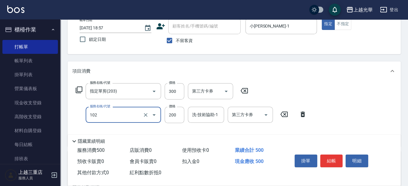
type input "指定洗髮(102)"
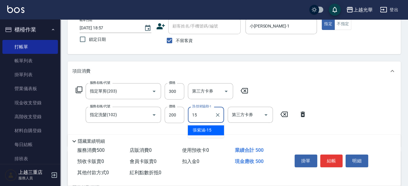
type input "張紫涵-15"
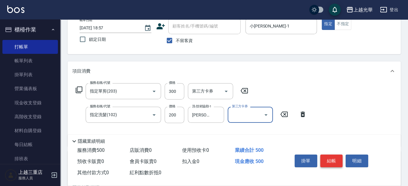
click at [326, 156] on button "結帳" at bounding box center [331, 160] width 23 height 13
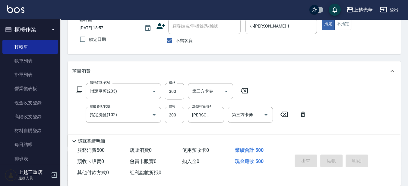
type input "2025/08/16 18:58"
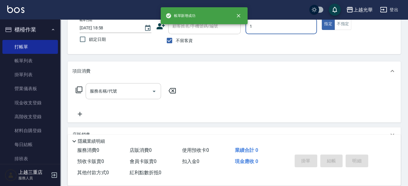
type input "小詹-1"
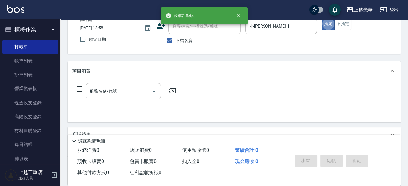
click at [127, 93] on input "服務名稱/代號" at bounding box center [118, 91] width 61 height 11
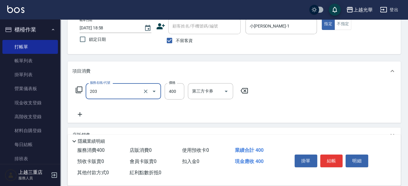
type input "指定單剪(203)"
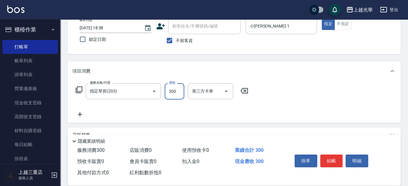
type input "300"
click at [80, 113] on icon at bounding box center [79, 113] width 15 height 7
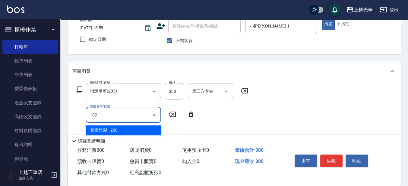
type input "指定洗髮(102)"
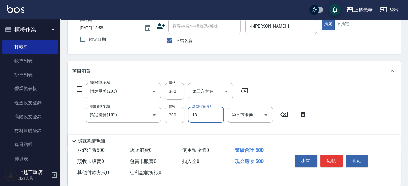
type input "黃幼苓-18"
click at [321, 154] on button "結帳" at bounding box center [331, 160] width 23 height 13
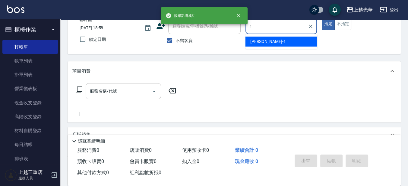
type input "小詹-1"
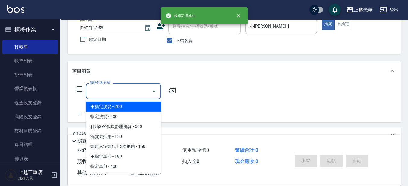
click at [114, 93] on input "服務名稱/代號" at bounding box center [118, 91] width 61 height 11
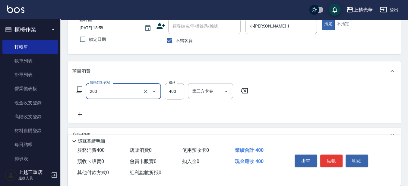
type input "指定單剪(203)"
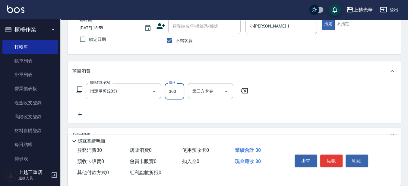
type input "300"
click at [81, 113] on icon at bounding box center [79, 113] width 15 height 7
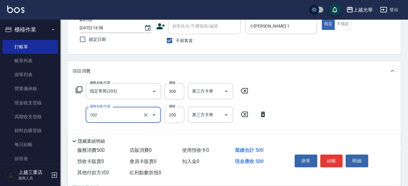
type input "指定洗髮(102)"
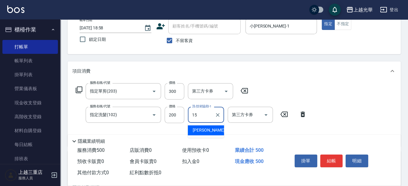
type input "張紫涵-15"
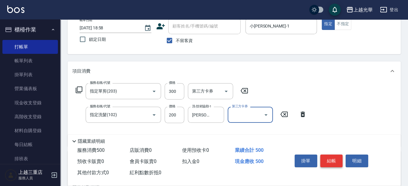
click at [330, 162] on button "結帳" at bounding box center [331, 160] width 23 height 13
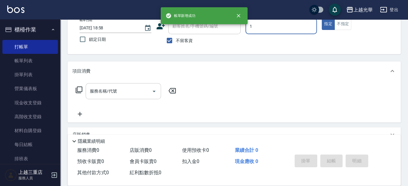
type input "小詹-1"
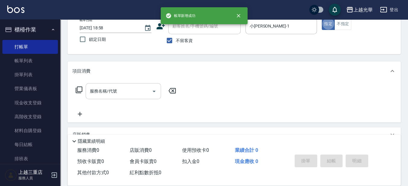
click at [110, 91] on input "服務名稱/代號" at bounding box center [118, 91] width 61 height 11
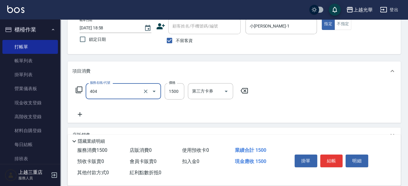
type input "設計染髮(404)"
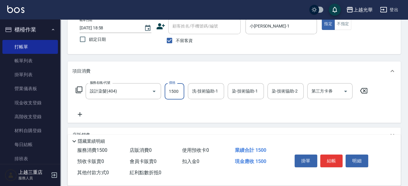
click at [78, 94] on div "服務名稱/代號 設計染髮(404) 服務名稱/代號 價格 1500 價格 洗-技術協助-1 洗-技術協助-1 染-技術協助-1 染-技術協助-1 染-技術協助…" at bounding box center [221, 91] width 299 height 16
click at [79, 91] on icon at bounding box center [79, 89] width 7 height 7
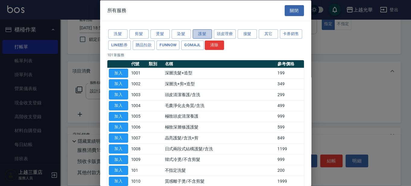
click at [202, 33] on button "護髮" at bounding box center [202, 33] width 19 height 9
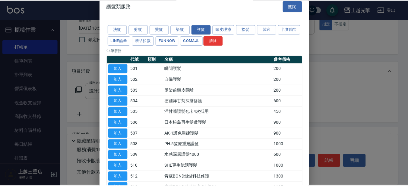
scroll to position [0, 0]
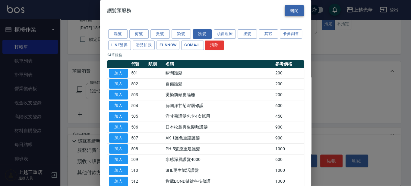
click at [294, 8] on button "關閉" at bounding box center [294, 10] width 19 height 11
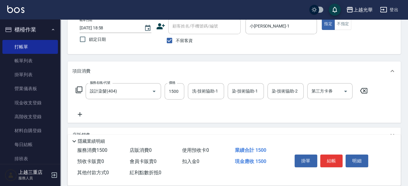
click at [81, 114] on icon at bounding box center [80, 114] width 4 height 4
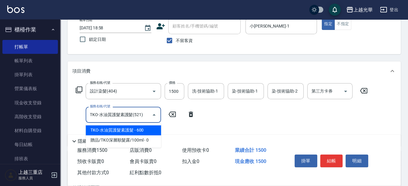
type input "TKO-水油質護髮素護髮(521)"
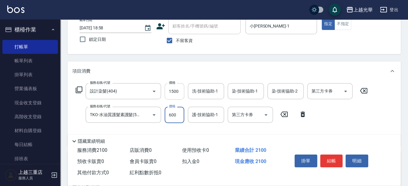
click at [181, 93] on input "1500" at bounding box center [175, 91] width 20 height 16
type input "2000"
click at [199, 92] on input "洗-技術協助-1" at bounding box center [206, 91] width 31 height 11
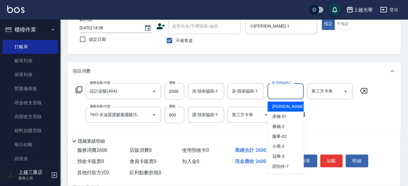
click at [275, 92] on input "染-技術協助-2" at bounding box center [285, 91] width 31 height 11
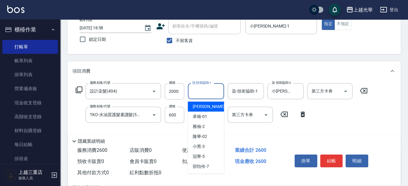
click at [196, 94] on input "洗-技術協助-1" at bounding box center [206, 91] width 31 height 11
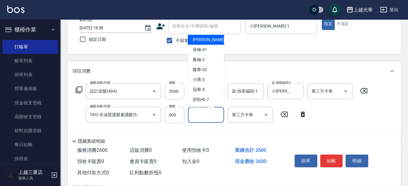
click at [205, 115] on input "護-技術協助-1" at bounding box center [206, 114] width 31 height 11
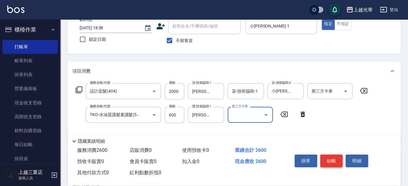
click at [335, 157] on button "結帳" at bounding box center [331, 160] width 23 height 13
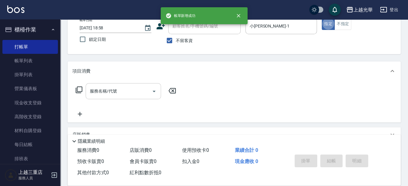
click at [122, 94] on input "服務名稱/代號" at bounding box center [118, 91] width 61 height 11
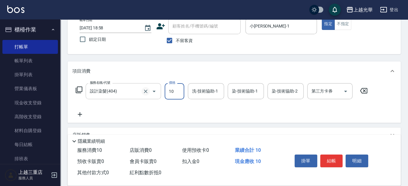
click at [147, 92] on icon "Clear" at bounding box center [146, 91] width 4 height 4
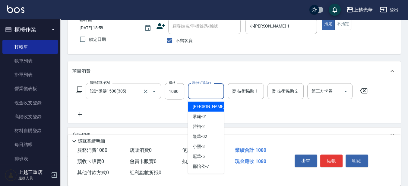
click at [197, 90] on input "洗-技術協助-1" at bounding box center [206, 91] width 31 height 11
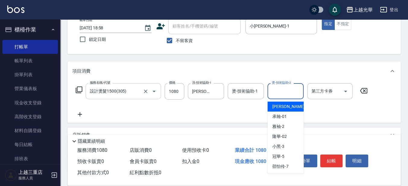
click at [279, 93] on input "燙-技術協助-2" at bounding box center [285, 91] width 31 height 11
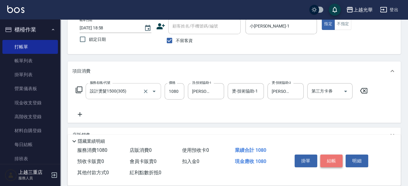
click at [335, 159] on button "結帳" at bounding box center [331, 160] width 23 height 13
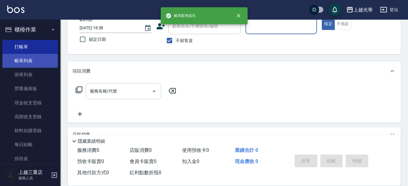
click at [33, 60] on link "帳單列表" at bounding box center [30, 61] width 56 height 14
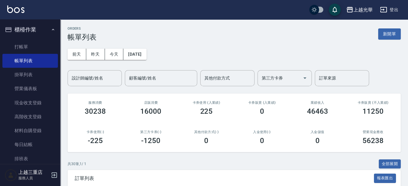
click at [88, 75] on input "設計師編號/姓名" at bounding box center [94, 78] width 49 height 11
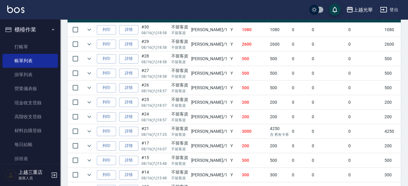
scroll to position [189, 0]
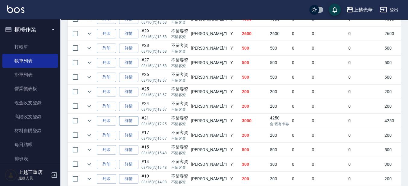
click at [129, 116] on link "詳情" at bounding box center [128, 120] width 19 height 9
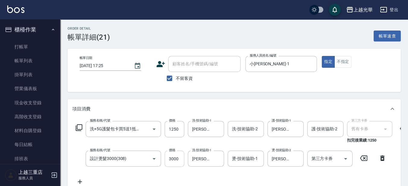
click at [176, 155] on input "3000" at bounding box center [175, 158] width 20 height 16
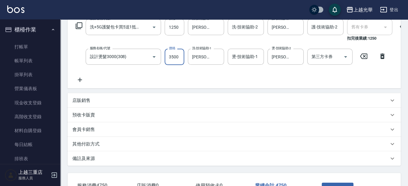
scroll to position [113, 0]
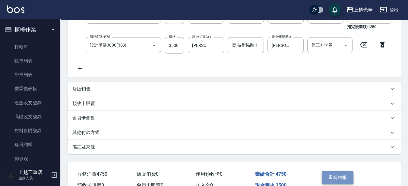
click at [340, 183] on button "重新結帳" at bounding box center [338, 177] width 32 height 13
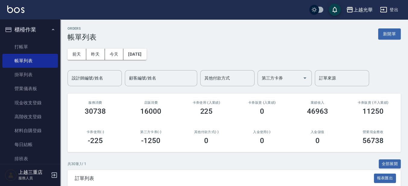
click at [72, 75] on div "設計師編號/姓名 設計師編號/姓名" at bounding box center [95, 78] width 54 height 16
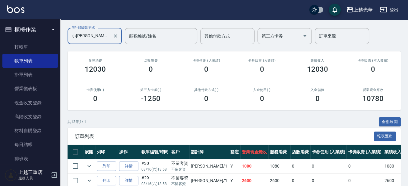
scroll to position [113, 0]
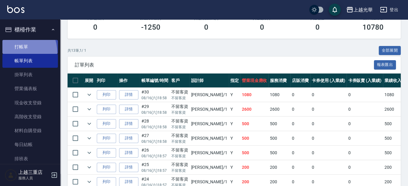
click at [11, 53] on link "打帳單" at bounding box center [30, 47] width 56 height 14
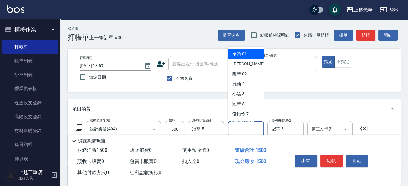
drag, startPoint x: 240, startPoint y: 126, endPoint x: 248, endPoint y: 124, distance: 8.4
click at [240, 126] on div "染-技術協助-1 染-技術協助-1" at bounding box center [246, 129] width 36 height 16
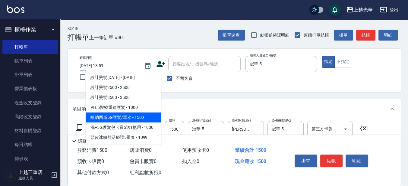
drag, startPoint x: 132, startPoint y: 121, endPoint x: 135, endPoint y: 121, distance: 3.3
click at [132, 121] on span "歐納西斯5G護髮/單次 - 1500" at bounding box center [123, 117] width 75 height 10
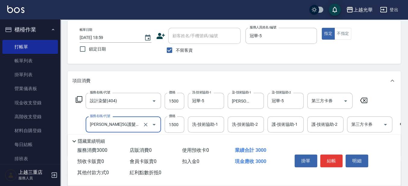
scroll to position [38, 0]
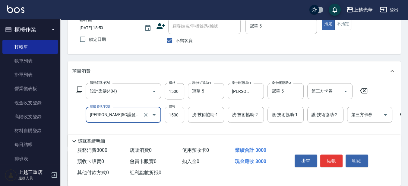
click at [171, 115] on input "1500" at bounding box center [175, 114] width 20 height 16
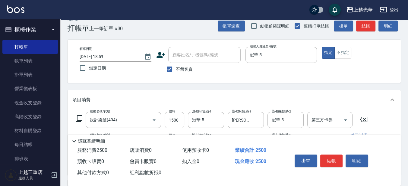
scroll to position [0, 0]
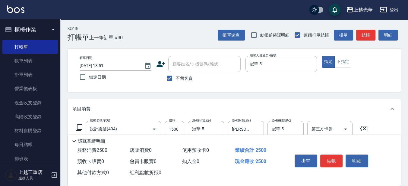
drag, startPoint x: 362, startPoint y: 84, endPoint x: 398, endPoint y: 19, distance: 74.5
click at [363, 84] on div "帳單日期 2025/08/16 18:59 鎖定日期 顧客姓名/手機號碼/編號 顧客姓名/手機號碼/編號 不留客資 服務人員姓名/編號 冠華-5 服務人員姓名…" at bounding box center [234, 70] width 319 height 29
click at [369, 31] on button "結帳" at bounding box center [365, 35] width 19 height 11
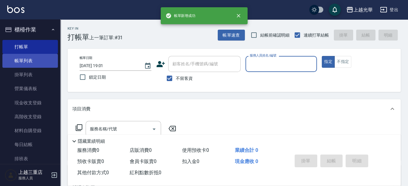
click at [30, 65] on link "帳單列表" at bounding box center [30, 61] width 56 height 14
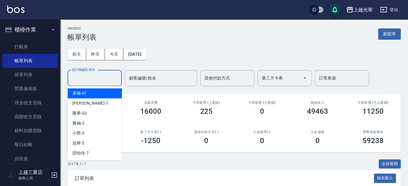
click at [82, 76] on input "設計師編號/姓名" at bounding box center [94, 78] width 49 height 11
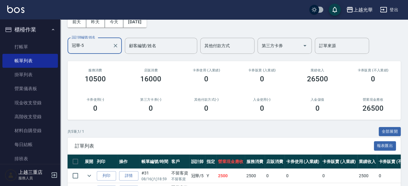
scroll to position [113, 0]
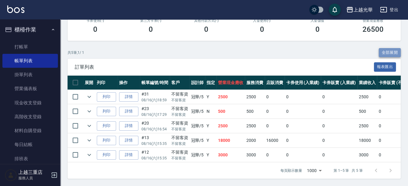
click at [393, 49] on button "全部展開" at bounding box center [390, 52] width 22 height 9
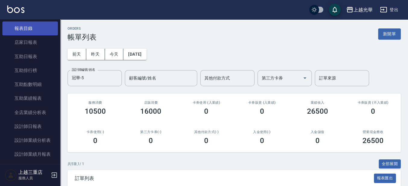
scroll to position [226, 0]
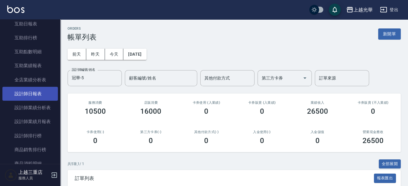
click at [43, 94] on link "設計師日報表" at bounding box center [30, 94] width 56 height 14
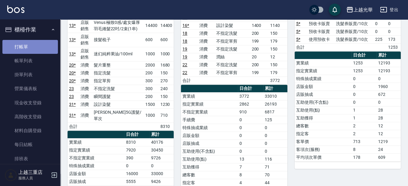
click at [37, 53] on link "打帳單" at bounding box center [30, 47] width 56 height 14
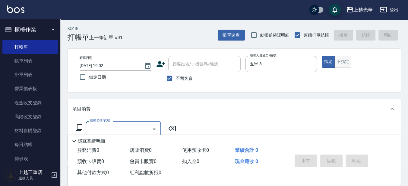
click at [335, 60] on button "不指定" at bounding box center [343, 62] width 17 height 12
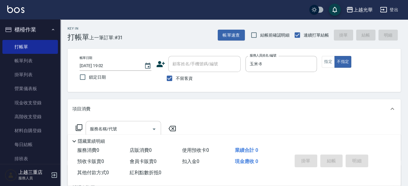
click at [129, 121] on div "服務名稱/代號" at bounding box center [123, 129] width 75 height 16
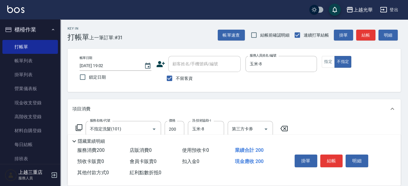
scroll to position [75, 0]
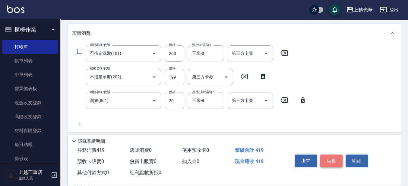
click at [332, 157] on button "結帳" at bounding box center [331, 160] width 23 height 13
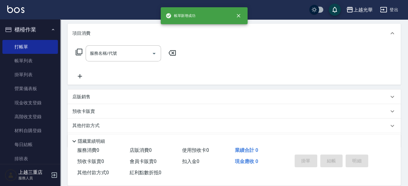
scroll to position [0, 0]
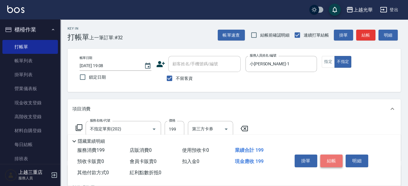
click at [333, 162] on button "結帳" at bounding box center [331, 160] width 23 height 13
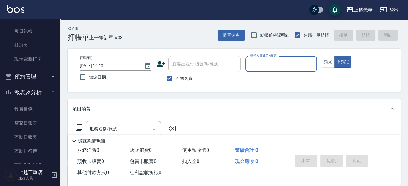
click at [32, 92] on button "報表及分析" at bounding box center [30, 92] width 56 height 16
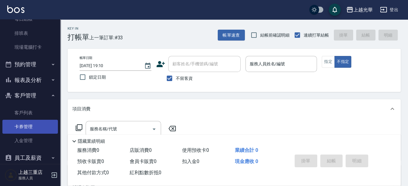
scroll to position [134, 0]
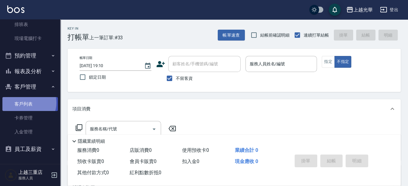
click at [27, 102] on link "客戶列表" at bounding box center [30, 104] width 56 height 14
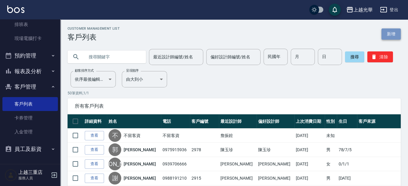
click at [389, 33] on link "新增" at bounding box center [391, 33] width 19 height 11
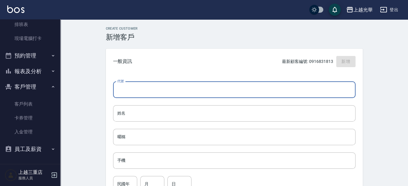
click at [136, 92] on input "代號" at bounding box center [234, 89] width 243 height 16
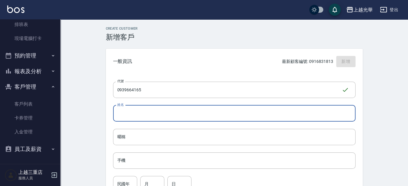
click at [127, 112] on input "姓名" at bounding box center [234, 113] width 243 height 16
click at [125, 115] on input "施螢雅" at bounding box center [234, 113] width 243 height 16
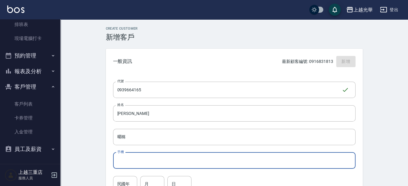
click at [126, 158] on input "手機" at bounding box center [234, 160] width 243 height 16
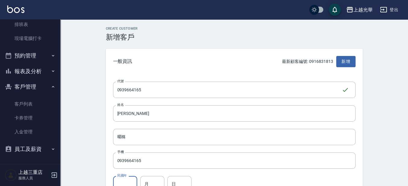
click at [130, 184] on input "民國年" at bounding box center [125, 184] width 24 height 16
click at [154, 183] on input "月" at bounding box center [152, 183] width 24 height 16
click at [173, 184] on input "日" at bounding box center [179, 183] width 24 height 16
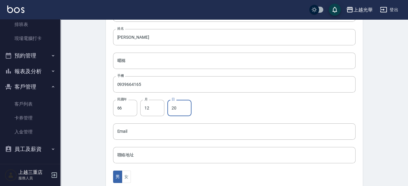
scroll to position [114, 0]
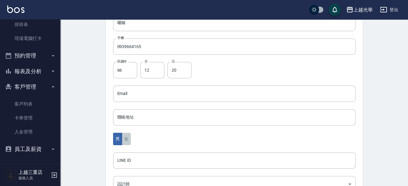
click at [129, 138] on button "女" at bounding box center [126, 138] width 9 height 12
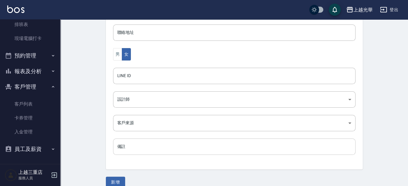
scroll to position [207, 0]
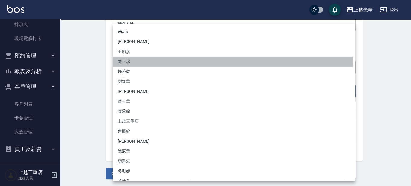
click at [129, 66] on li "陳玉珍" at bounding box center [234, 61] width 243 height 10
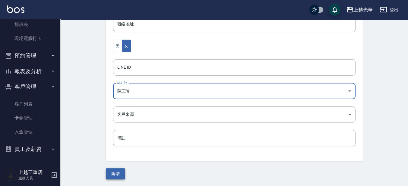
click at [118, 170] on button "新增" at bounding box center [115, 173] width 19 height 11
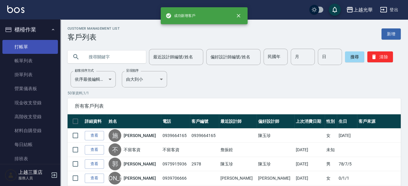
click at [40, 44] on link "打帳單" at bounding box center [30, 47] width 56 height 14
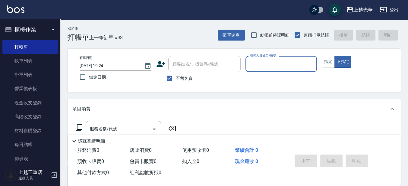
drag, startPoint x: 170, startPoint y: 75, endPoint x: 174, endPoint y: 71, distance: 5.3
click at [170, 75] on input "不留客資" at bounding box center [169, 78] width 13 height 13
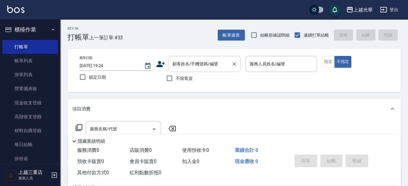
click at [183, 59] on div "顧客姓名/手機號碼/編號 顧客姓名/手機號碼/編號" at bounding box center [204, 64] width 72 height 16
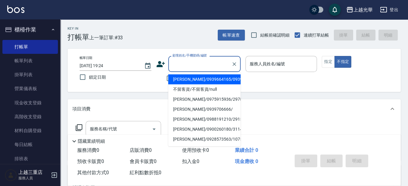
click at [184, 79] on li "施瑩雅/0939664165/0939664165" at bounding box center [204, 79] width 72 height 10
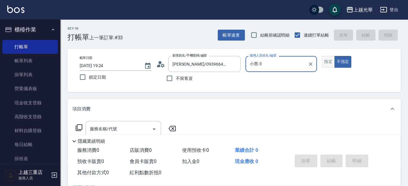
click at [332, 59] on button "指定" at bounding box center [328, 62] width 13 height 12
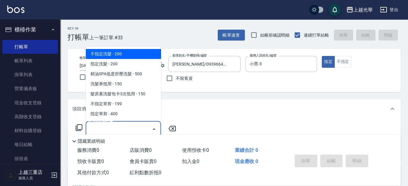
click at [145, 130] on input "服務名稱/代號" at bounding box center [118, 128] width 61 height 11
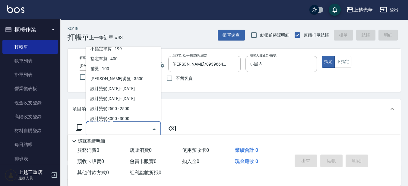
scroll to position [75, 0]
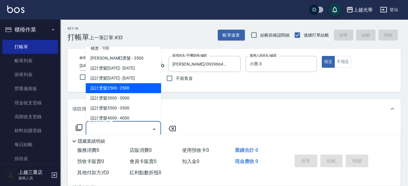
click at [124, 86] on span "設計燙髮2500 - 2500" at bounding box center [123, 88] width 75 height 10
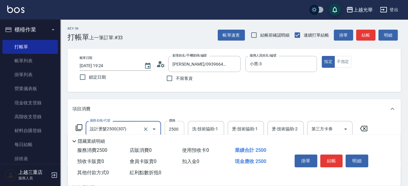
click at [181, 126] on input "2500" at bounding box center [175, 129] width 20 height 16
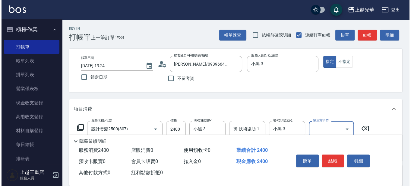
scroll to position [38, 0]
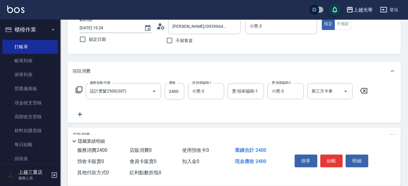
click at [79, 92] on icon at bounding box center [79, 89] width 7 height 7
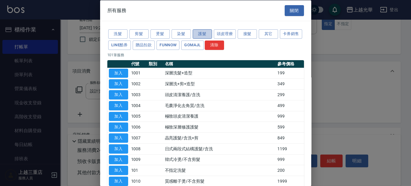
click at [208, 31] on button "護髮" at bounding box center [202, 33] width 19 height 9
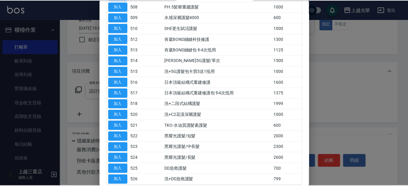
scroll to position [171, 0]
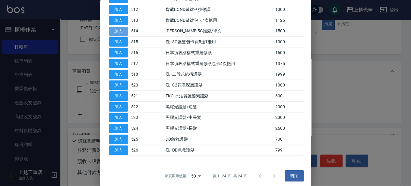
click at [113, 29] on button "加入" at bounding box center [118, 31] width 19 height 9
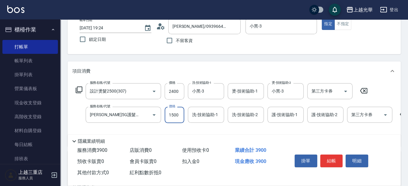
click at [181, 114] on input "1500" at bounding box center [175, 114] width 20 height 16
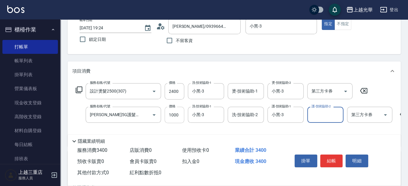
scroll to position [75, 0]
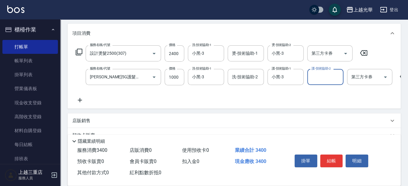
click at [78, 100] on icon at bounding box center [79, 99] width 15 height 7
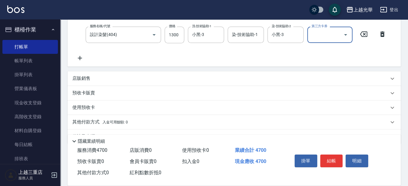
scroll to position [151, 0]
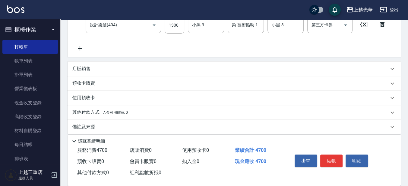
click at [92, 72] on div "店販銷售" at bounding box center [230, 68] width 316 height 6
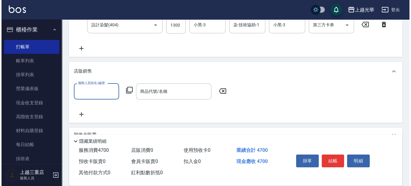
scroll to position [0, 0]
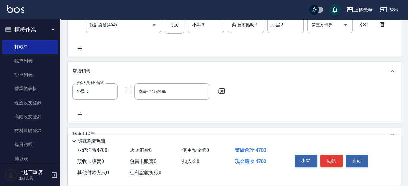
click at [126, 93] on icon at bounding box center [128, 90] width 7 height 7
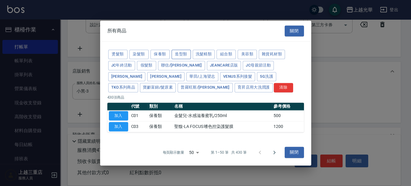
click at [184, 54] on button "造型類" at bounding box center [181, 53] width 19 height 9
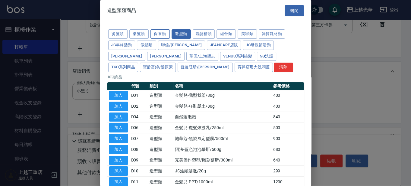
click at [166, 32] on button "保養類" at bounding box center [160, 33] width 19 height 9
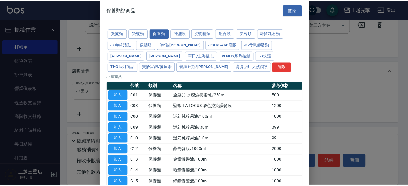
scroll to position [113, 0]
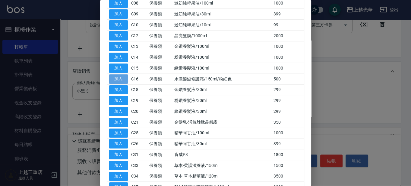
click at [112, 79] on button "加入" at bounding box center [118, 78] width 19 height 9
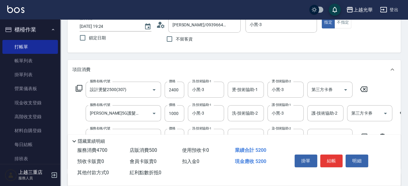
scroll to position [38, 0]
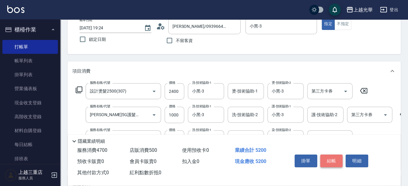
click at [324, 157] on button "結帳" at bounding box center [331, 160] width 23 height 13
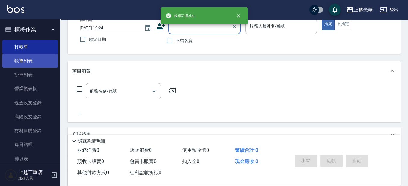
scroll to position [0, 0]
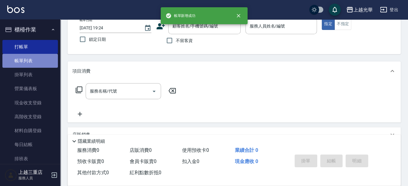
click at [31, 62] on link "帳單列表" at bounding box center [30, 61] width 56 height 14
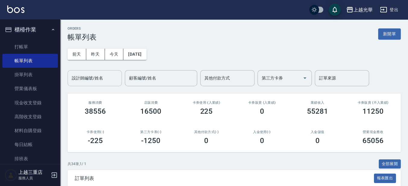
click at [109, 71] on div "設計師編號/姓名" at bounding box center [95, 78] width 54 height 16
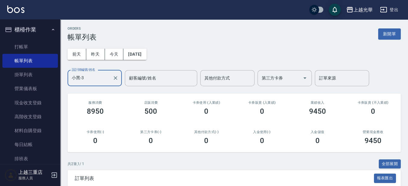
scroll to position [72, 0]
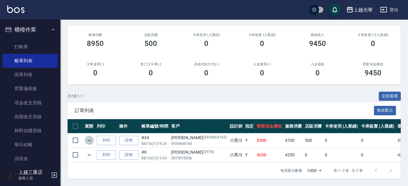
click at [93, 135] on button "expand row" at bounding box center [89, 139] width 9 height 9
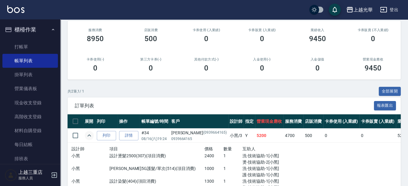
scroll to position [110, 0]
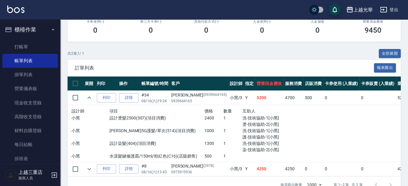
click at [22, 10] on img at bounding box center [15, 9] width 17 height 8
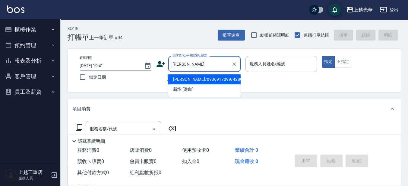
click at [212, 77] on li "洪白玲/0936917099/4280" at bounding box center [204, 79] width 72 height 10
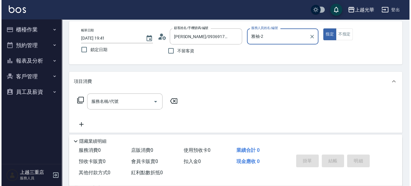
scroll to position [38, 0]
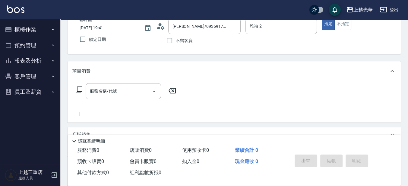
click at [78, 87] on icon at bounding box center [78, 89] width 7 height 7
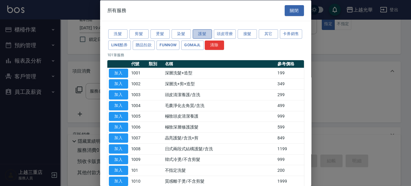
click at [203, 31] on button "護髮" at bounding box center [202, 33] width 19 height 9
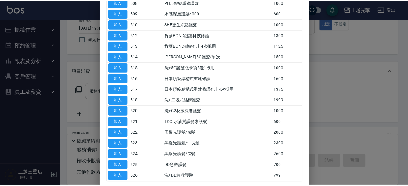
scroll to position [151, 0]
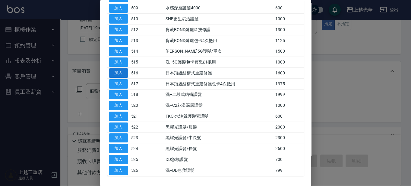
click at [123, 70] on button "加入" at bounding box center [118, 72] width 19 height 9
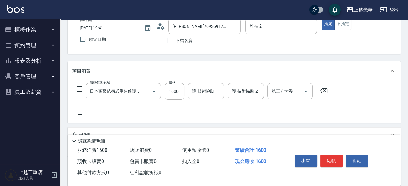
click at [193, 93] on input "護-技術協助-1" at bounding box center [206, 91] width 31 height 11
click at [79, 114] on icon at bounding box center [80, 114] width 4 height 4
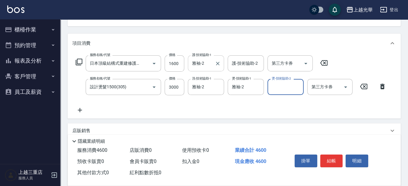
scroll to position [75, 0]
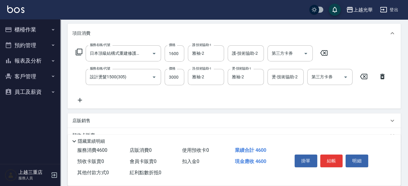
click at [78, 101] on icon at bounding box center [79, 99] width 15 height 7
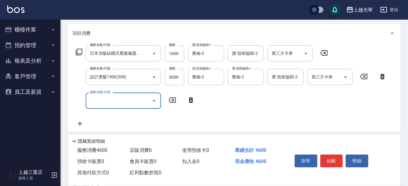
scroll to position [0, 0]
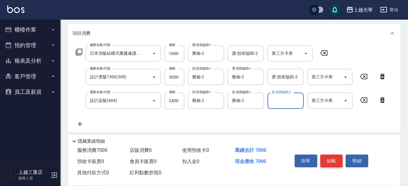
click at [325, 159] on button "結帳" at bounding box center [331, 160] width 23 height 13
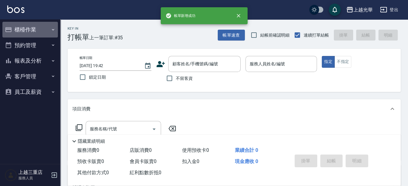
click at [29, 28] on button "櫃檯作業" at bounding box center [30, 30] width 56 height 16
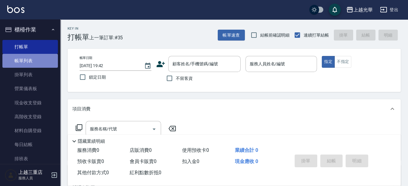
click at [51, 60] on link "帳單列表" at bounding box center [30, 61] width 56 height 14
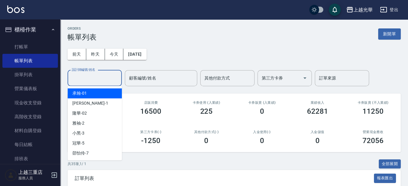
click at [99, 79] on input "設計師編號/姓名" at bounding box center [94, 78] width 49 height 11
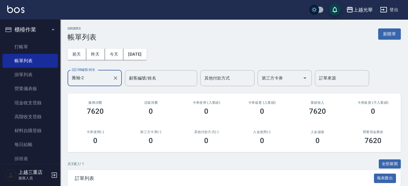
click at [21, 11] on img at bounding box center [15, 9] width 17 height 8
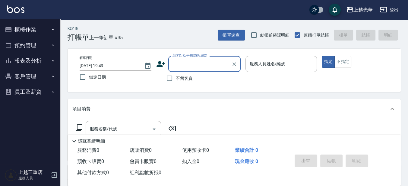
click at [38, 25] on button "櫃檯作業" at bounding box center [30, 30] width 56 height 16
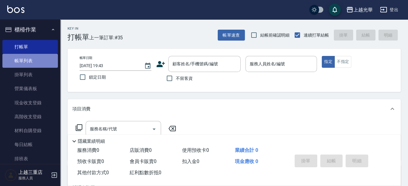
click at [37, 60] on link "帳單列表" at bounding box center [30, 61] width 56 height 14
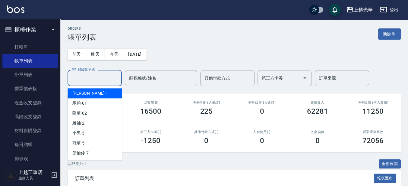
drag, startPoint x: 90, startPoint y: 76, endPoint x: 89, endPoint y: 73, distance: 3.4
click at [90, 76] on input "設計師編號/姓名" at bounding box center [94, 78] width 49 height 11
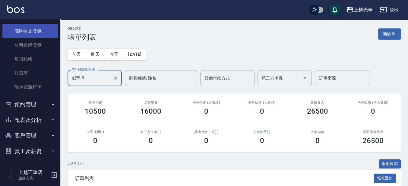
scroll to position [87, 0]
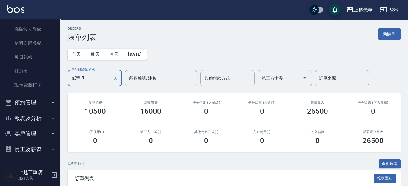
click at [31, 120] on button "報表及分析" at bounding box center [30, 118] width 56 height 16
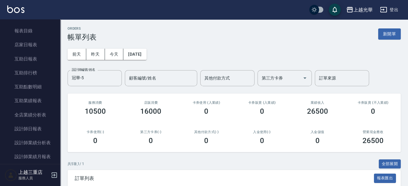
scroll to position [200, 0]
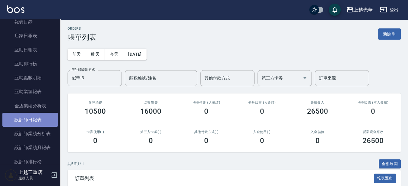
click at [32, 119] on link "設計師日報表" at bounding box center [30, 120] width 56 height 14
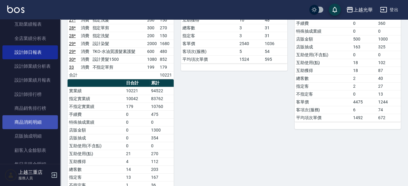
scroll to position [305, 0]
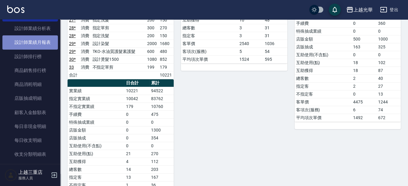
click at [44, 40] on link "設計師業績月報表" at bounding box center [30, 42] width 56 height 14
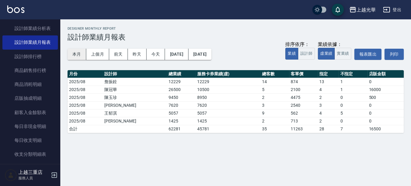
click at [75, 55] on button "本月" at bounding box center [77, 54] width 19 height 11
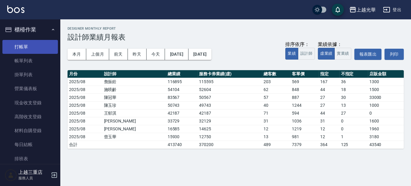
click at [39, 37] on ul "打帳單 帳單列表 掛單列表 營業儀表板 現金收支登錄 高階收支登錄 材料自購登錄 每日結帳 排班表 現場電腦打卡" at bounding box center [30, 109] width 56 height 144
click at [39, 42] on link "打帳單" at bounding box center [30, 47] width 56 height 14
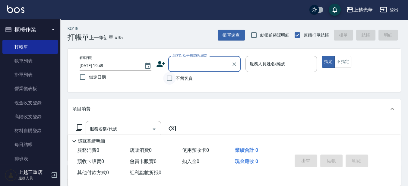
click at [172, 79] on input "不留客資" at bounding box center [169, 78] width 13 height 13
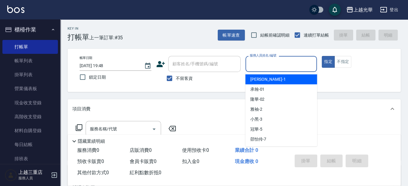
click at [258, 69] on input "服務人員姓名/編號" at bounding box center [281, 64] width 66 height 11
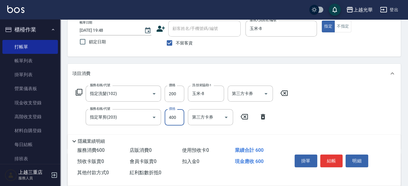
scroll to position [75, 0]
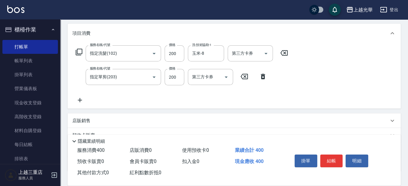
click at [303, 85] on div "服務名稱/代號 指定洗髮(102) 服務名稱/代號 價格 200 價格 洗-技術協助-1 玉米-8 洗-技術協助-1 第三方卡券 第三方卡券 服務名稱/代號 …" at bounding box center [234, 75] width 333 height 65
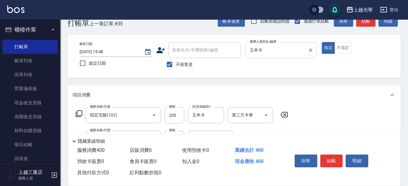
scroll to position [0, 0]
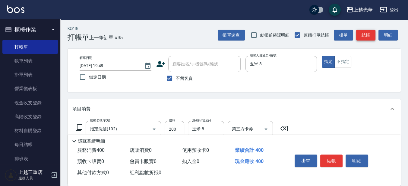
click at [363, 37] on button "結帳" at bounding box center [365, 35] width 19 height 11
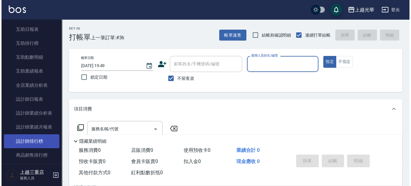
scroll to position [226, 0]
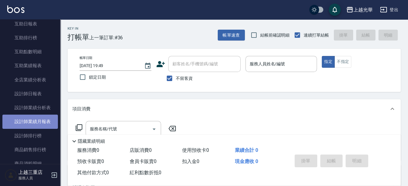
click at [42, 117] on link "設計師業績月報表" at bounding box center [30, 121] width 56 height 14
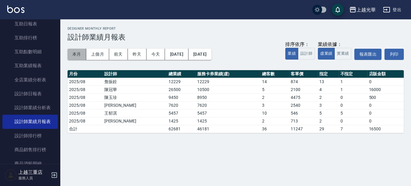
click at [75, 51] on button "本月" at bounding box center [77, 54] width 19 height 11
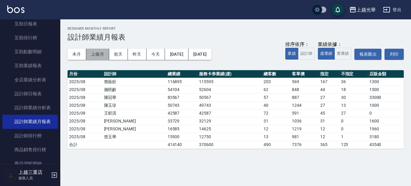
click at [97, 52] on button "上個月" at bounding box center [97, 54] width 23 height 11
click at [71, 56] on button "本月" at bounding box center [77, 54] width 19 height 11
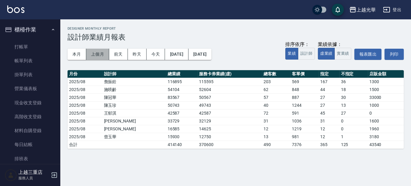
click at [100, 52] on button "上個月" at bounding box center [97, 54] width 23 height 11
click at [78, 53] on button "本月" at bounding box center [77, 54] width 19 height 11
click at [102, 54] on button "上個月" at bounding box center [97, 54] width 23 height 11
click at [211, 57] on button "[DATE]" at bounding box center [200, 54] width 23 height 11
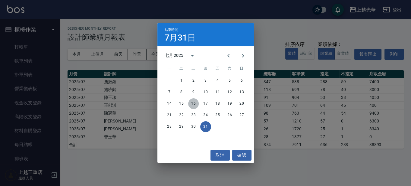
click at [194, 100] on button "16" at bounding box center [193, 103] width 11 height 11
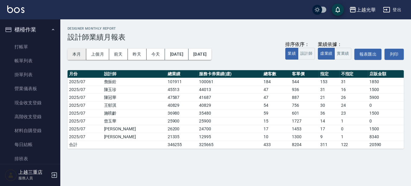
click at [77, 51] on button "本月" at bounding box center [77, 54] width 19 height 11
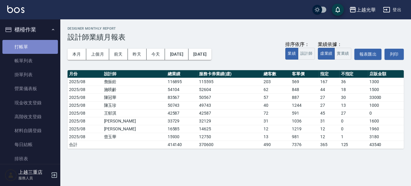
click at [40, 46] on link "打帳單" at bounding box center [30, 47] width 56 height 14
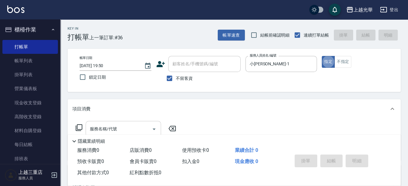
click at [131, 129] on input "服務名稱/代號" at bounding box center [118, 128] width 61 height 11
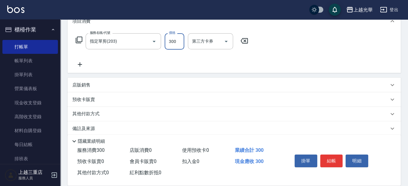
scroll to position [94, 0]
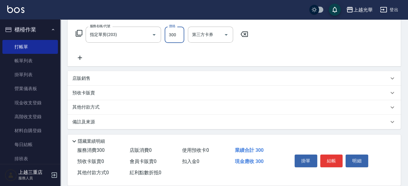
click at [81, 59] on icon at bounding box center [79, 57] width 15 height 7
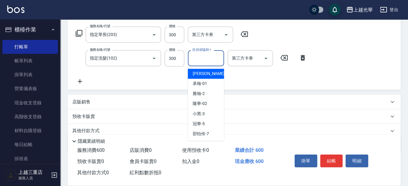
click at [209, 61] on input "洗-技術協助-1" at bounding box center [206, 58] width 31 height 11
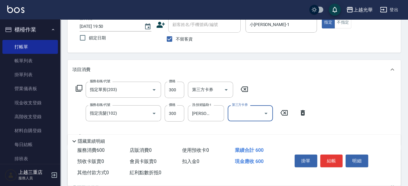
scroll to position [0, 0]
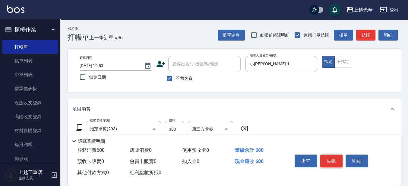
click at [329, 159] on button "結帳" at bounding box center [331, 160] width 23 height 13
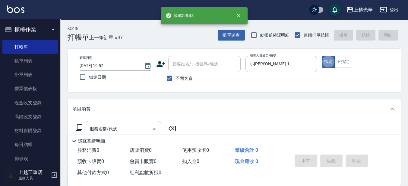
click at [122, 125] on input "服務名稱/代號" at bounding box center [118, 128] width 61 height 11
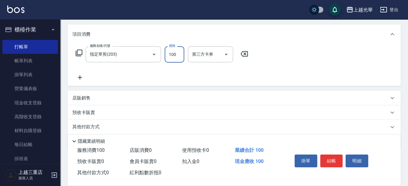
scroll to position [75, 0]
click at [84, 79] on icon at bounding box center [79, 76] width 15 height 7
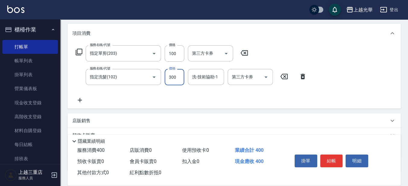
click at [203, 79] on input "洗-技術協助-1" at bounding box center [206, 76] width 31 height 11
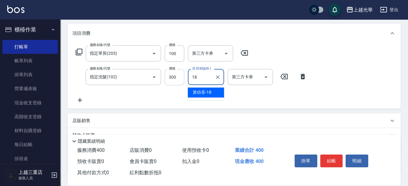
drag, startPoint x: 204, startPoint y: 78, endPoint x: 169, endPoint y: 84, distance: 35.5
click at [169, 84] on div "服務名稱/代號 指定洗髮(102) 服務名稱/代號 價格 300 價格 洗-技術協助-1 18 洗-技術協助-1 第三方卡券 第三方卡券" at bounding box center [191, 77] width 238 height 16
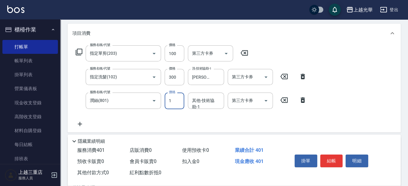
drag, startPoint x: 176, startPoint y: 103, endPoint x: 167, endPoint y: 103, distance: 8.4
click at [167, 103] on input "1" at bounding box center [175, 100] width 20 height 16
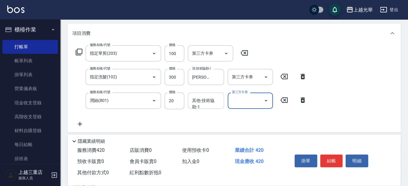
click at [197, 100] on input "其他-技術協助-1" at bounding box center [206, 100] width 31 height 11
click at [324, 156] on button "結帳" at bounding box center [331, 160] width 23 height 13
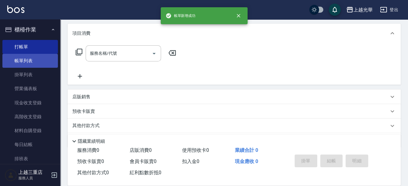
scroll to position [0, 0]
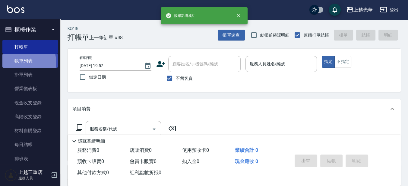
click at [12, 62] on link "帳單列表" at bounding box center [30, 61] width 56 height 14
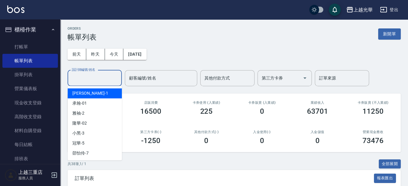
click at [97, 78] on input "設計師編號/姓名" at bounding box center [94, 78] width 49 height 11
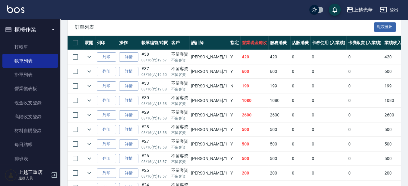
scroll to position [189, 0]
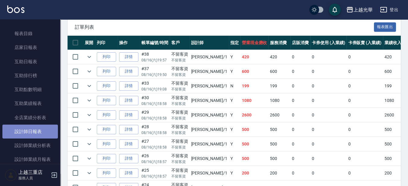
click at [48, 127] on link "設計師日報表" at bounding box center [30, 131] width 56 height 14
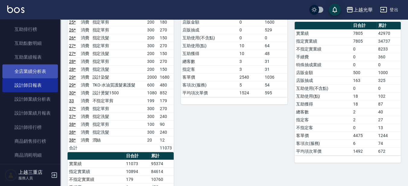
scroll to position [264, 0]
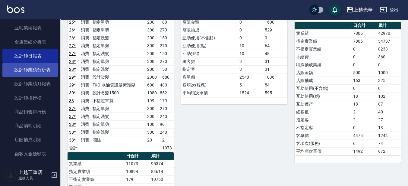
click at [41, 67] on link "設計師業績分析表" at bounding box center [30, 70] width 56 height 14
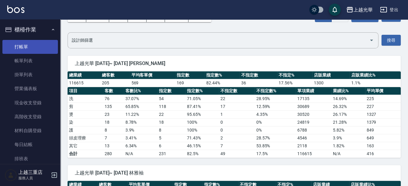
click at [24, 47] on link "打帳單" at bounding box center [30, 47] width 56 height 14
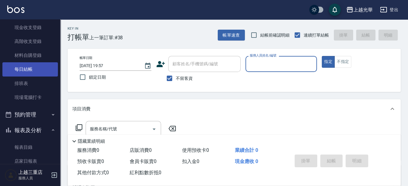
scroll to position [75, 0]
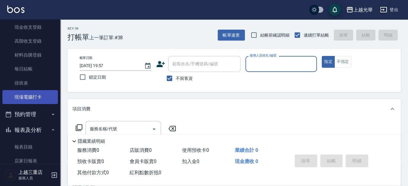
click at [38, 95] on link "現場電腦打卡" at bounding box center [30, 97] width 56 height 14
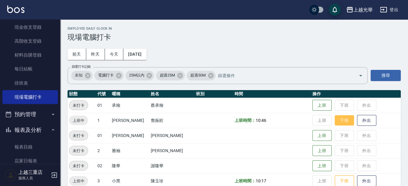
drag, startPoint x: 337, startPoint y: 118, endPoint x: 335, endPoint y: 121, distance: 3.5
click at [337, 118] on button "下班" at bounding box center [344, 120] width 19 height 11
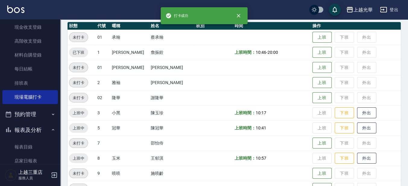
scroll to position [75, 0]
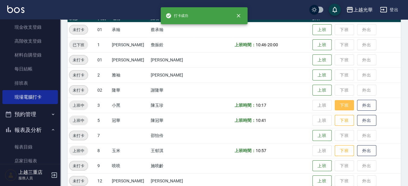
click at [337, 106] on button "下班" at bounding box center [344, 105] width 19 height 11
click at [337, 117] on button "下班" at bounding box center [344, 120] width 19 height 11
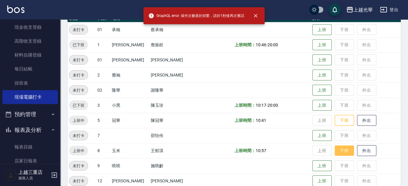
click at [339, 151] on button "下班" at bounding box center [344, 150] width 19 height 11
click at [338, 122] on button "下班" at bounding box center [344, 120] width 19 height 11
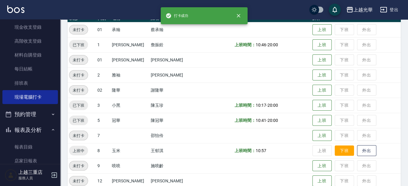
click at [336, 147] on button "下班" at bounding box center [344, 150] width 19 height 11
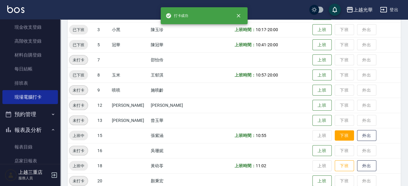
click at [337, 136] on button "下班" at bounding box center [344, 135] width 19 height 11
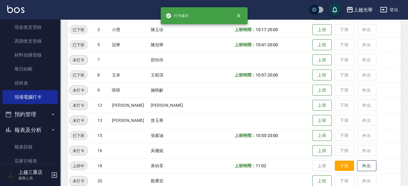
click at [339, 166] on button "下班" at bounding box center [344, 165] width 19 height 11
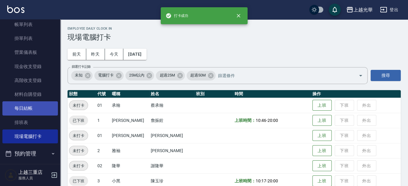
scroll to position [0, 0]
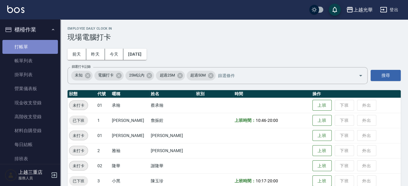
click at [32, 49] on link "打帳單" at bounding box center [30, 47] width 56 height 14
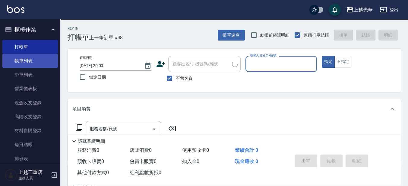
click at [33, 62] on link "帳單列表" at bounding box center [30, 61] width 56 height 14
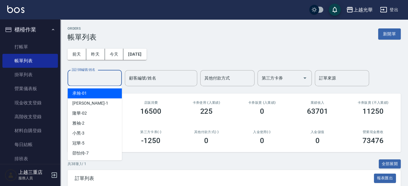
click at [100, 78] on input "設計師編號/姓名" at bounding box center [94, 78] width 49 height 11
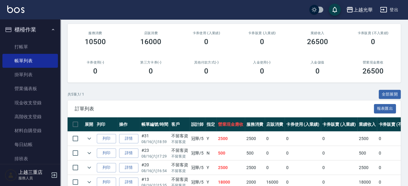
scroll to position [38, 0]
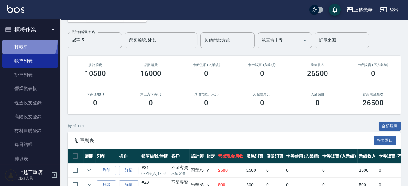
click at [22, 41] on link "打帳單" at bounding box center [30, 47] width 56 height 14
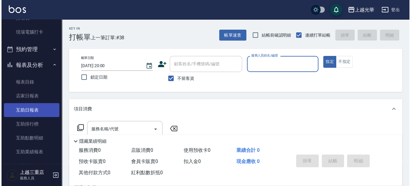
scroll to position [151, 0]
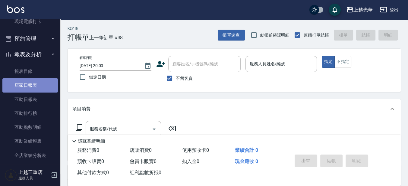
click at [43, 82] on link "店家日報表" at bounding box center [30, 85] width 56 height 14
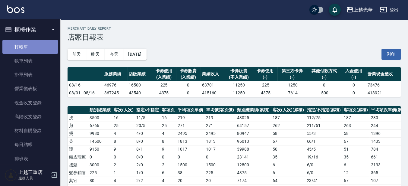
click at [48, 46] on link "打帳單" at bounding box center [30, 47] width 56 height 14
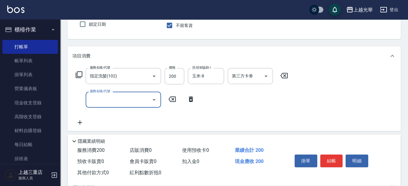
scroll to position [75, 0]
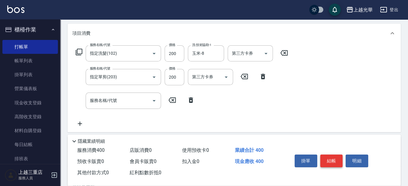
drag, startPoint x: 326, startPoint y: 167, endPoint x: 332, endPoint y: 163, distance: 6.5
click at [326, 166] on div "掛單 結帳 明細" at bounding box center [331, 161] width 79 height 19
click at [332, 163] on button "結帳" at bounding box center [331, 160] width 23 height 13
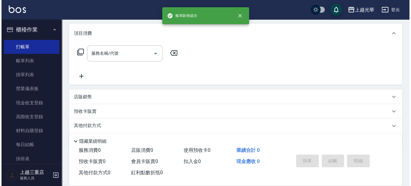
scroll to position [0, 0]
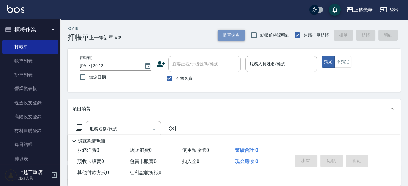
click at [241, 33] on button "帳單速查" at bounding box center [231, 35] width 27 height 11
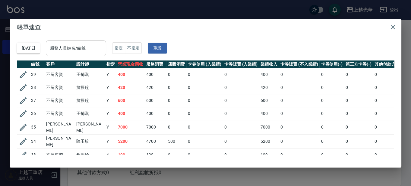
click at [87, 47] on input "服務人員姓名/編號" at bounding box center [76, 48] width 55 height 11
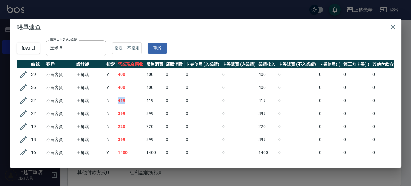
drag, startPoint x: 129, startPoint y: 99, endPoint x: 115, endPoint y: 99, distance: 14.5
click at [115, 99] on tr "32 不留客資 王郁淇 N 419 419 0 0 0 419 0 0 0 0 0" at bounding box center [238, 100] width 443 height 13
click at [248, 30] on h2 "帳單速查" at bounding box center [206, 27] width 392 height 17
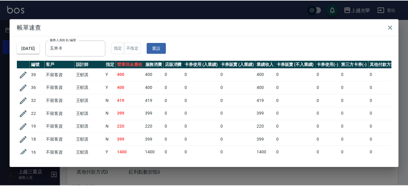
scroll to position [69, 0]
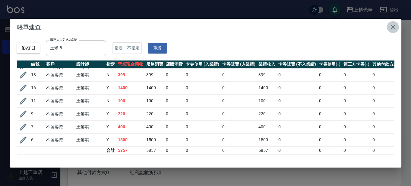
click at [393, 27] on icon "button" at bounding box center [393, 27] width 4 height 4
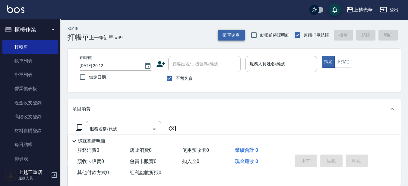
click at [225, 34] on button "帳單速查" at bounding box center [231, 35] width 27 height 11
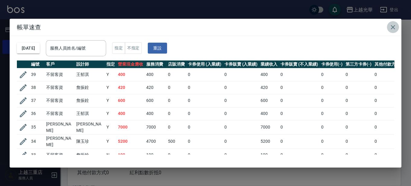
click at [393, 28] on icon "button" at bounding box center [392, 27] width 7 height 7
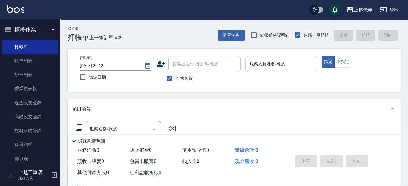
click at [254, 64] on input "服務人員姓名/編號" at bounding box center [281, 64] width 66 height 11
click at [341, 66] on button "不指定" at bounding box center [343, 62] width 17 height 12
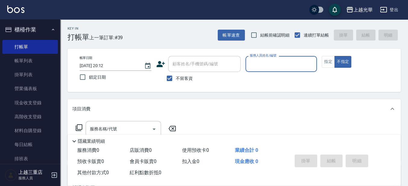
click at [304, 67] on input "服務人員姓名/編號" at bounding box center [281, 64] width 66 height 11
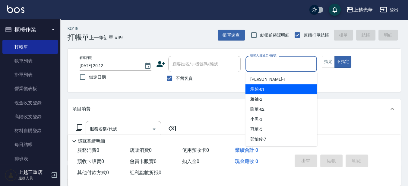
scroll to position [38, 0]
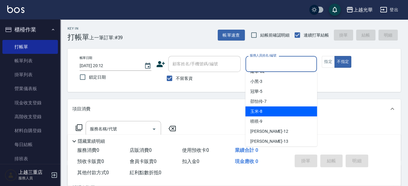
click at [282, 109] on div "玉米 -8" at bounding box center [282, 111] width 72 height 10
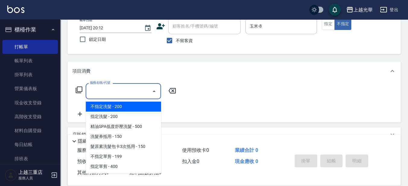
click at [142, 94] on input "服務名稱/代號" at bounding box center [118, 91] width 61 height 11
click at [145, 106] on span "不指定洗髮 - 200" at bounding box center [123, 106] width 75 height 10
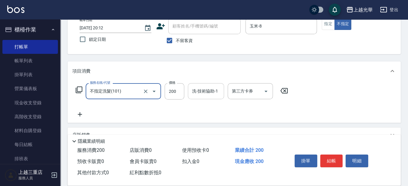
click at [197, 88] on input "洗-技術協助-1" at bounding box center [206, 91] width 31 height 11
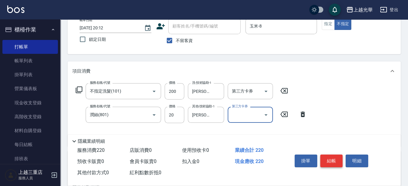
click at [322, 157] on button "結帳" at bounding box center [331, 160] width 23 height 13
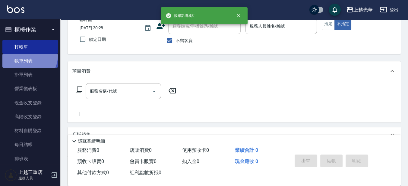
click at [27, 56] on link "帳單列表" at bounding box center [30, 61] width 56 height 14
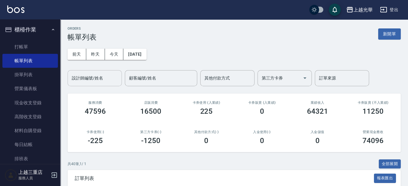
click at [89, 84] on div "設計師編號/姓名" at bounding box center [95, 78] width 54 height 16
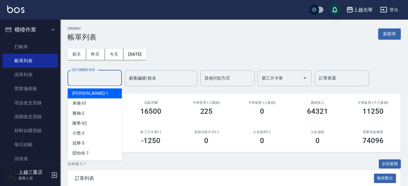
click at [89, 84] on div "設計師編號/姓名" at bounding box center [95, 78] width 54 height 16
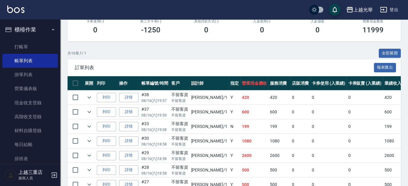
scroll to position [151, 0]
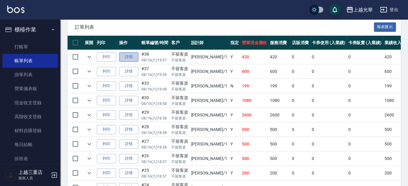
click at [127, 57] on link "詳情" at bounding box center [128, 56] width 19 height 9
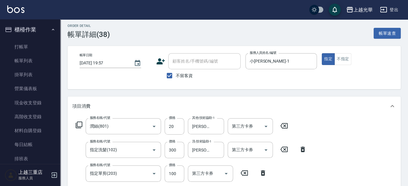
scroll to position [38, 0]
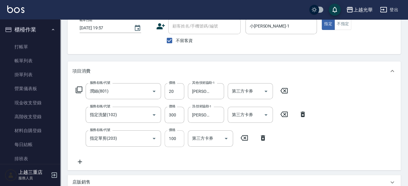
click at [173, 141] on input "100" at bounding box center [175, 138] width 20 height 16
drag, startPoint x: 178, startPoint y: 143, endPoint x: 130, endPoint y: 139, distance: 48.7
click at [130, 139] on div "服務名稱/代號 指定單剪(203) 服務名稱/代號 價格 203 價格 第三方卡券 第三方卡券" at bounding box center [171, 138] width 198 height 16
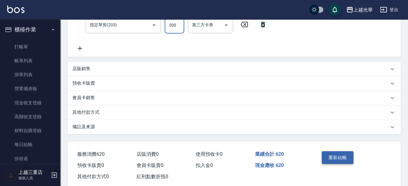
click at [338, 156] on button "重新結帳" at bounding box center [338, 157] width 32 height 13
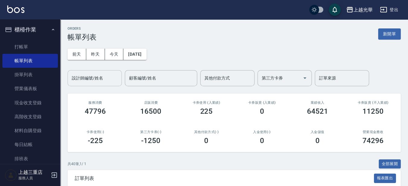
click at [81, 74] on input "設計師編號/姓名" at bounding box center [94, 78] width 49 height 11
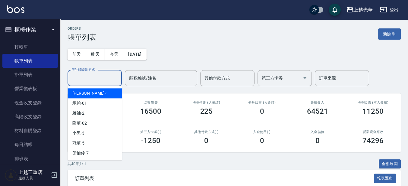
click at [85, 93] on div "小詹 -1" at bounding box center [95, 93] width 54 height 10
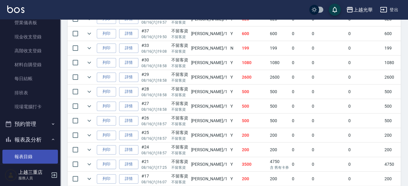
scroll to position [75, 0]
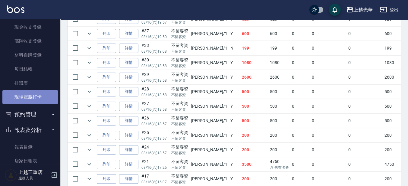
click at [33, 101] on link "現場電腦打卡" at bounding box center [30, 97] width 56 height 14
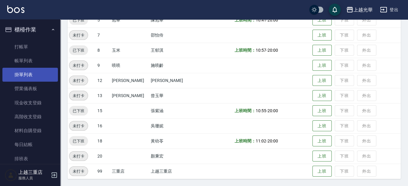
click at [24, 68] on link "掛單列表" at bounding box center [30, 75] width 56 height 14
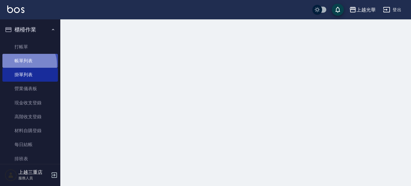
click at [24, 65] on link "帳單列表" at bounding box center [30, 61] width 56 height 14
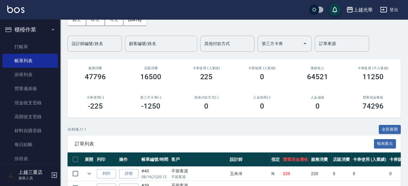
scroll to position [113, 0]
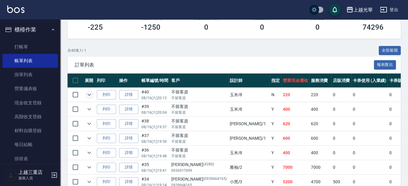
click at [90, 97] on icon "expand row" at bounding box center [89, 94] width 7 height 7
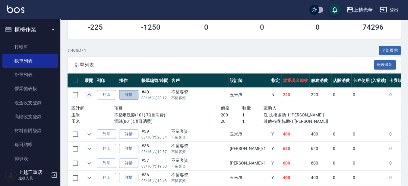
click at [125, 95] on link "詳情" at bounding box center [128, 94] width 19 height 9
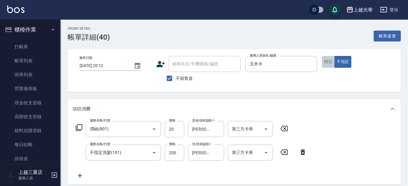
click at [333, 62] on button "指定" at bounding box center [328, 62] width 13 height 12
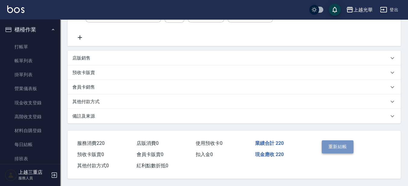
click at [331, 144] on button "重新結帳" at bounding box center [338, 146] width 32 height 13
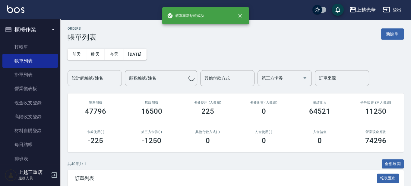
click at [97, 74] on div "設計師編號/姓名 設計師編號/姓名" at bounding box center [95, 78] width 54 height 16
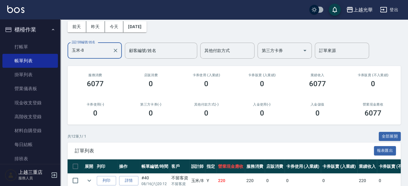
scroll to position [38, 0]
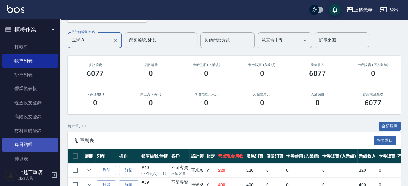
click at [46, 148] on link "每日結帳" at bounding box center [30, 144] width 56 height 14
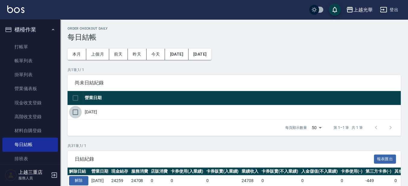
drag, startPoint x: 71, startPoint y: 115, endPoint x: 87, endPoint y: 114, distance: 15.4
click at [72, 115] on input "checkbox" at bounding box center [75, 112] width 13 height 13
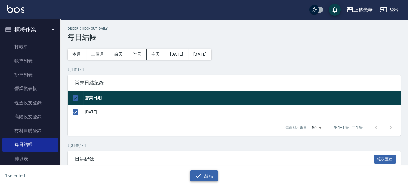
click at [198, 176] on icon "button" at bounding box center [198, 175] width 5 height 4
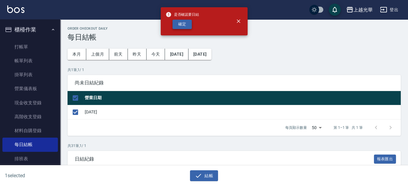
drag, startPoint x: 184, startPoint y: 17, endPoint x: 184, endPoint y: 21, distance: 3.6
click at [184, 17] on span "是否確認要日結" at bounding box center [183, 14] width 34 height 6
click at [184, 24] on button "確定" at bounding box center [182, 24] width 19 height 9
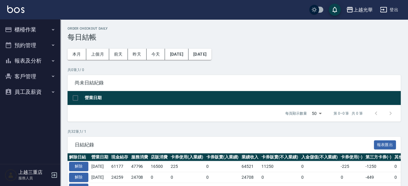
click at [36, 60] on button "報表及分析" at bounding box center [30, 61] width 56 height 16
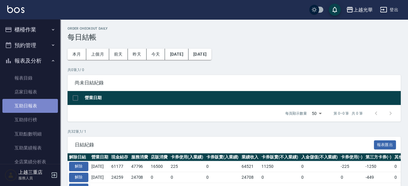
click at [38, 109] on link "互助日報表" at bounding box center [30, 106] width 56 height 14
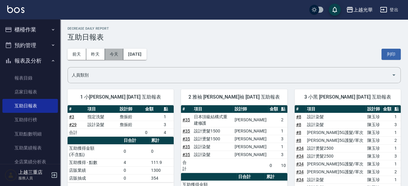
click at [112, 53] on button "今天" at bounding box center [114, 54] width 19 height 11
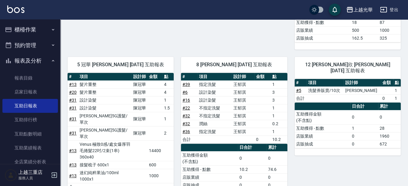
scroll to position [170, 0]
